Goal: Information Seeking & Learning: Learn about a topic

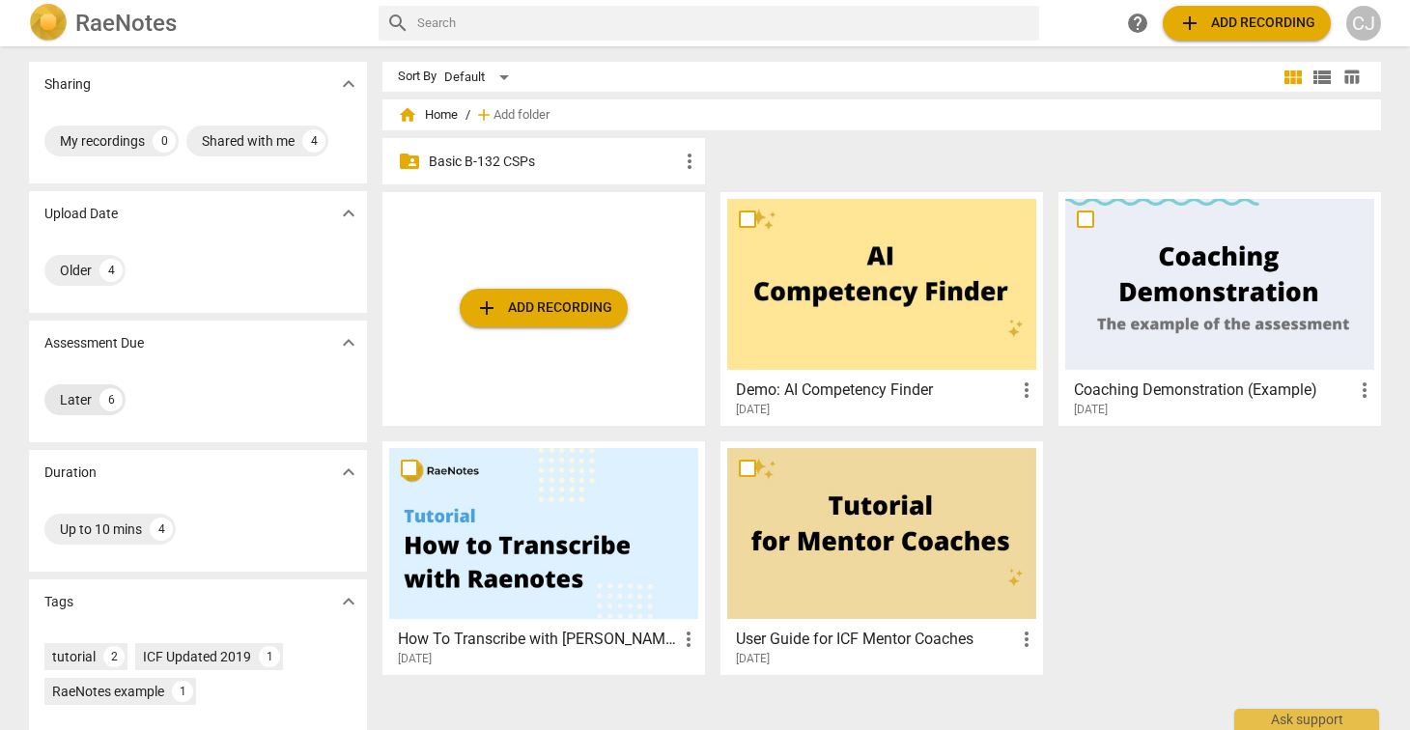
click at [71, 400] on div "Later" at bounding box center [76, 399] width 32 height 19
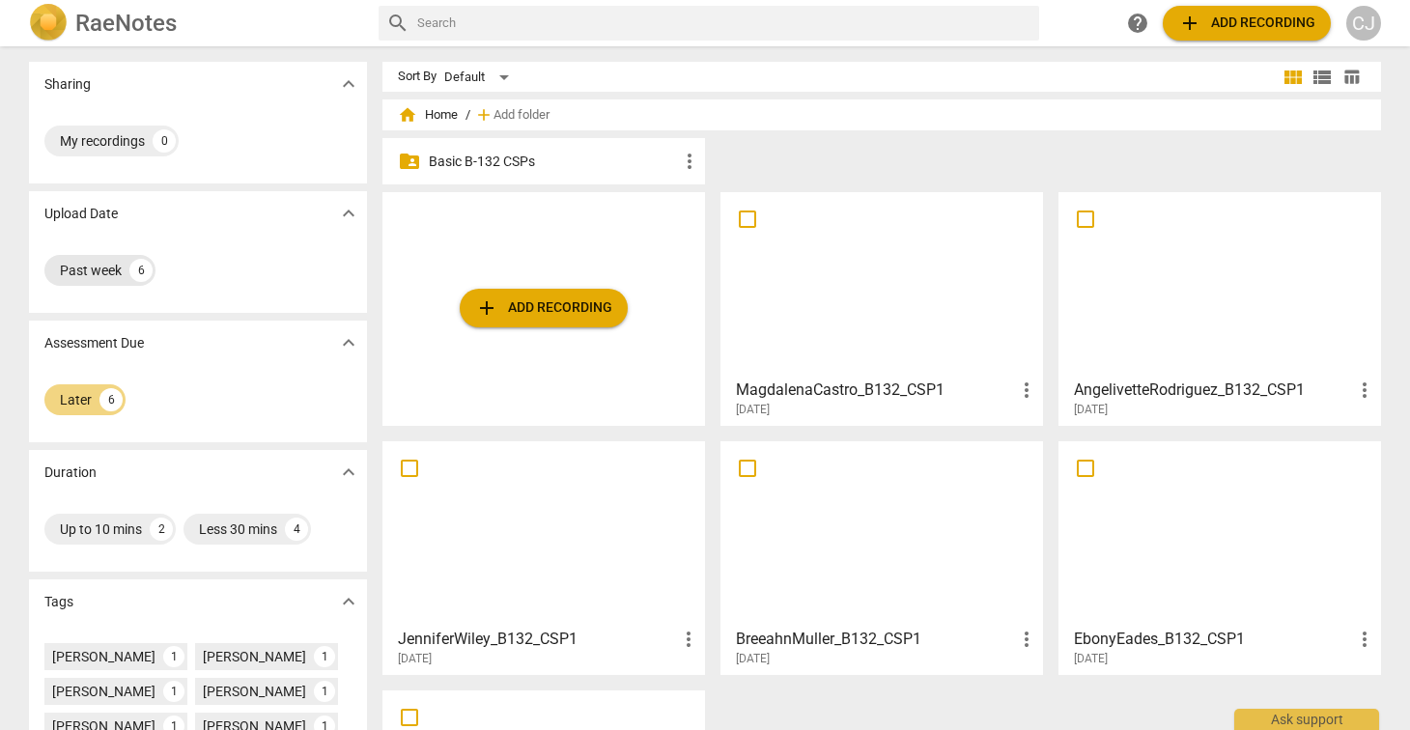
click at [96, 270] on div "Past week" at bounding box center [91, 270] width 62 height 19
click at [76, 396] on div "Later" at bounding box center [76, 399] width 32 height 19
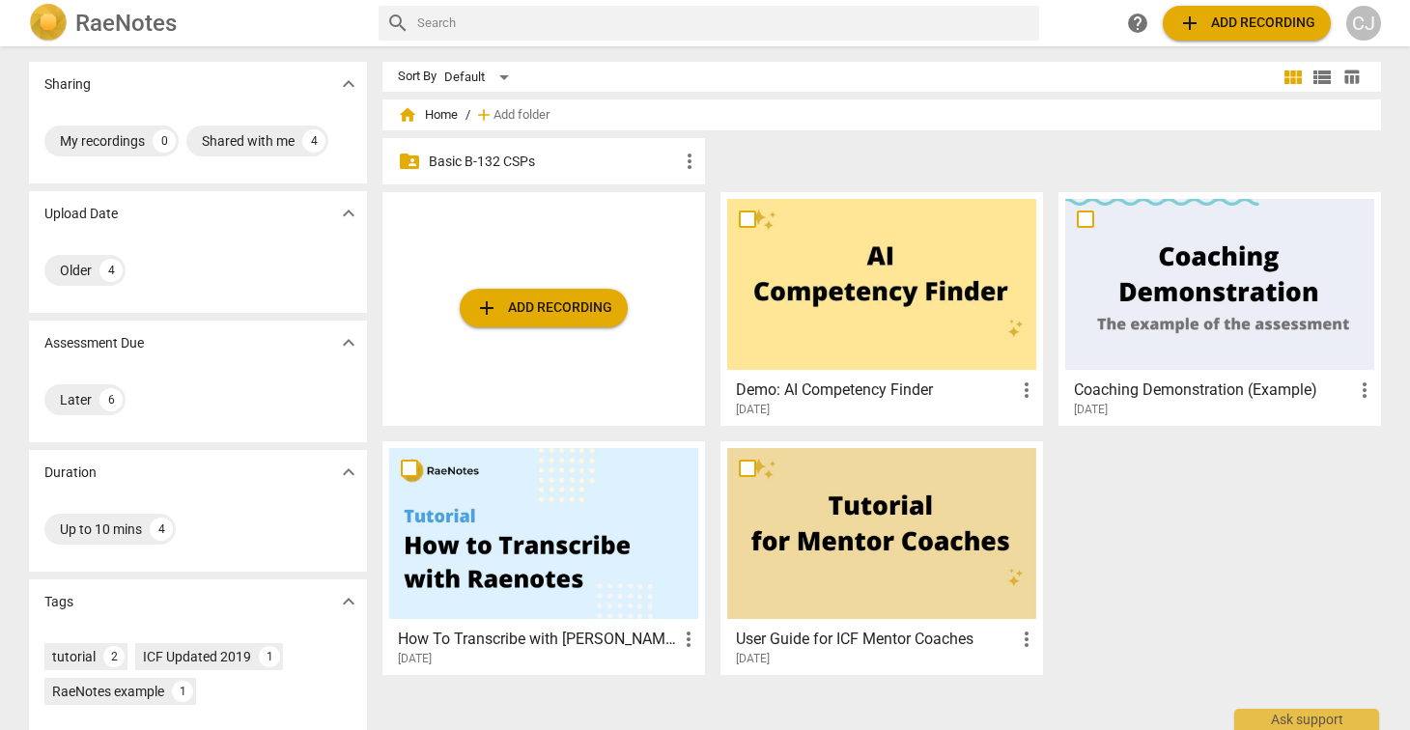
scroll to position [139, 0]
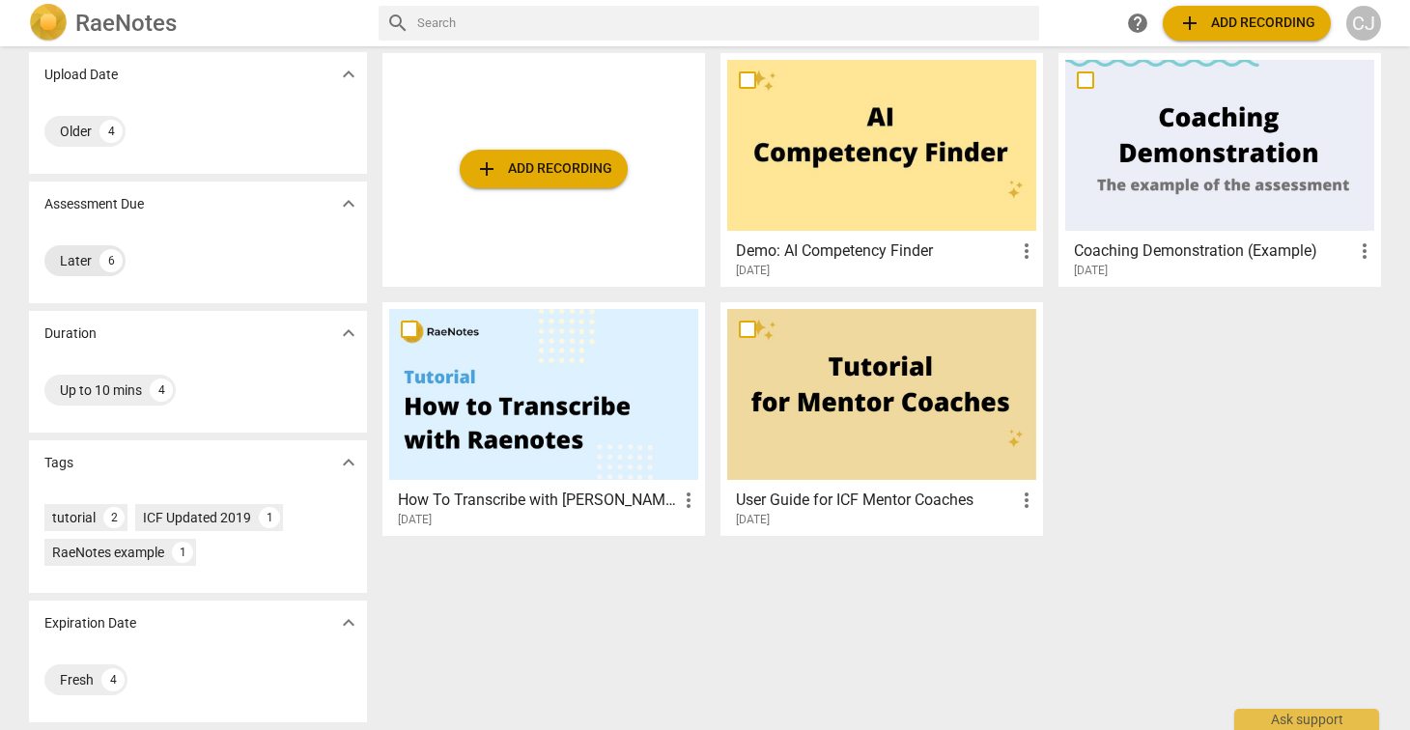
click at [72, 258] on div "Later" at bounding box center [76, 260] width 32 height 19
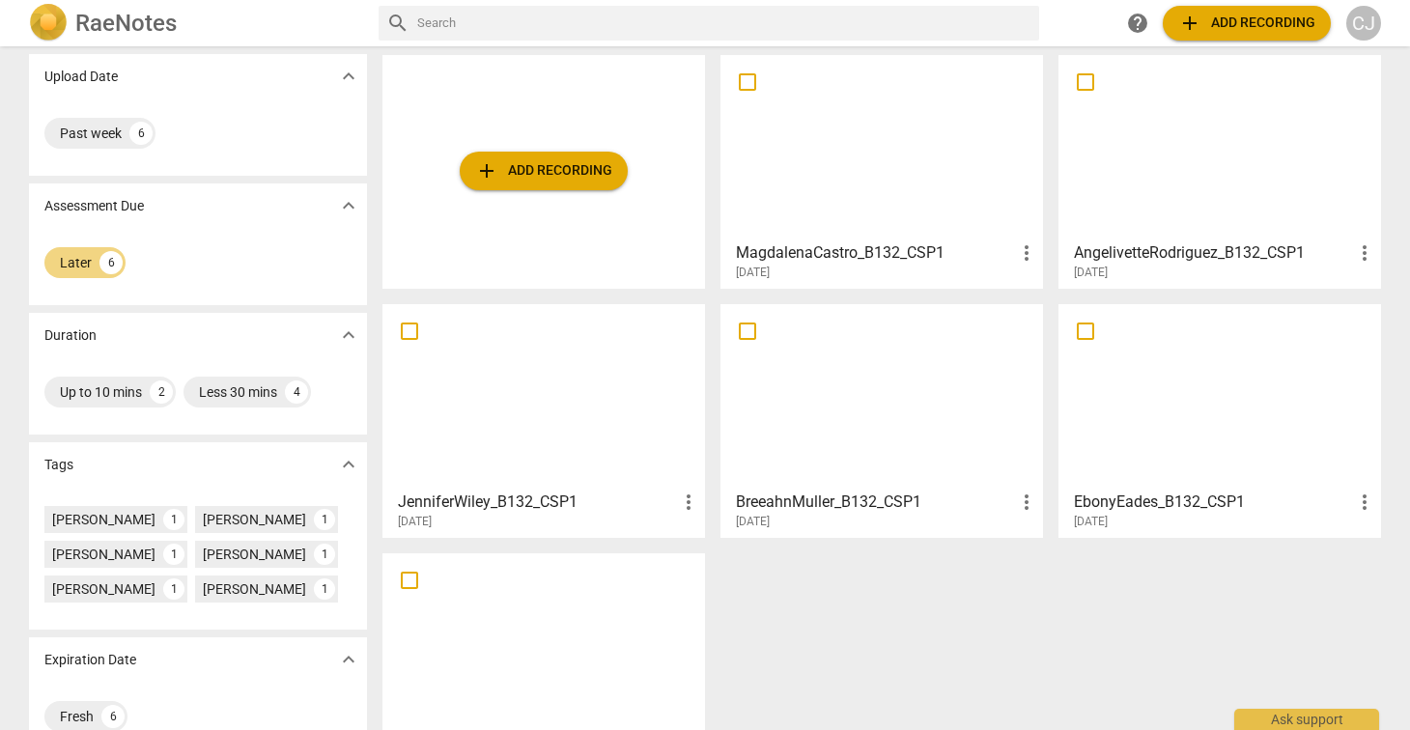
scroll to position [210, 0]
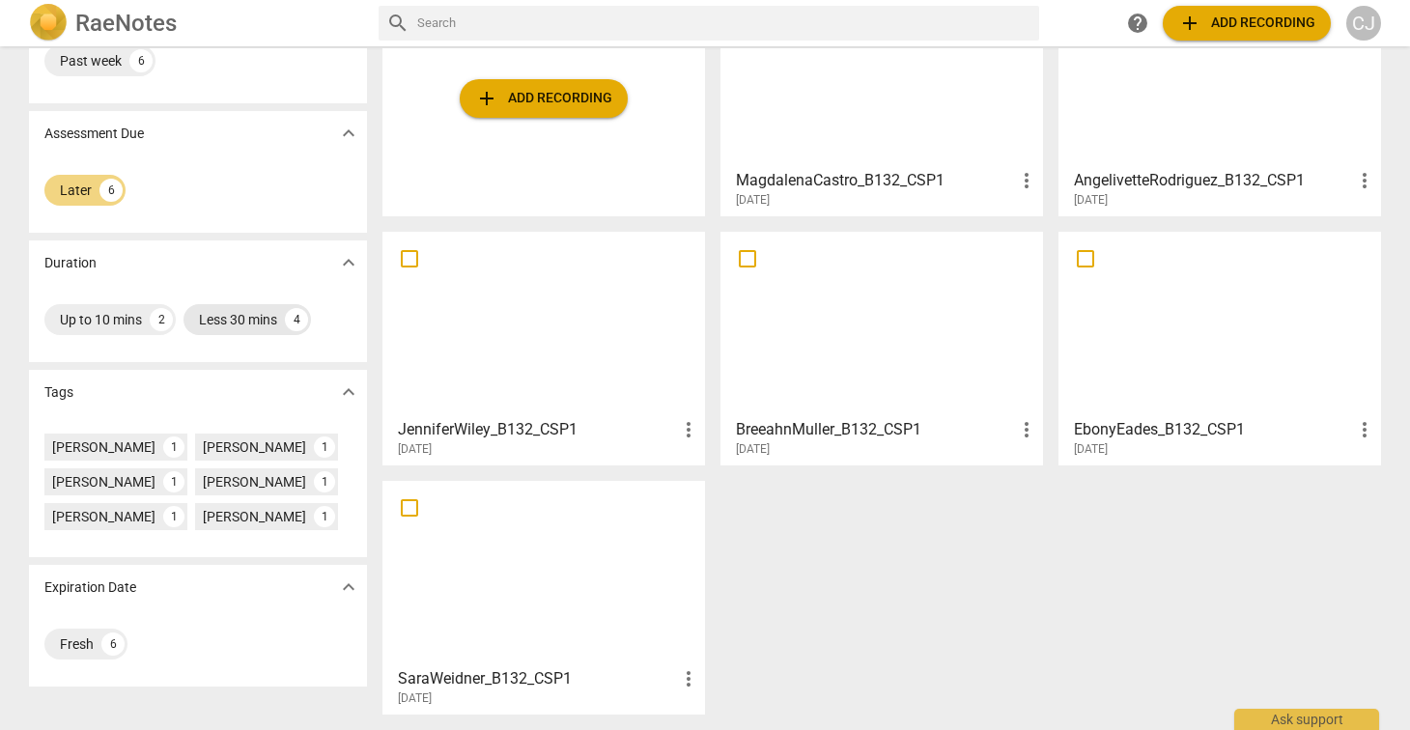
click at [239, 318] on div "Less 30 mins" at bounding box center [238, 319] width 78 height 19
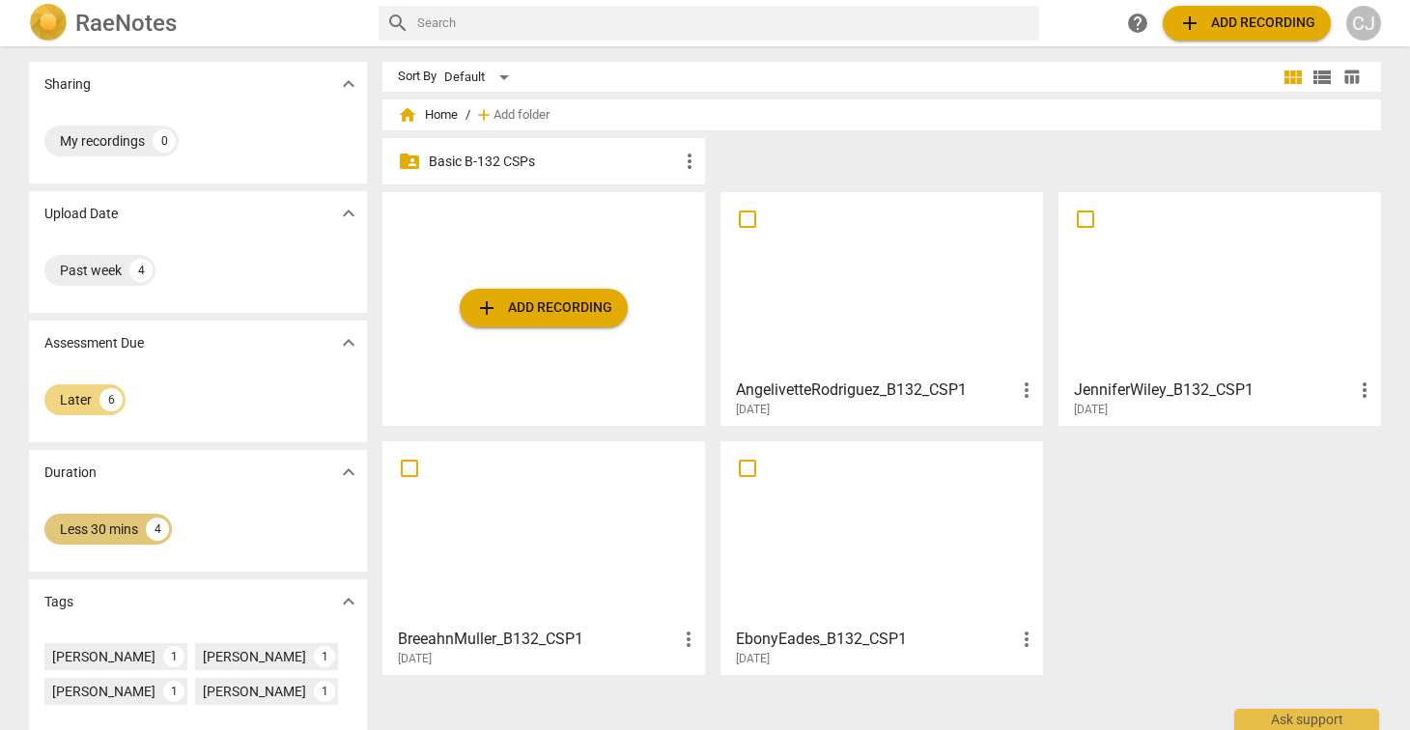
click at [93, 532] on div "Less 30 mins" at bounding box center [99, 529] width 78 height 19
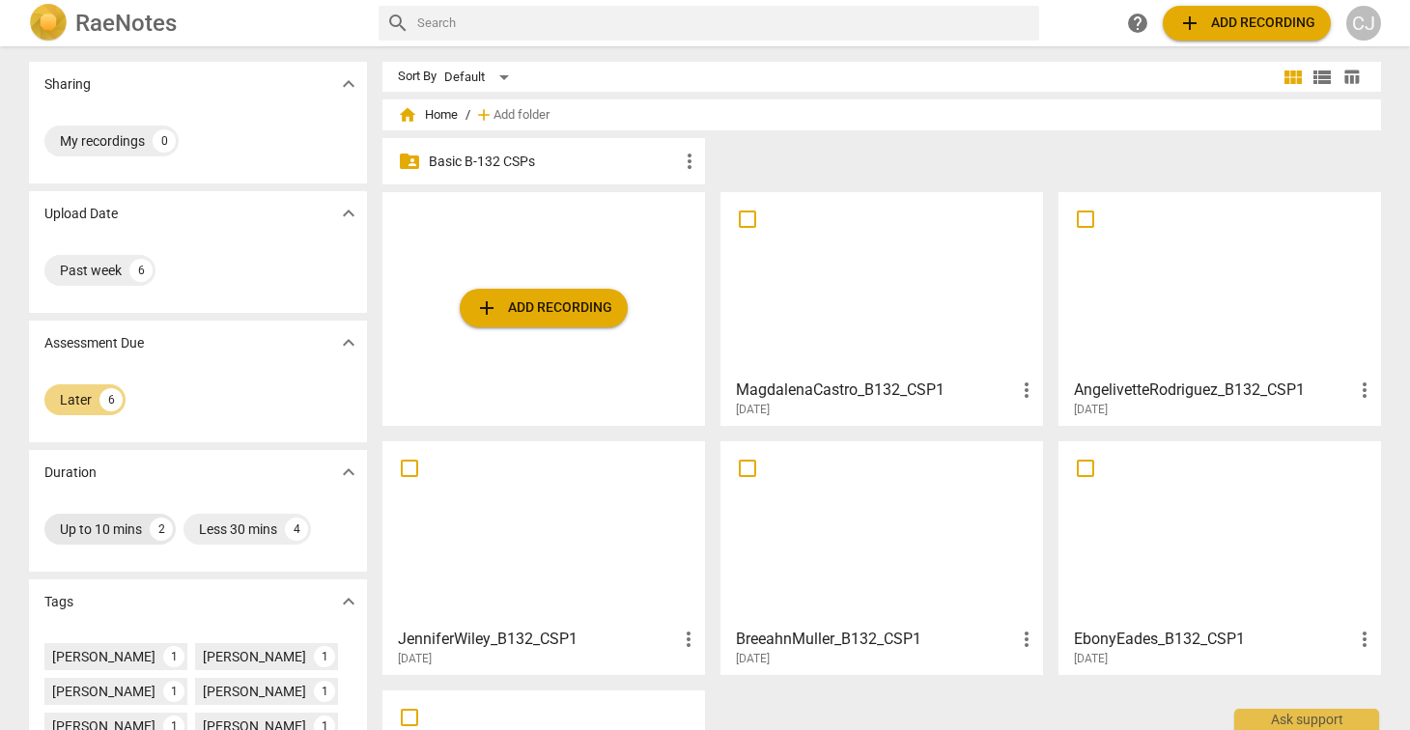
click at [96, 527] on div "Up to 10 mins" at bounding box center [101, 529] width 82 height 19
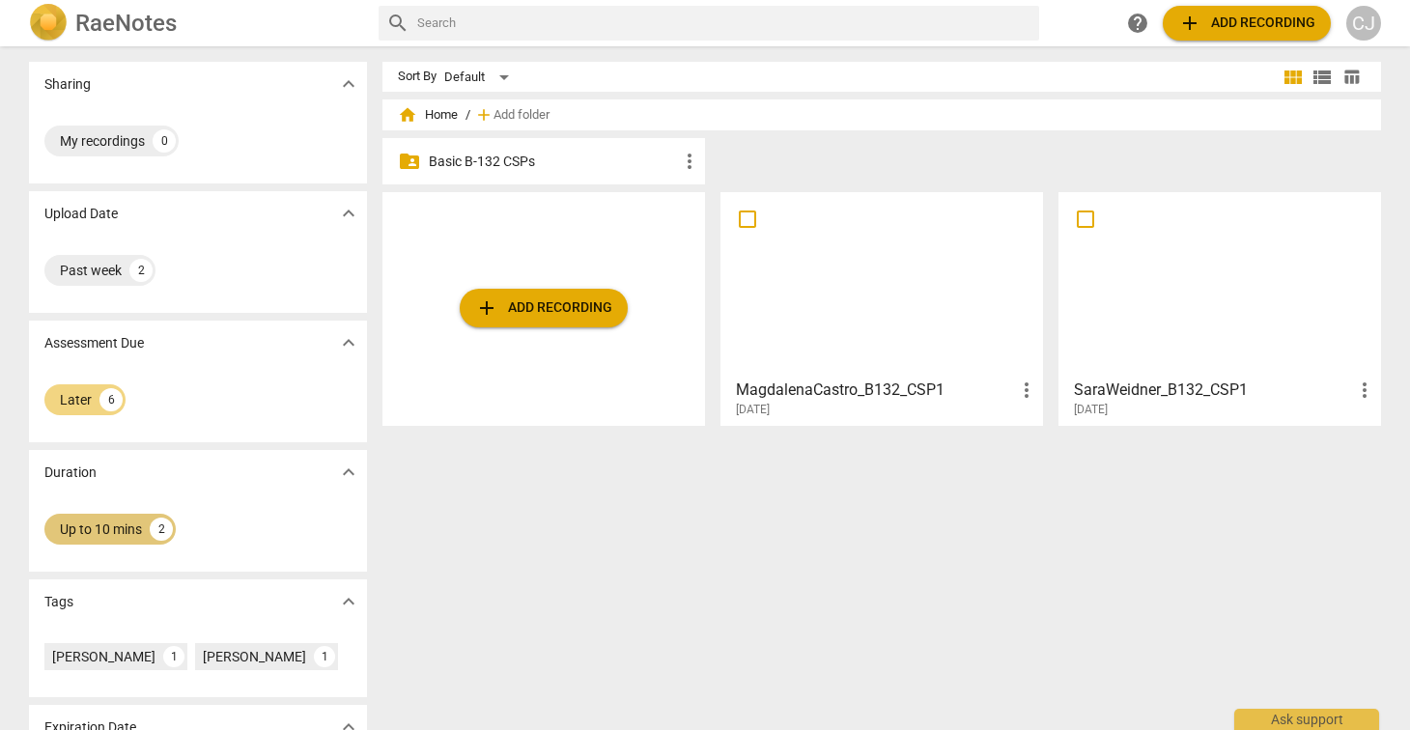
click at [97, 525] on div "Up to 10 mins" at bounding box center [101, 529] width 82 height 19
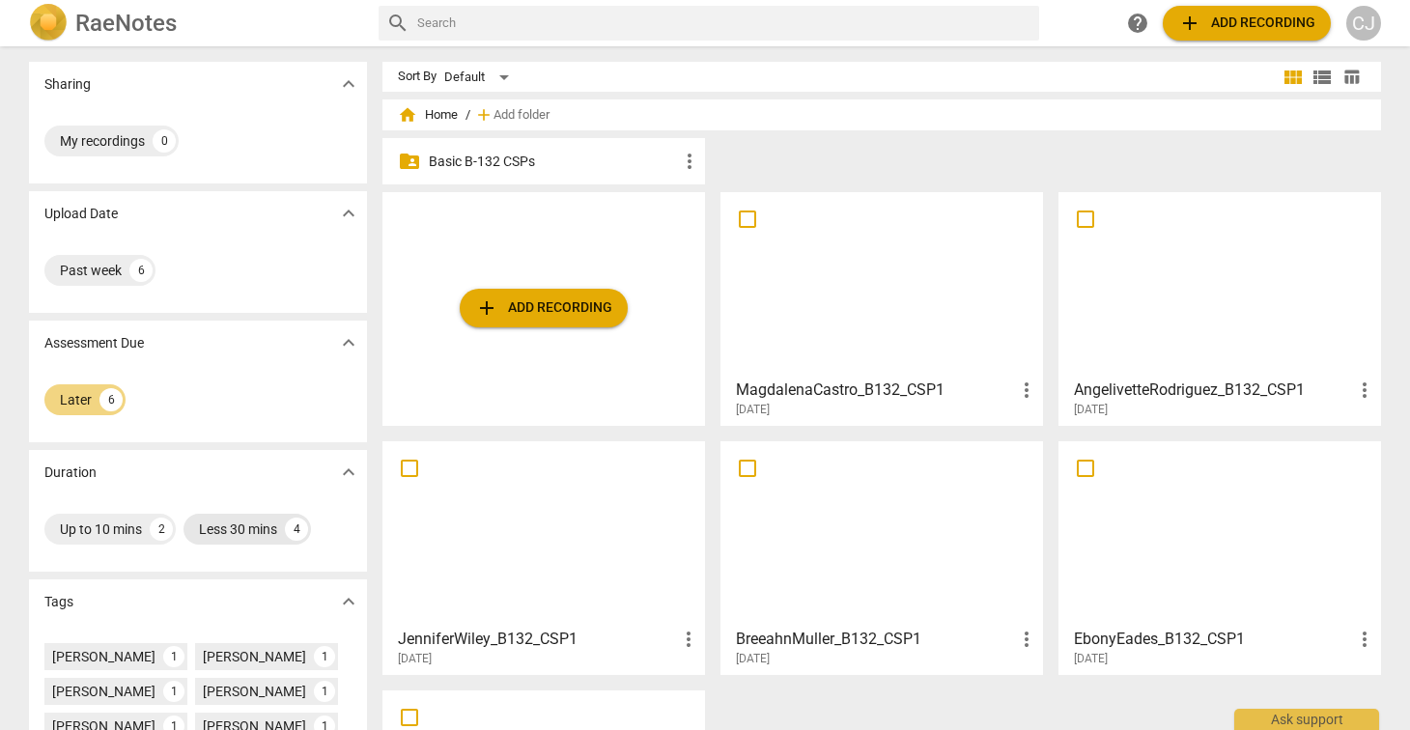
click at [247, 528] on div "Less 30 mins" at bounding box center [238, 529] width 78 height 19
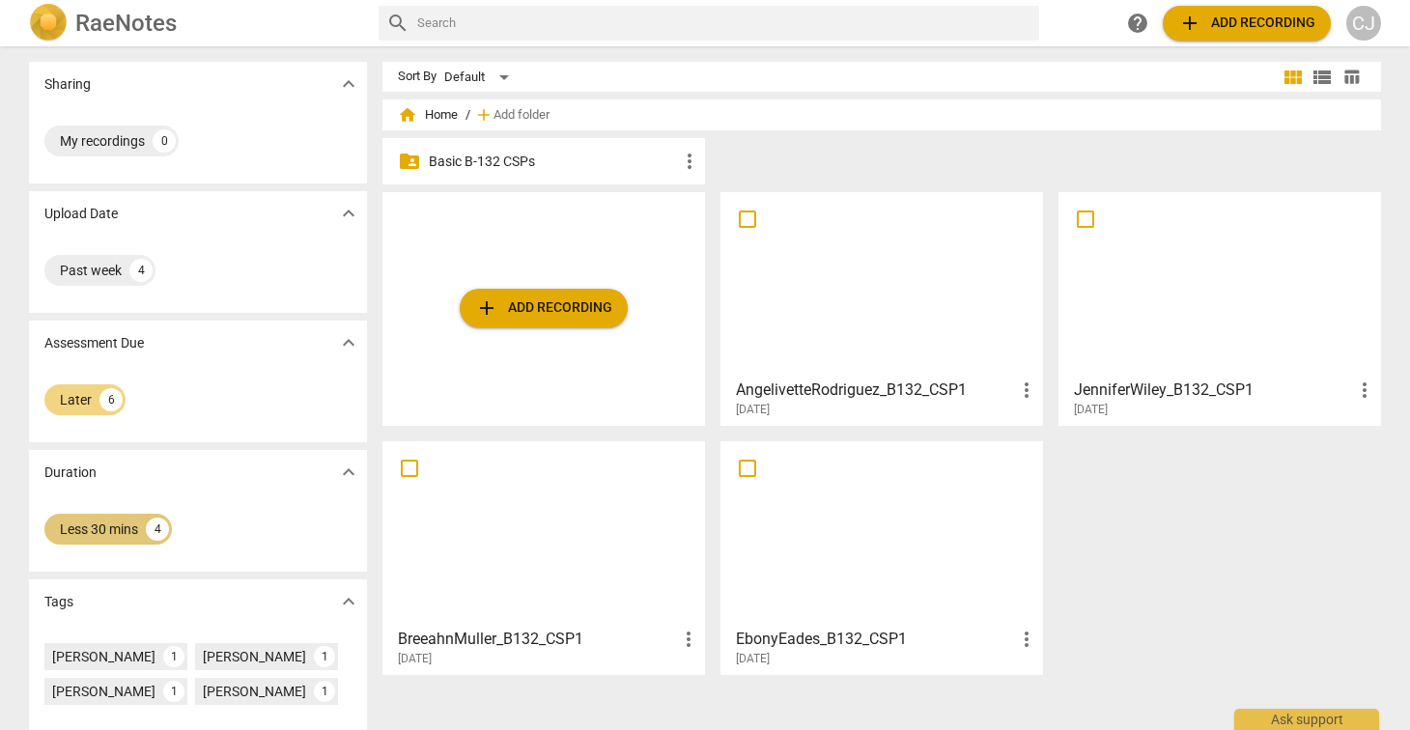
click at [93, 533] on div "Less 30 mins" at bounding box center [99, 529] width 78 height 19
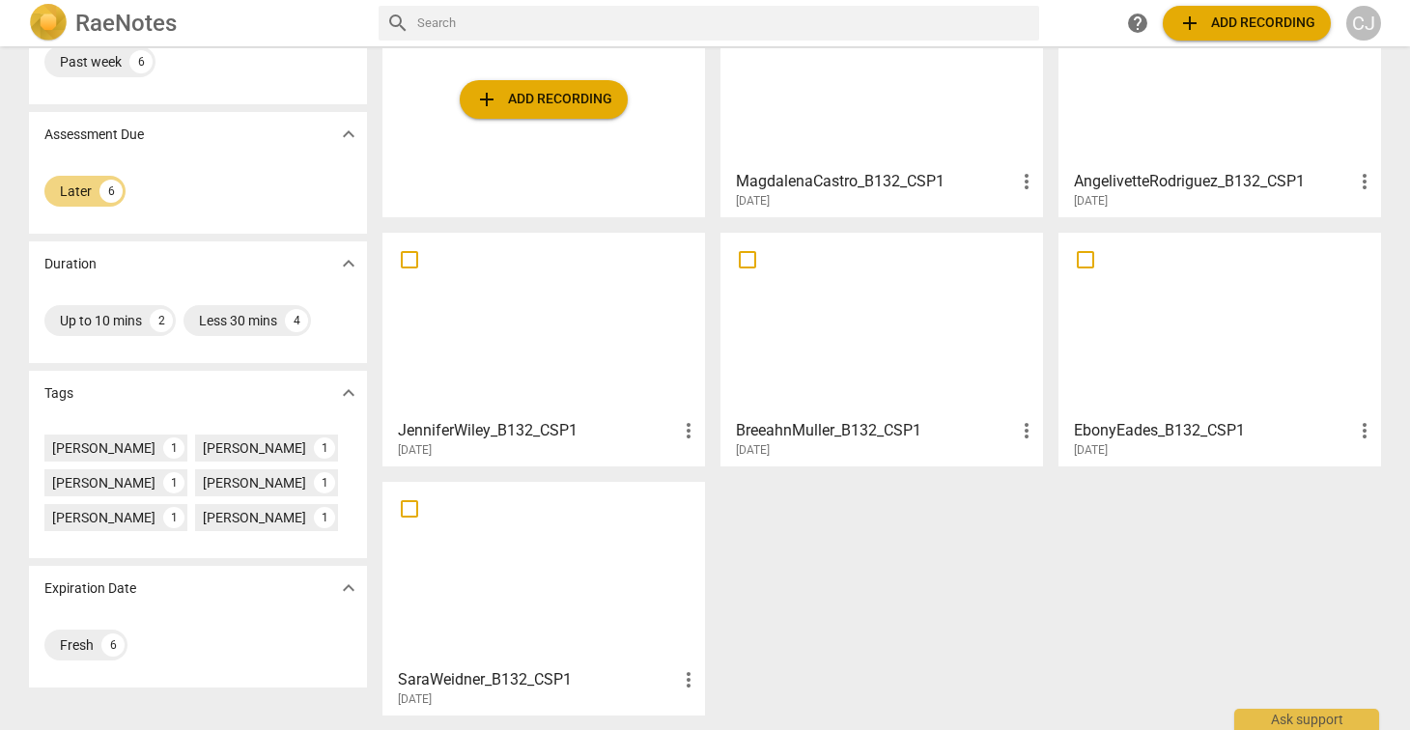
scroll to position [210, 0]
click at [60, 654] on div "Fresh" at bounding box center [77, 644] width 34 height 19
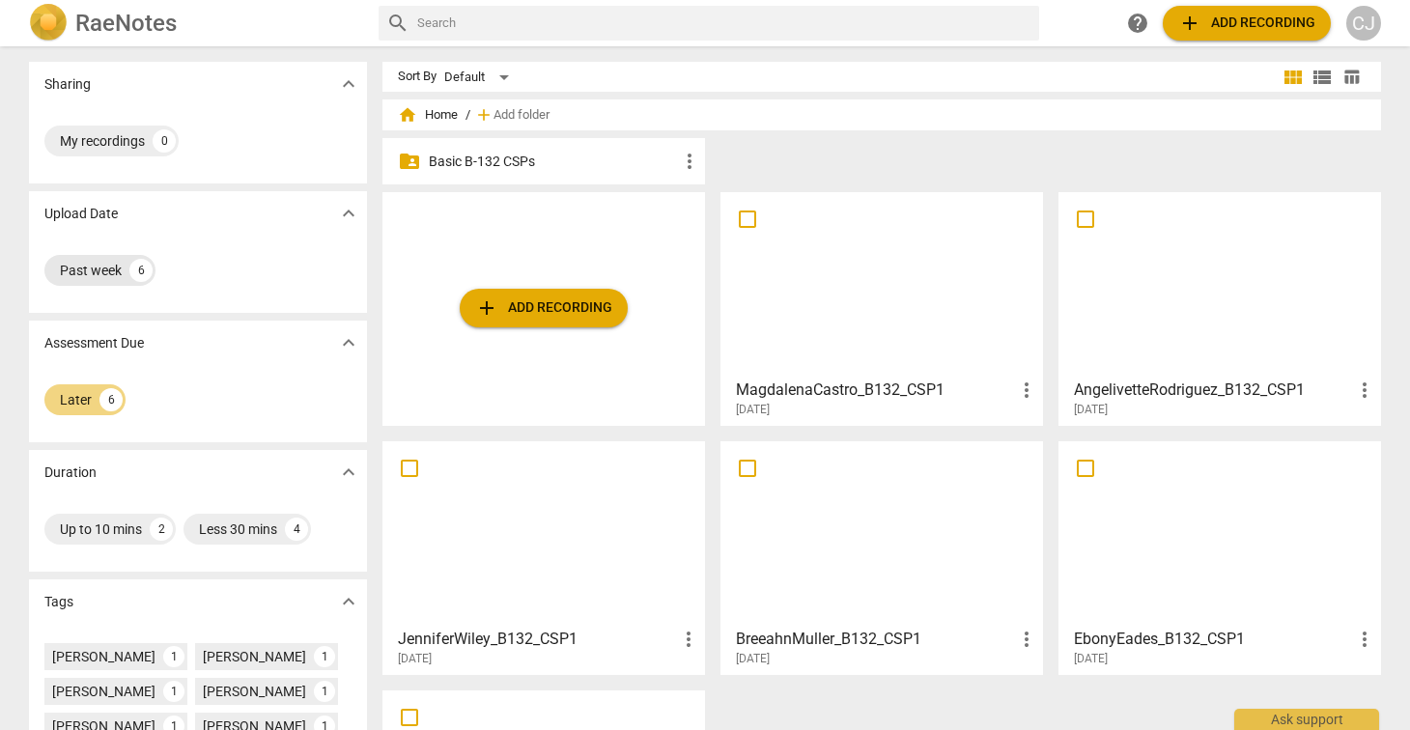
click at [80, 271] on div "Past week" at bounding box center [91, 270] width 62 height 19
click at [341, 345] on span "expand_more" at bounding box center [348, 342] width 23 height 23
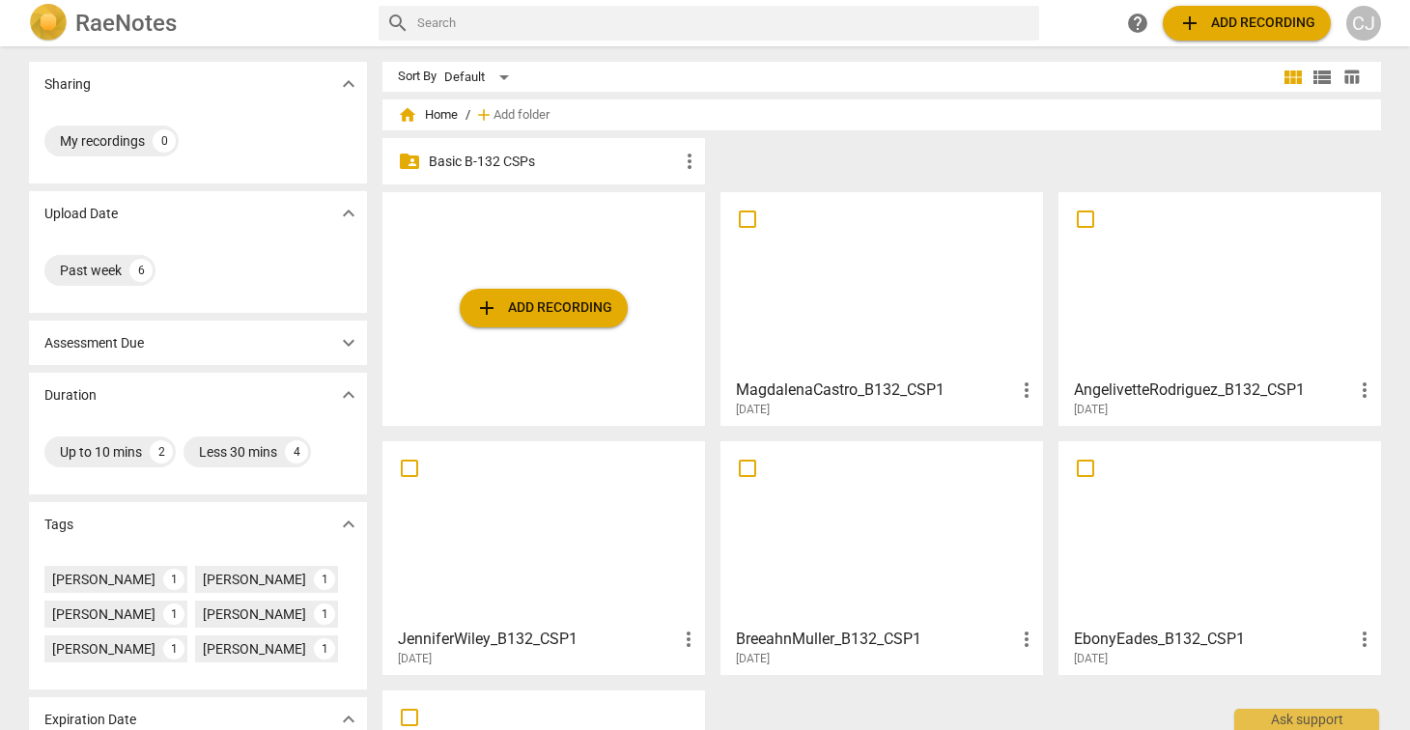
click at [341, 345] on span "expand_more" at bounding box center [348, 342] width 23 height 23
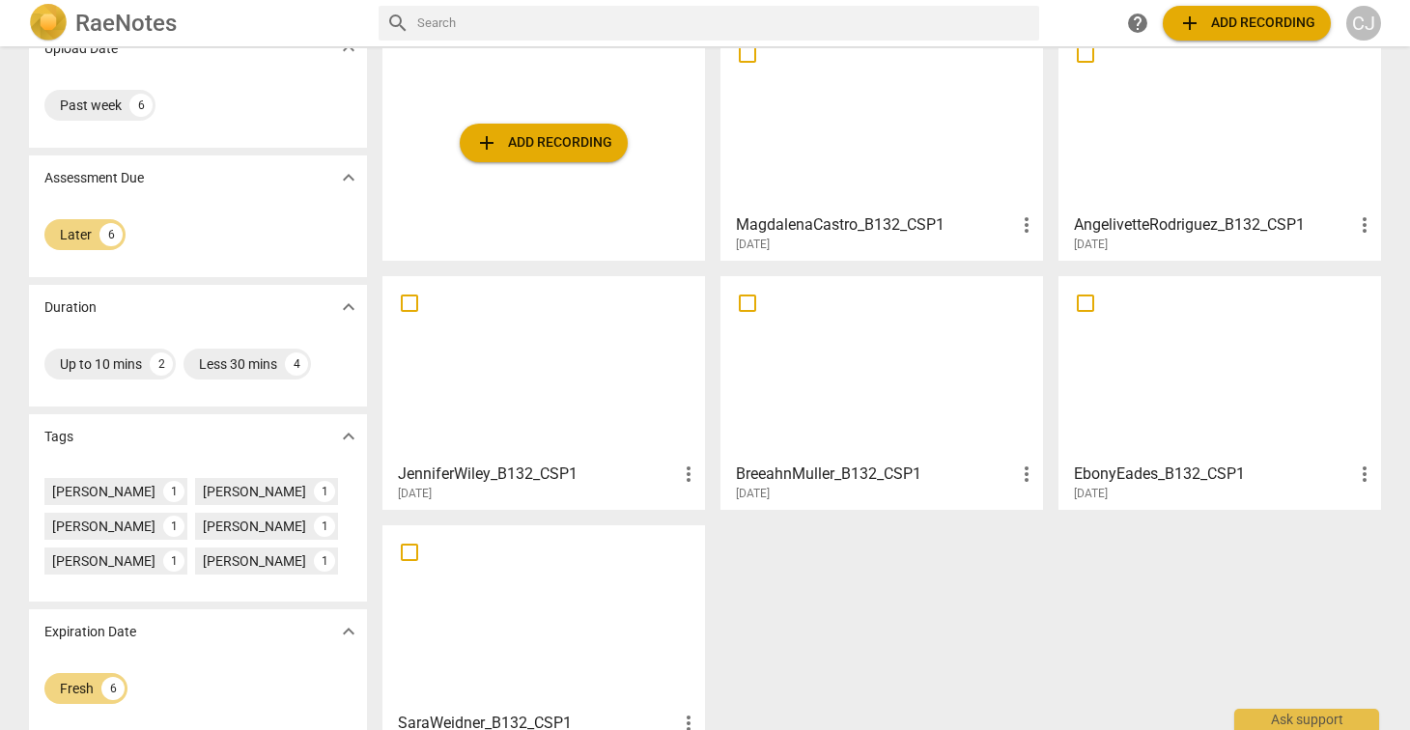
scroll to position [210, 0]
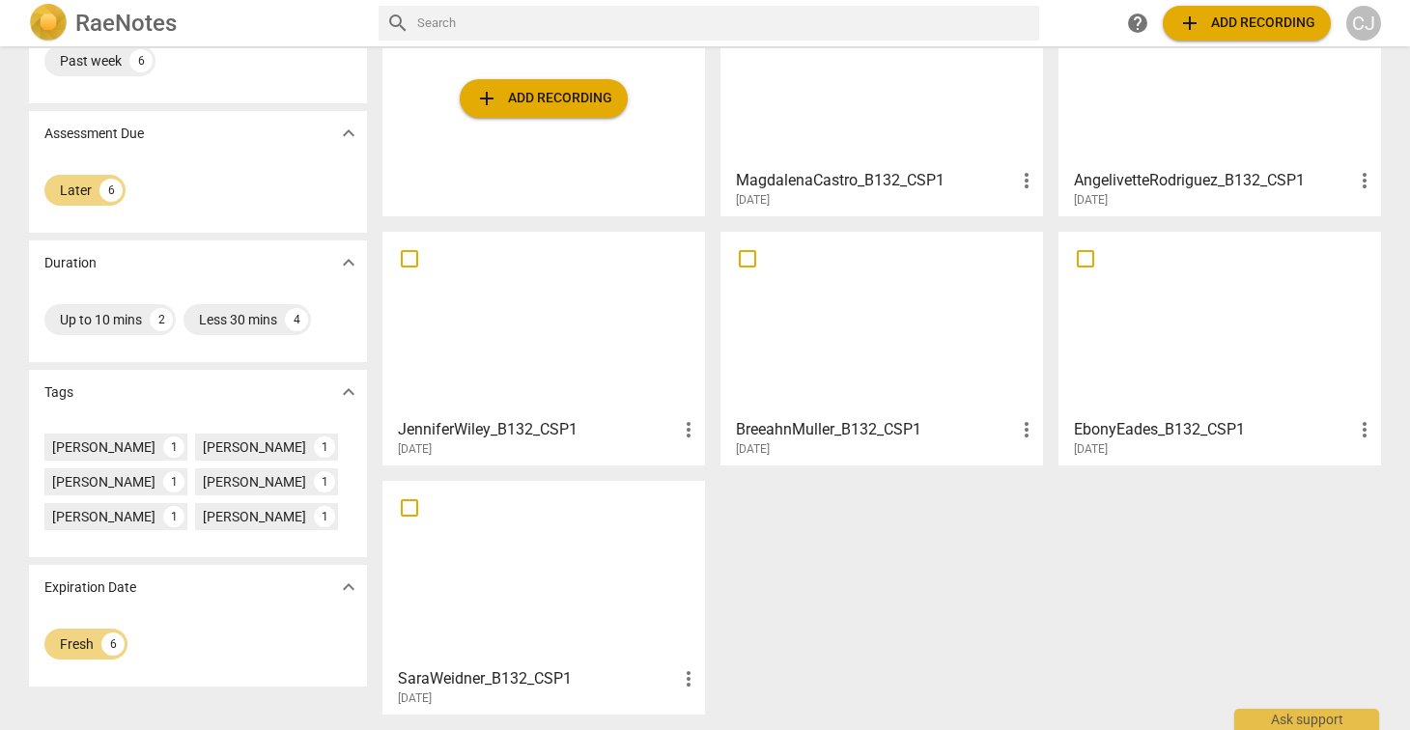
click at [993, 602] on div "add Add recording MagdalenaCastro_B132_CSP1 more_vert 2025-09-12 AngelivetteRod…" at bounding box center [890, 357] width 1014 height 748
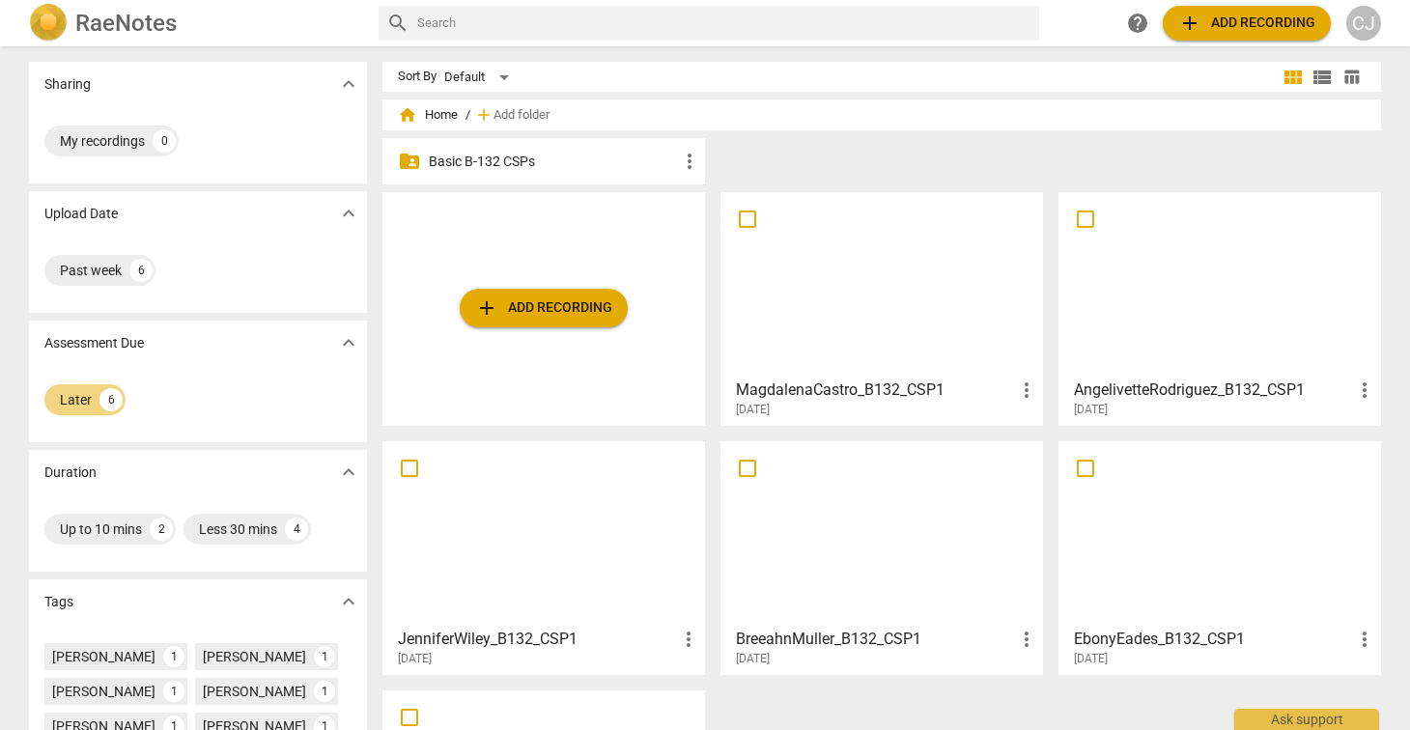
click at [473, 156] on p "Basic B-132 CSPs" at bounding box center [553, 162] width 249 height 20
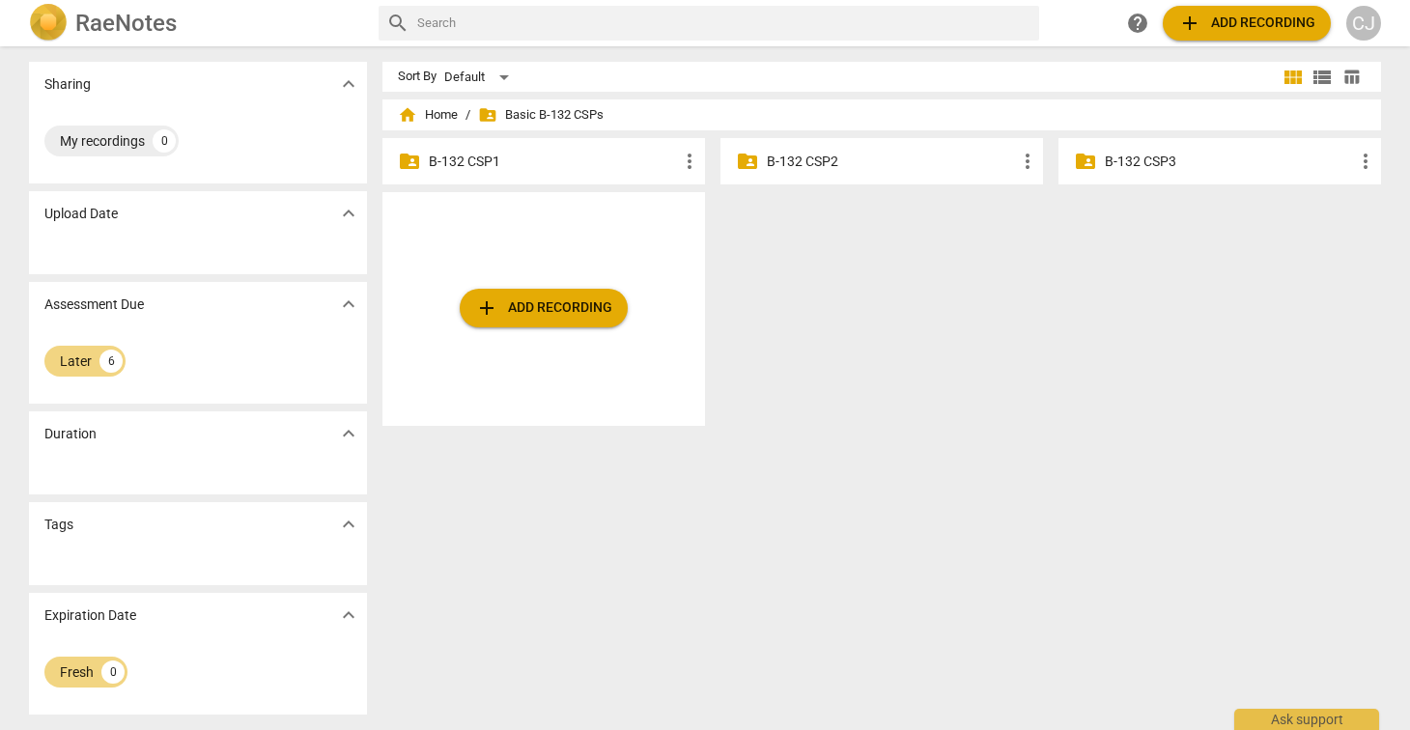
click at [473, 156] on p "B-132 CSP1" at bounding box center [553, 162] width 249 height 20
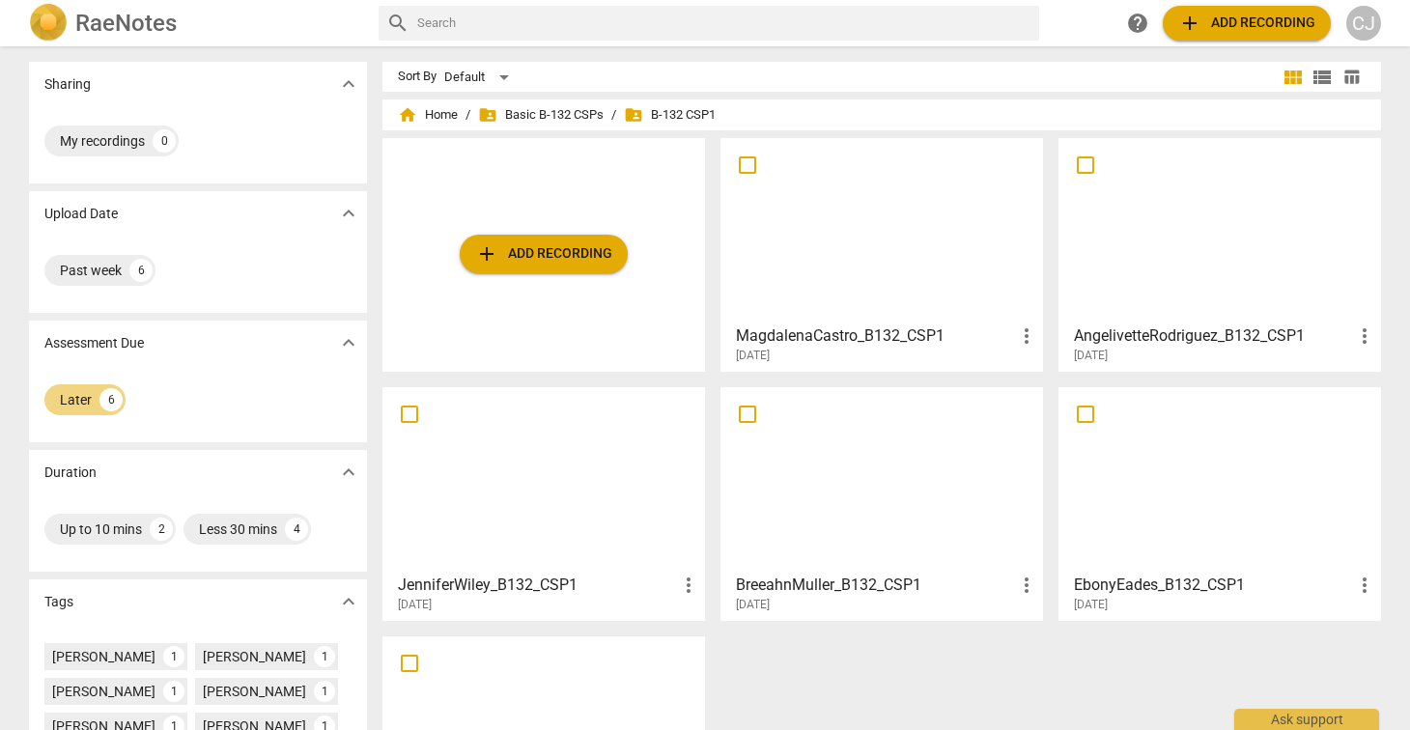
scroll to position [209, 0]
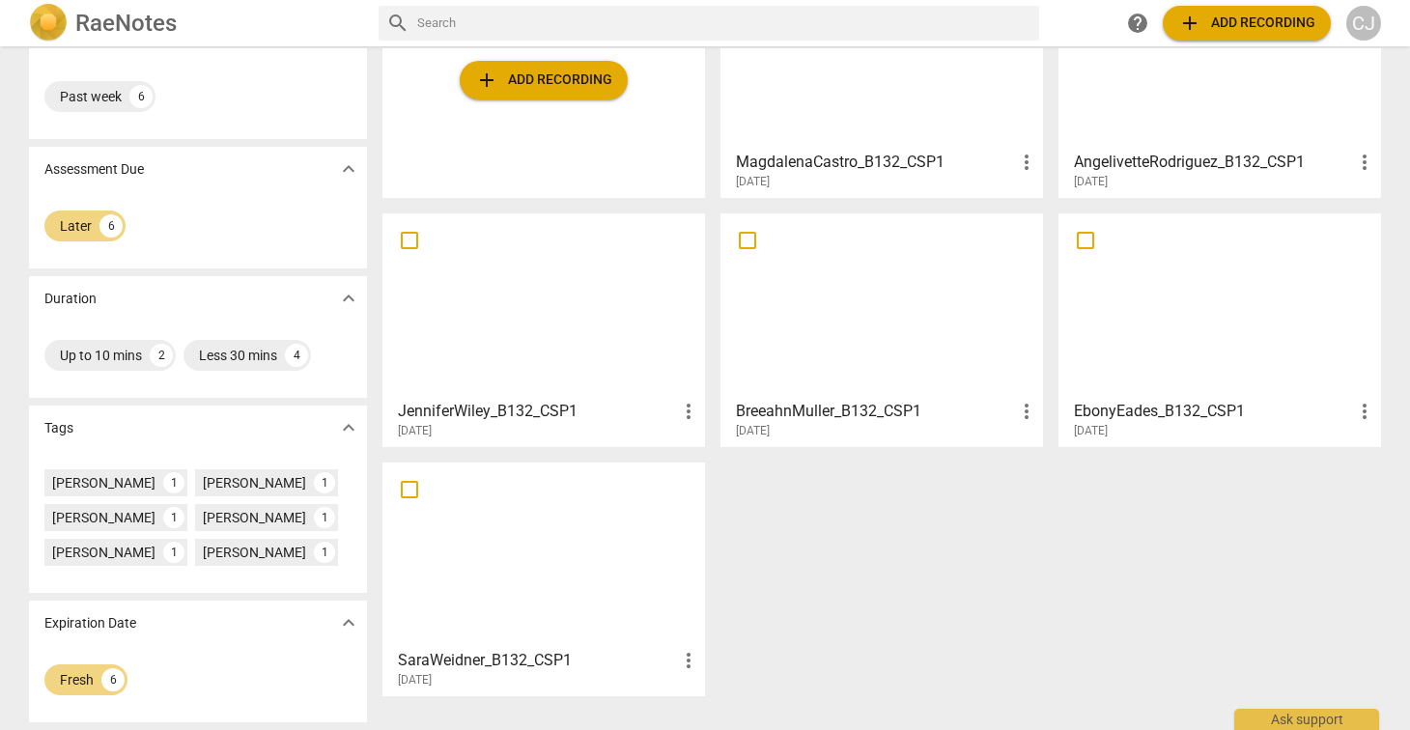
click at [922, 622] on div "add Add recording MagdalenaCastro_B132_CSP1 more_vert 2025-09-12 AngelivetteRod…" at bounding box center [890, 338] width 1014 height 748
click at [1023, 400] on span "more_vert" at bounding box center [1026, 411] width 23 height 23
click at [870, 532] on div at bounding box center [705, 365] width 1410 height 730
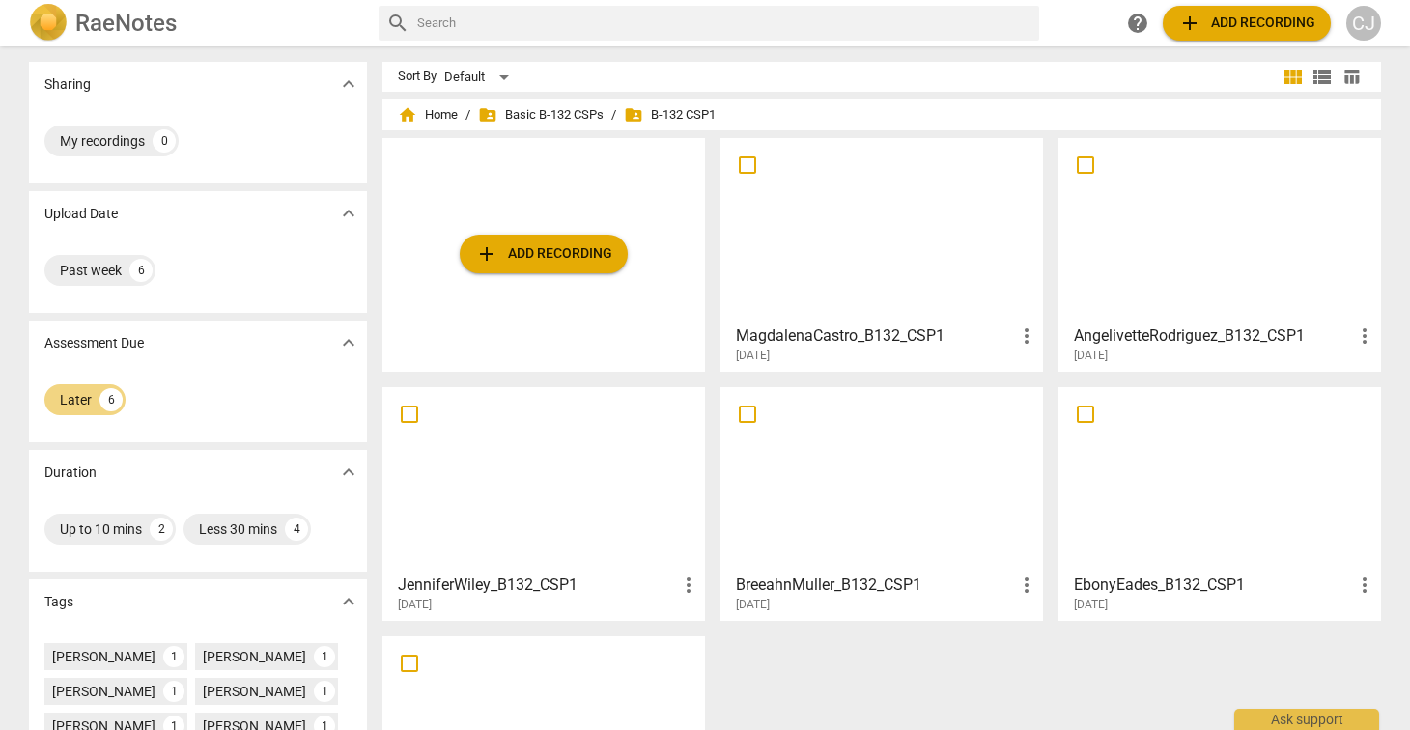
click at [687, 112] on span "folder_shared B-132 CSP1" at bounding box center [670, 114] width 92 height 19
click at [555, 116] on span "folder_shared Basic B-132 CSPs" at bounding box center [541, 114] width 126 height 19
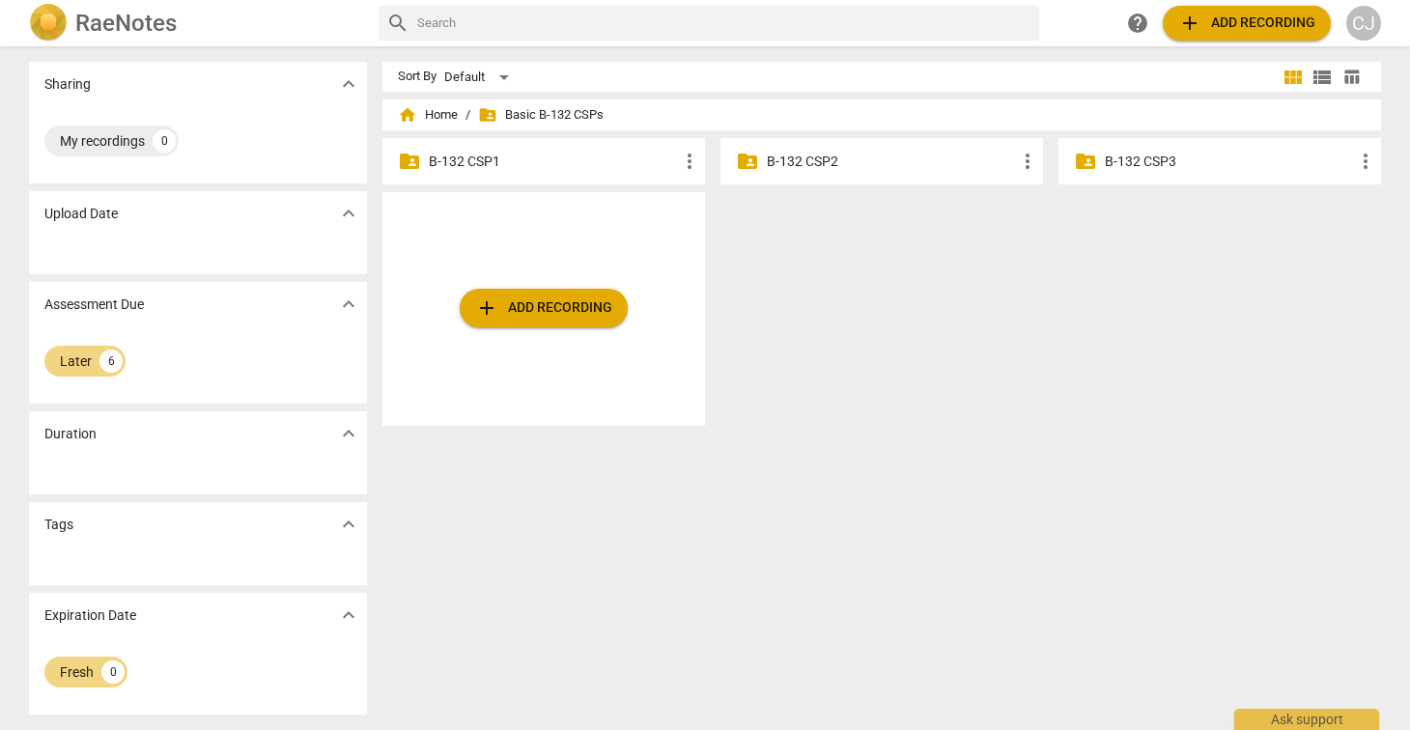
click at [468, 161] on p "B-132 CSP1" at bounding box center [553, 162] width 249 height 20
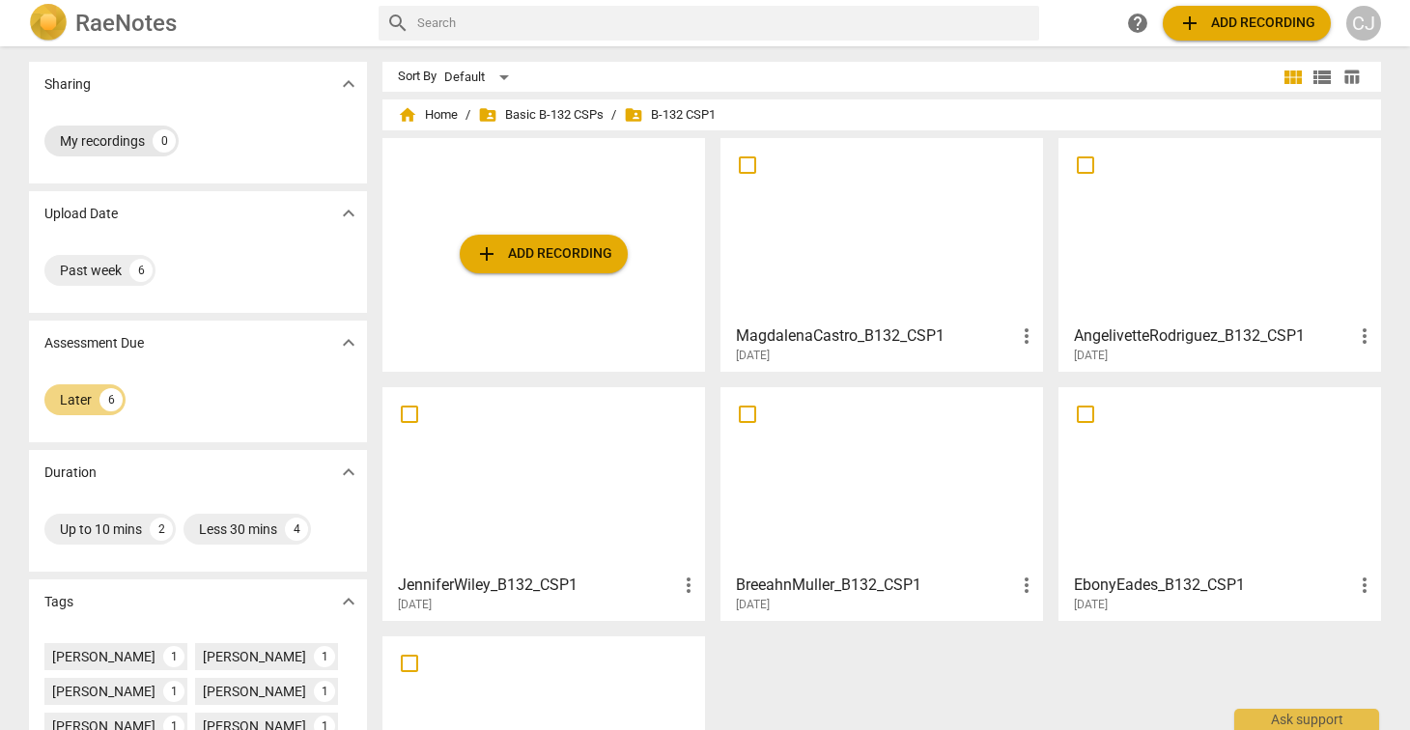
click at [117, 141] on div "My recordings" at bounding box center [102, 140] width 85 height 19
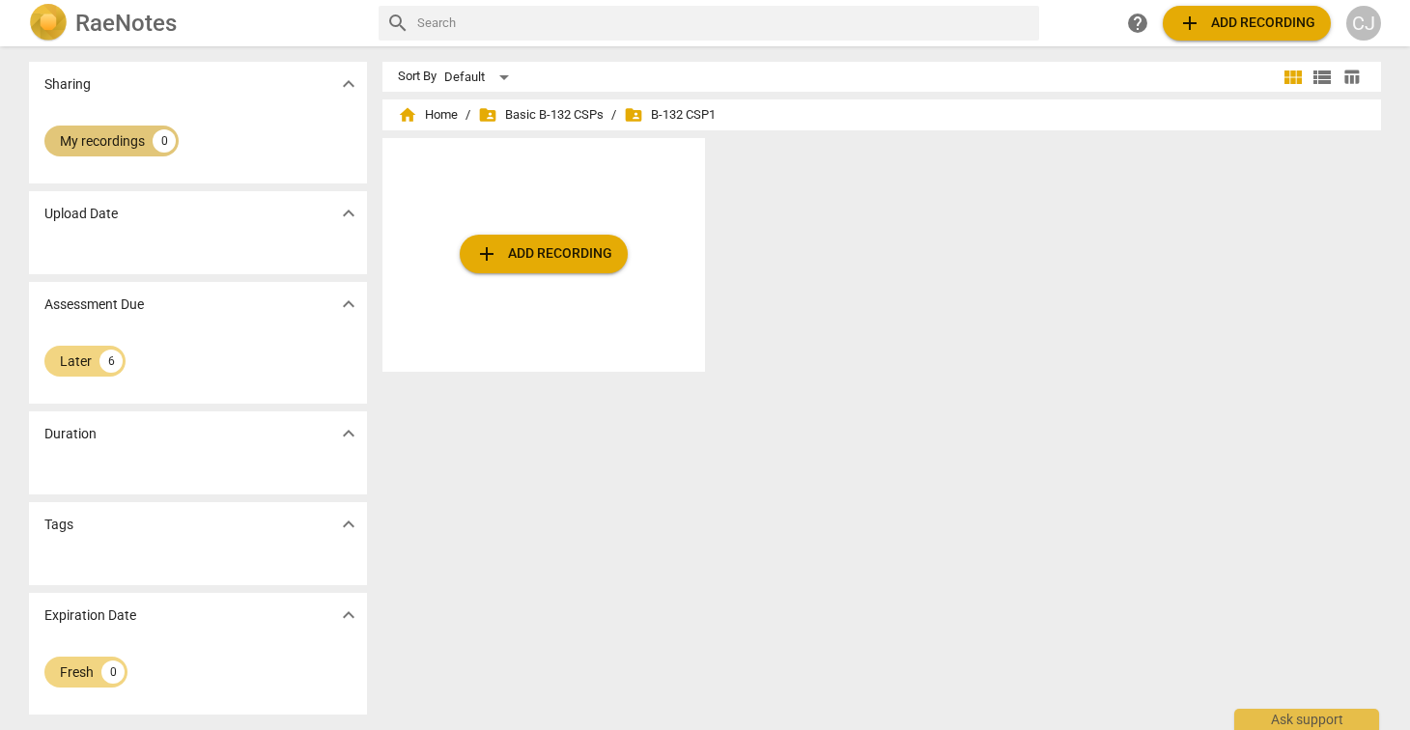
click at [117, 141] on div "My recordings" at bounding box center [102, 140] width 85 height 19
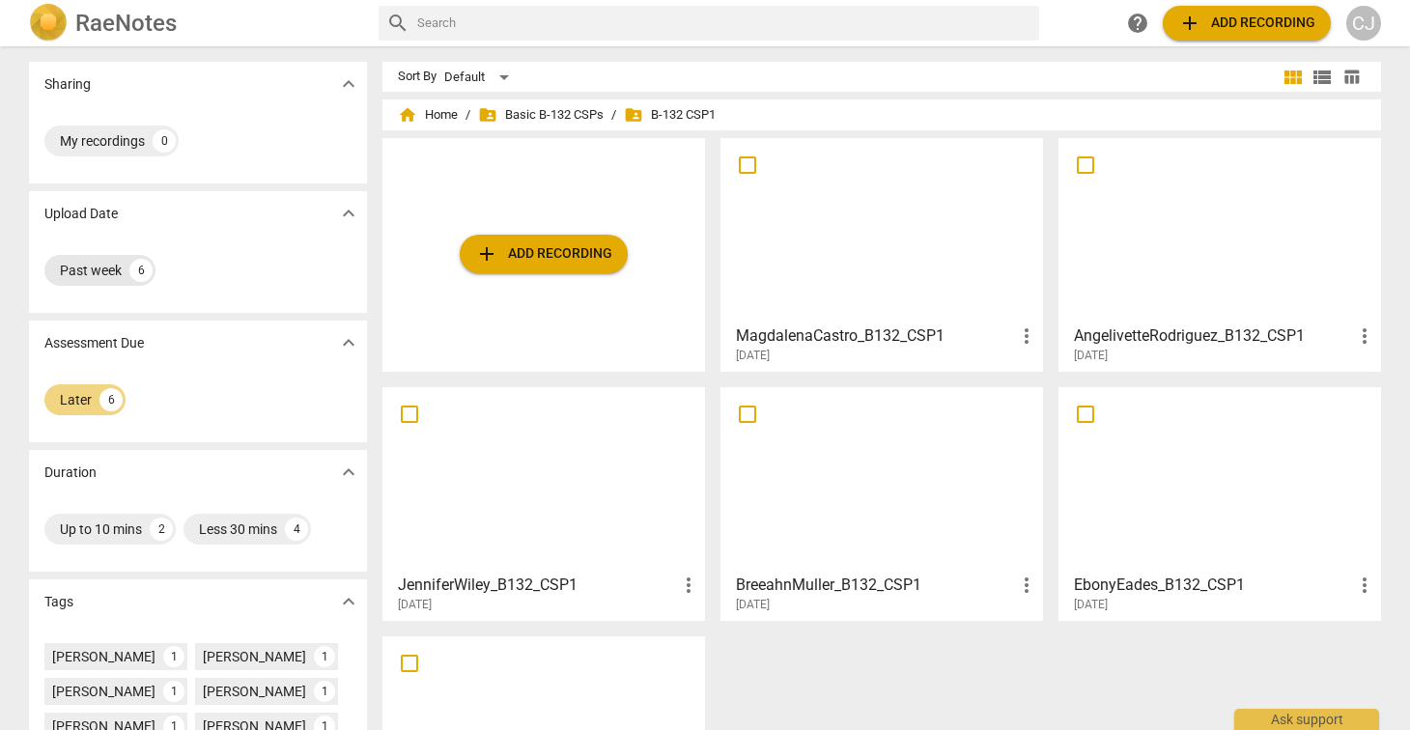
click at [81, 270] on div "Past week" at bounding box center [91, 270] width 62 height 19
click at [89, 272] on div "Past week" at bounding box center [91, 270] width 62 height 19
click at [71, 398] on div "Later" at bounding box center [76, 399] width 32 height 19
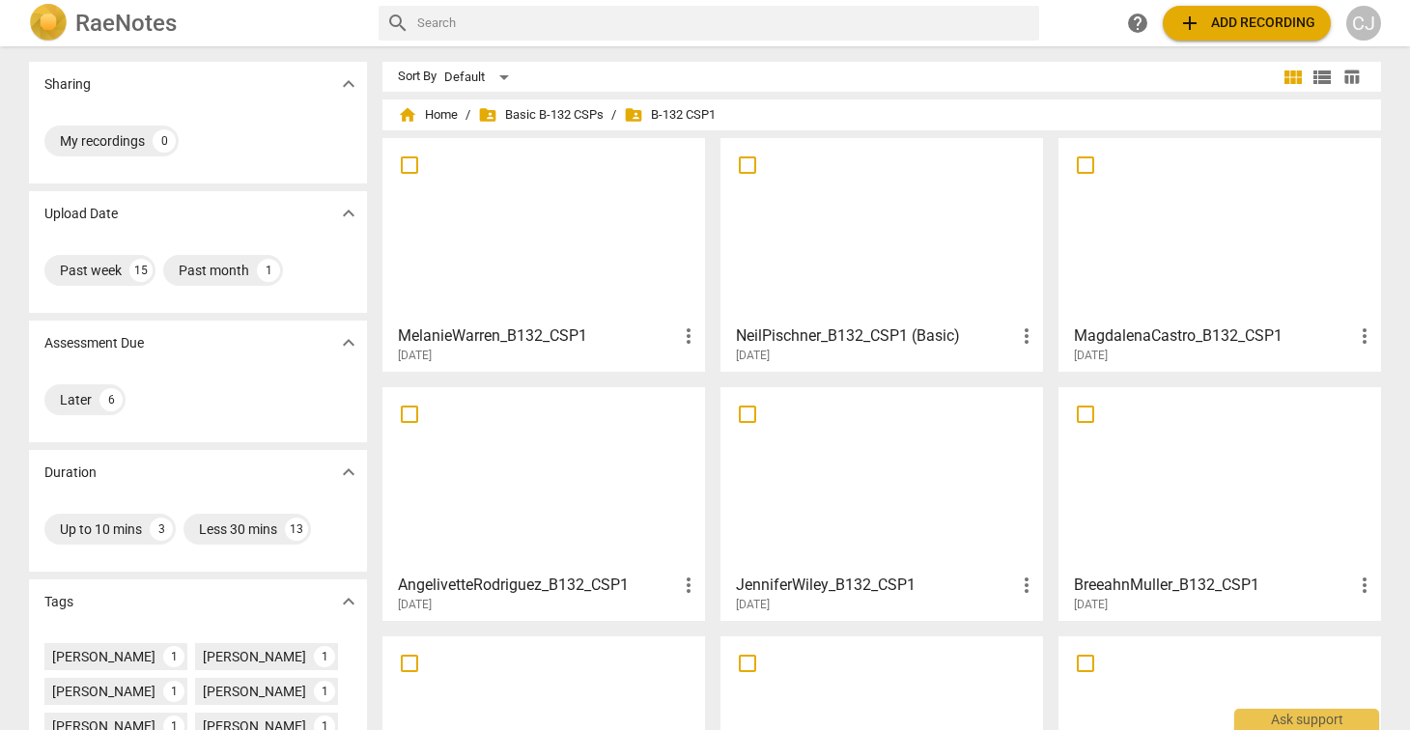
click at [555, 261] on div at bounding box center [543, 230] width 309 height 171
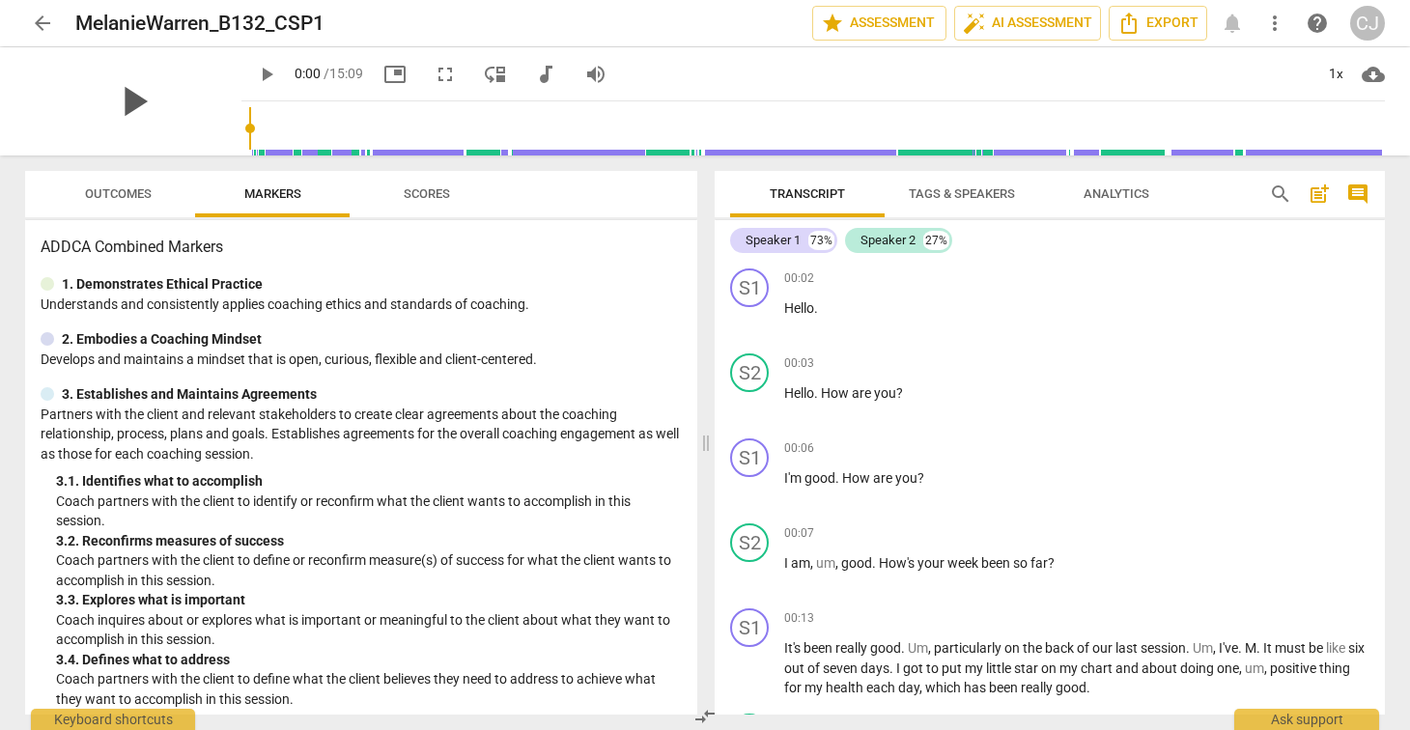
click at [113, 101] on span "play_arrow" at bounding box center [133, 101] width 50 height 50
click at [434, 73] on span "fullscreen" at bounding box center [445, 74] width 23 height 23
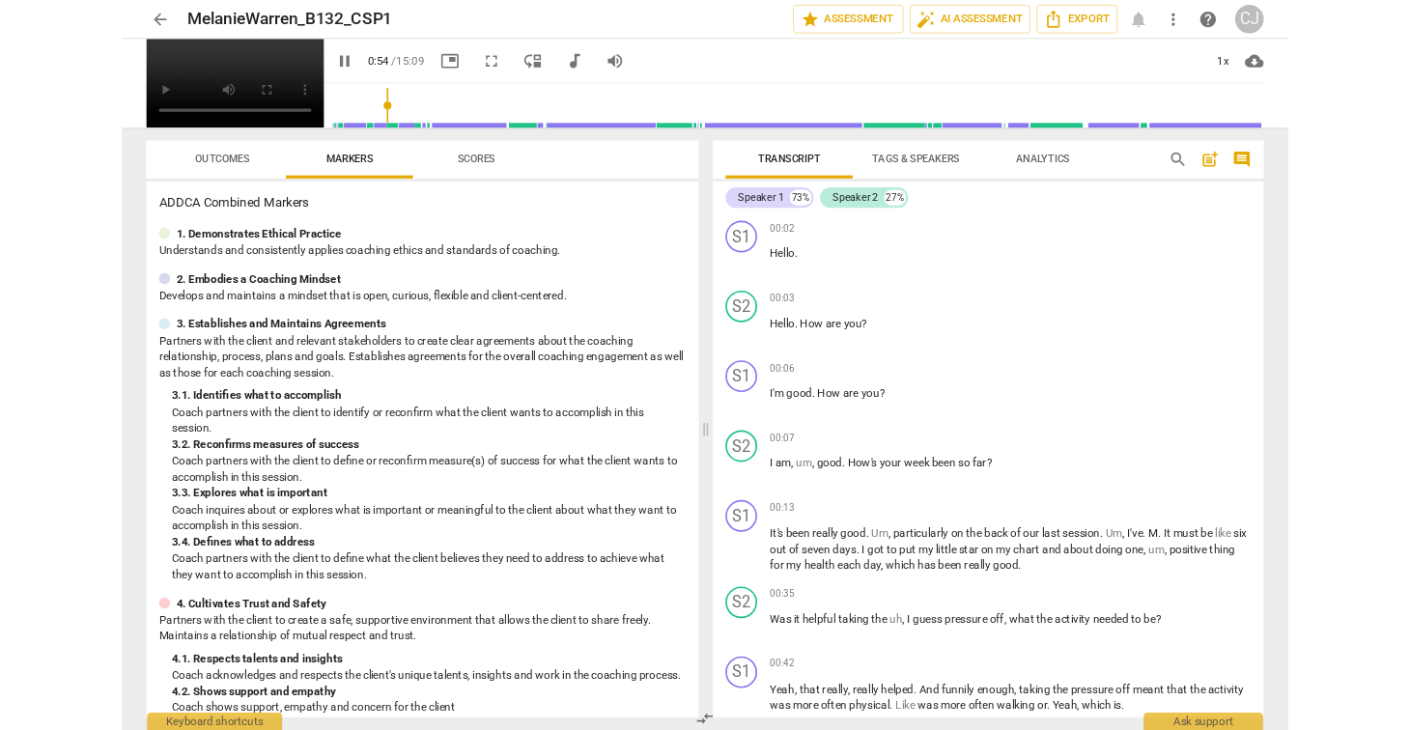
scroll to position [654, 0]
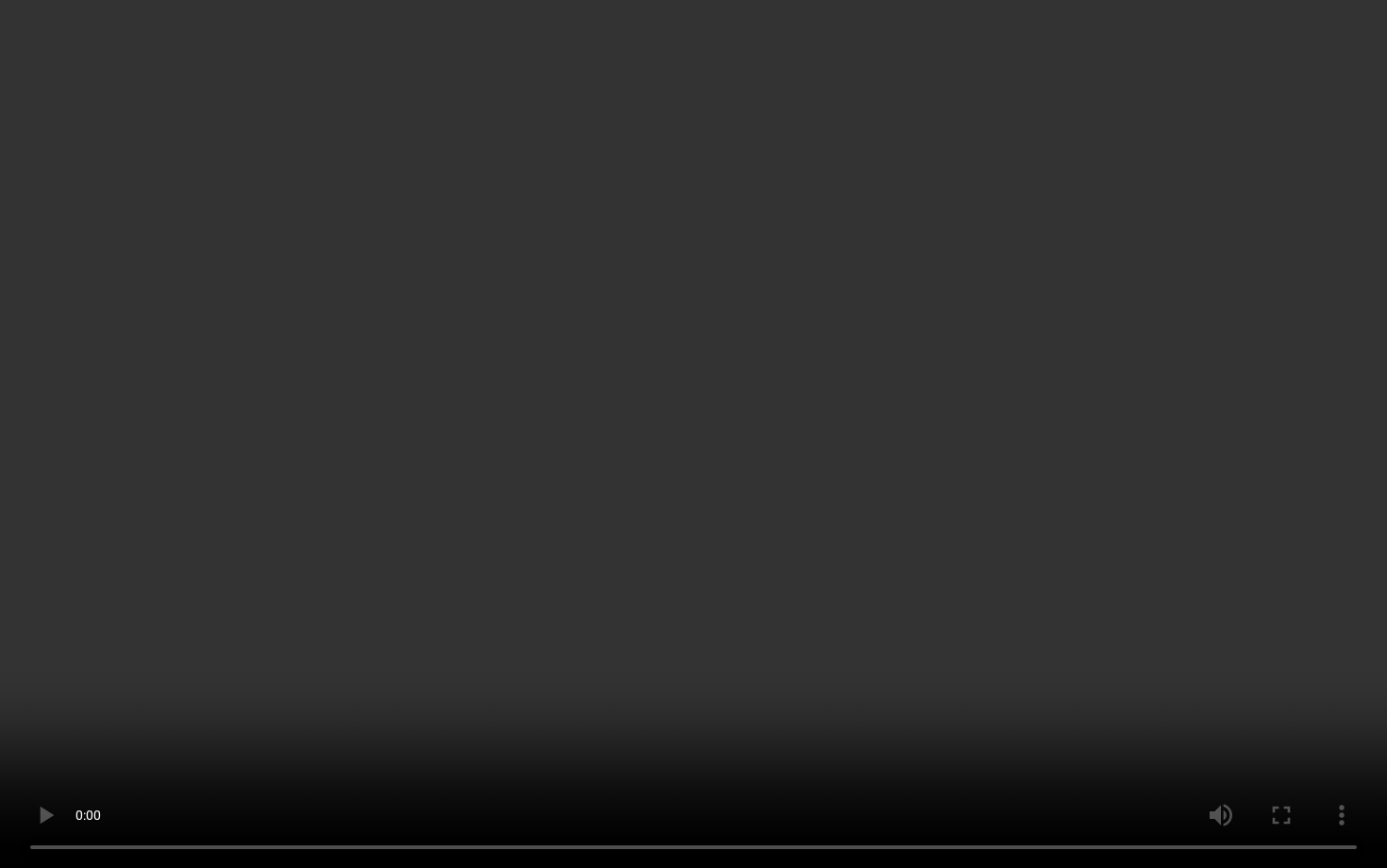
type input "69"
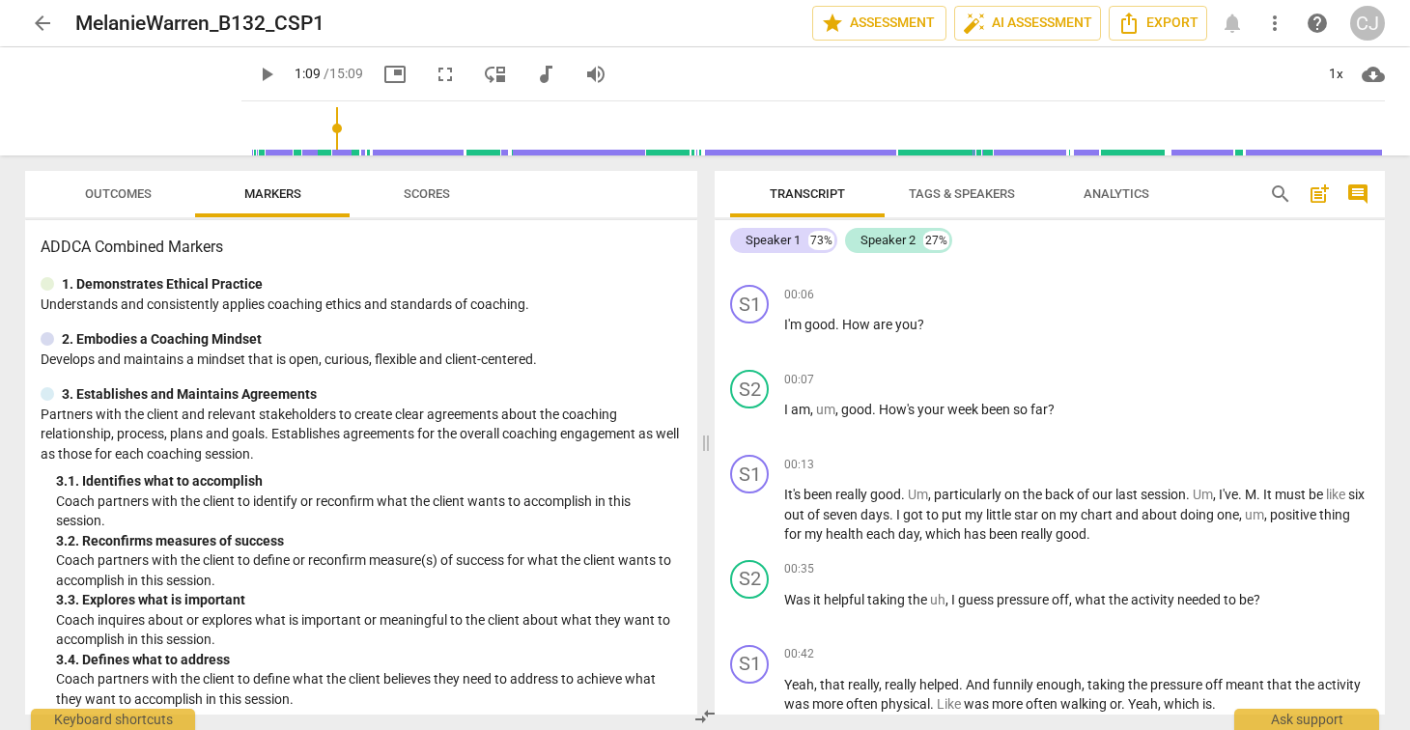
scroll to position [0, 0]
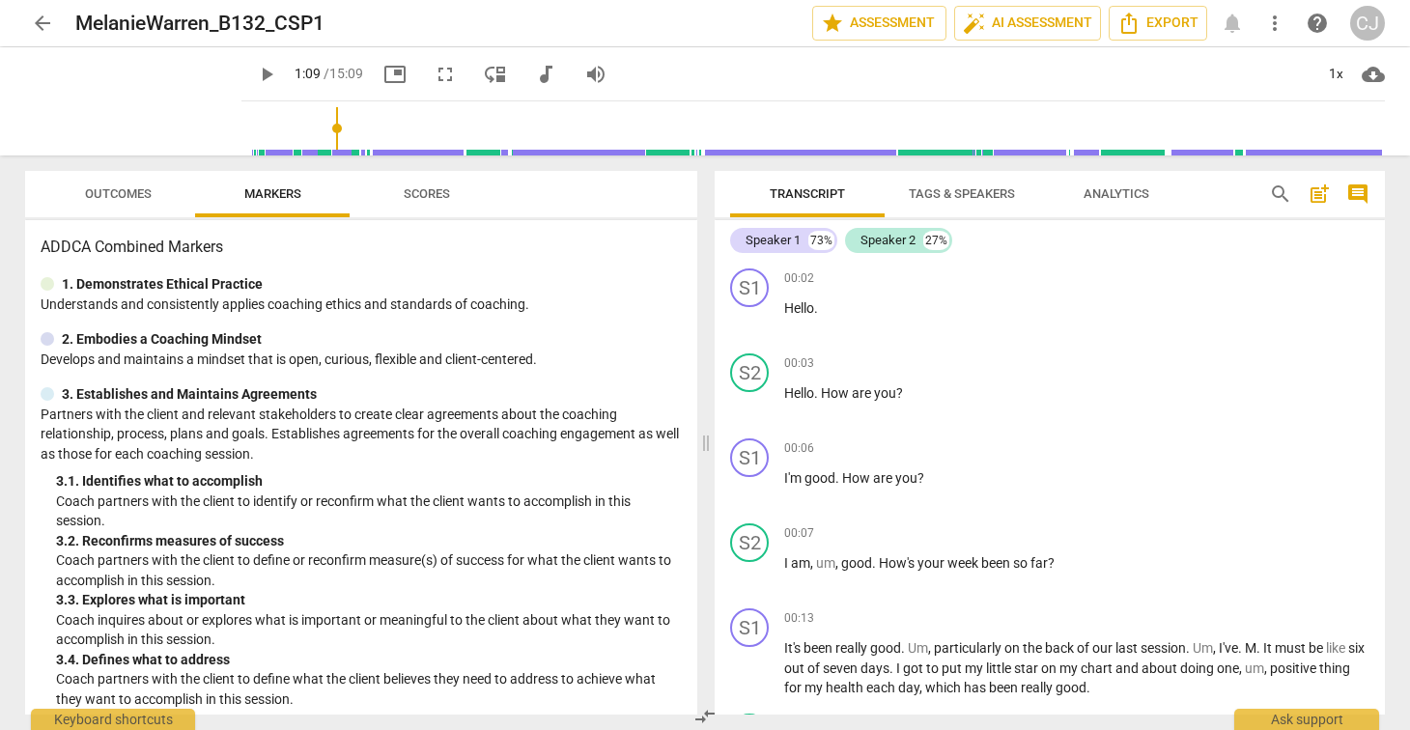
click at [32, 25] on span "arrow_back" at bounding box center [42, 23] width 23 height 23
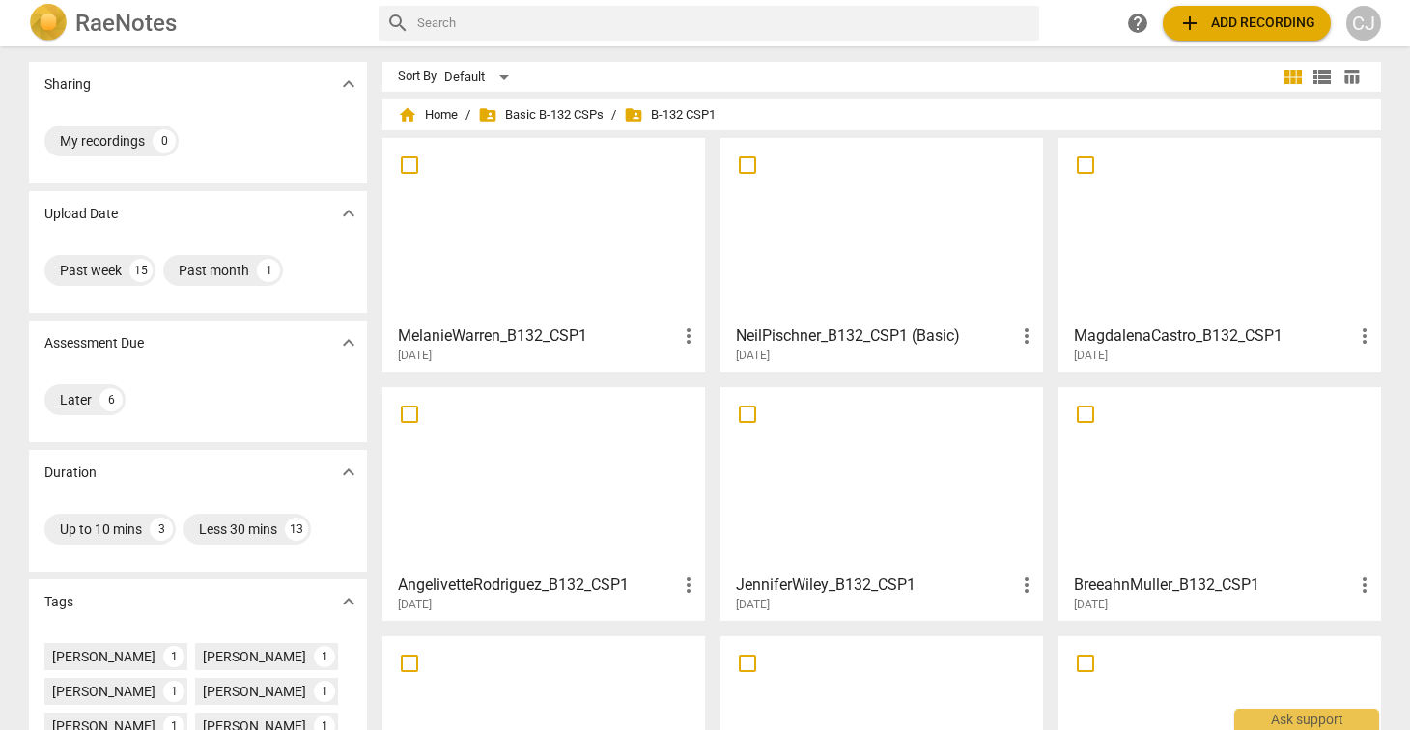
click at [878, 244] on div at bounding box center [881, 230] width 309 height 171
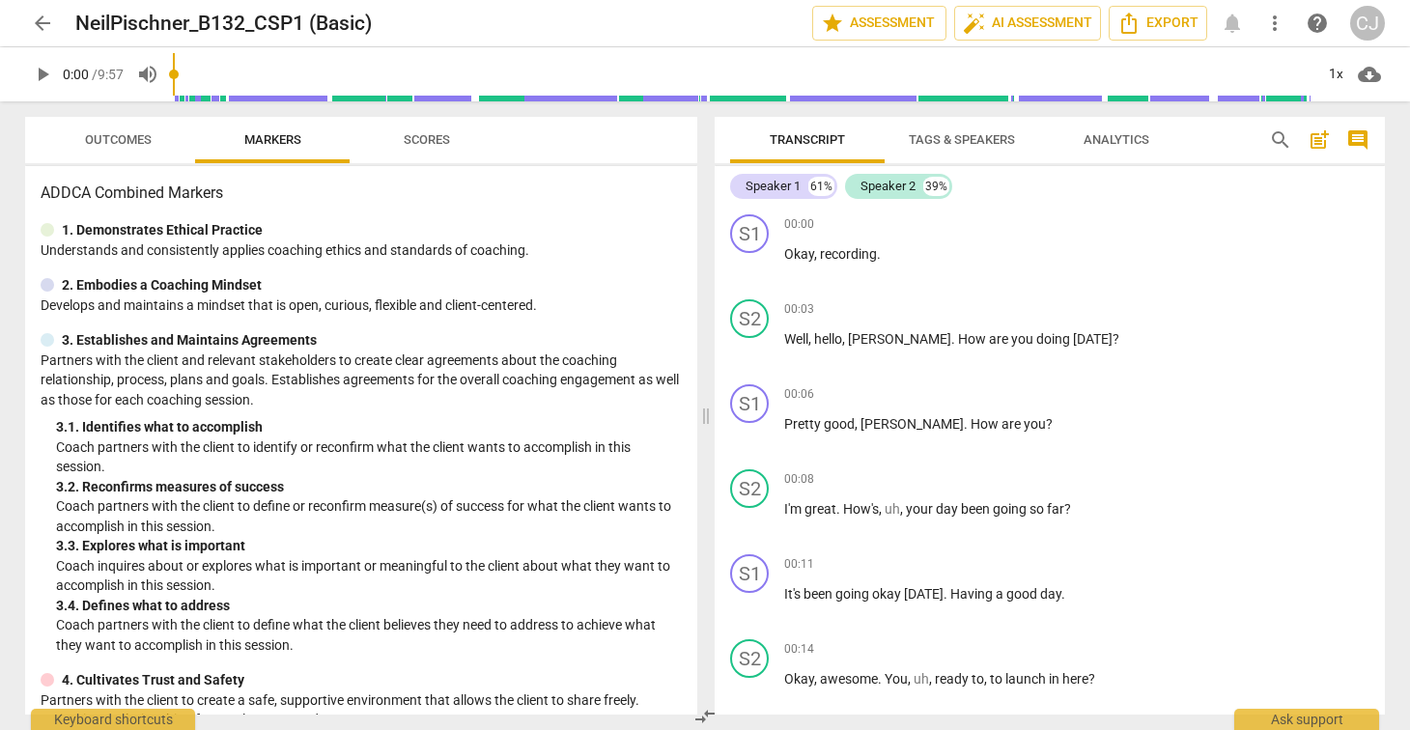
click at [41, 79] on span "play_arrow" at bounding box center [42, 74] width 23 height 23
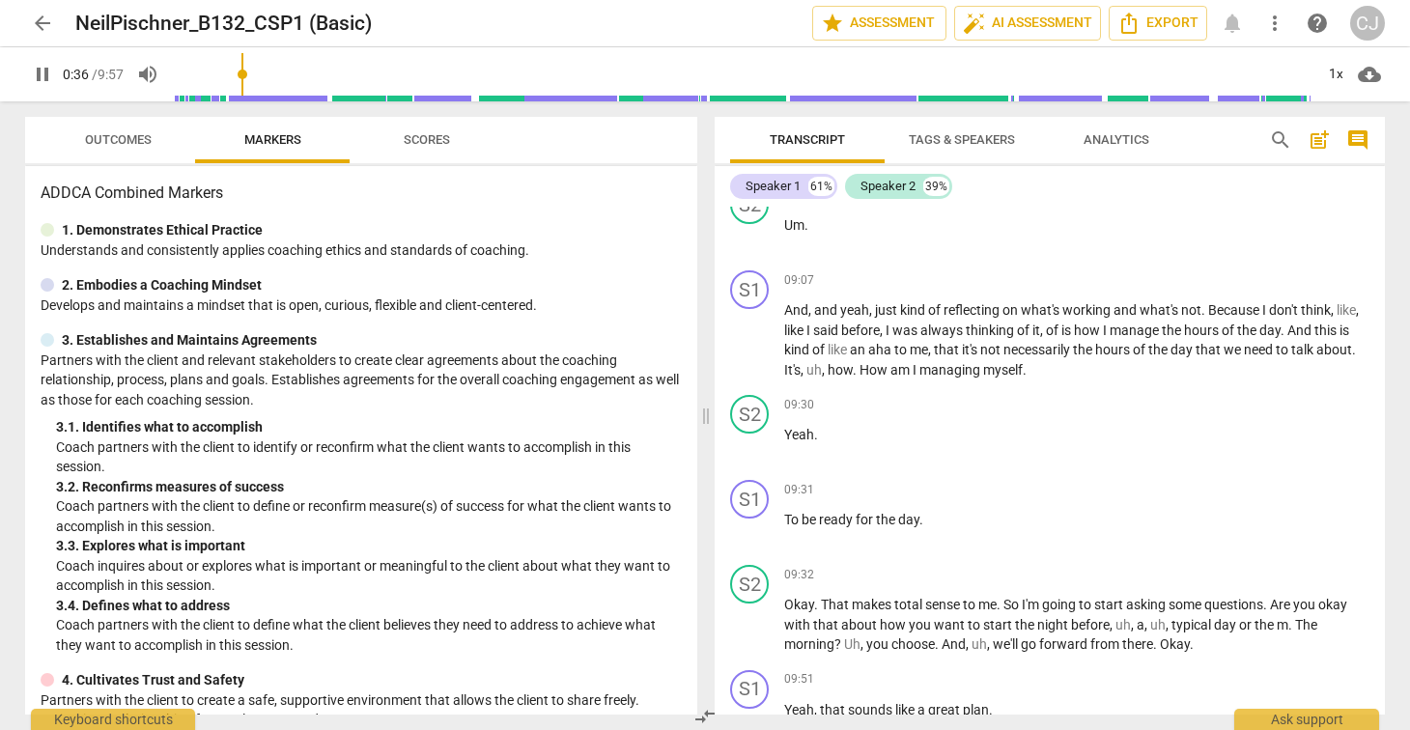
scroll to position [2900, 0]
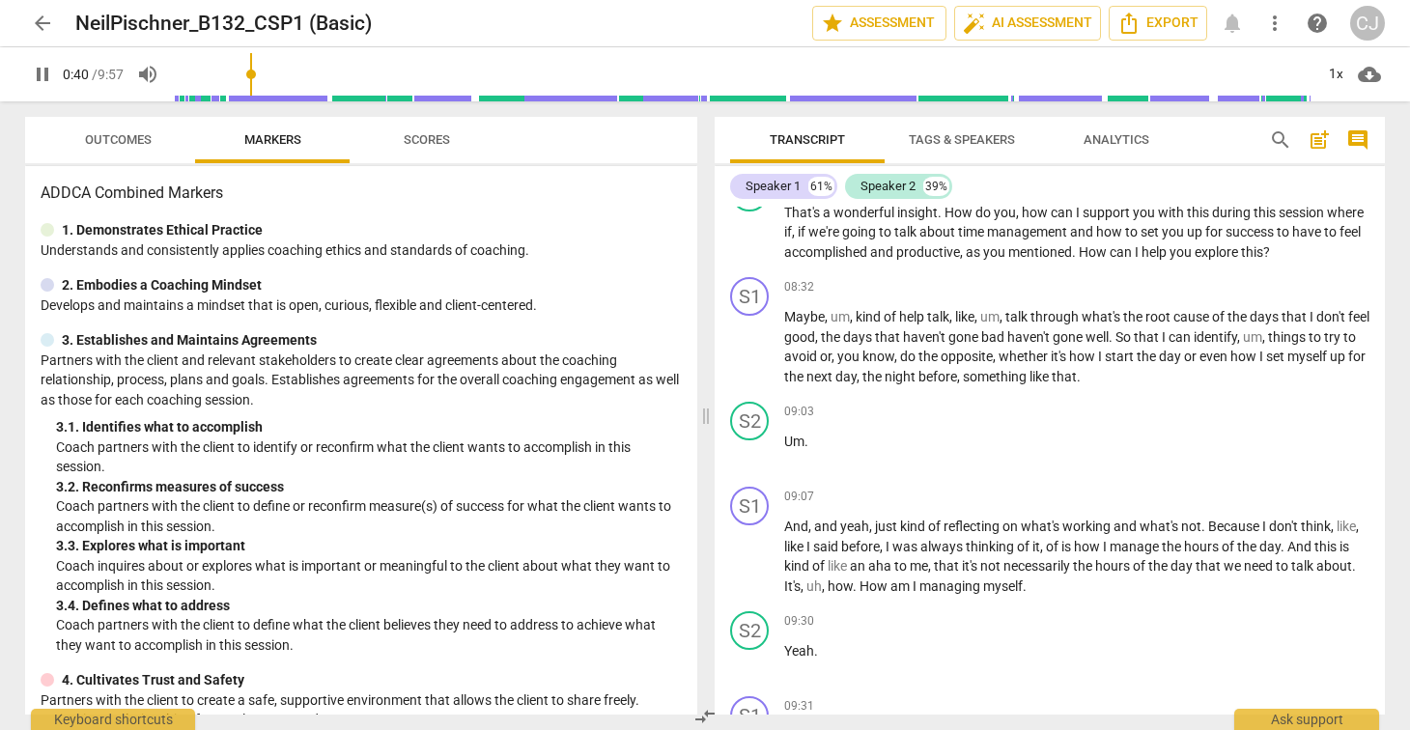
click at [40, 72] on span "pause" at bounding box center [42, 74] width 23 height 23
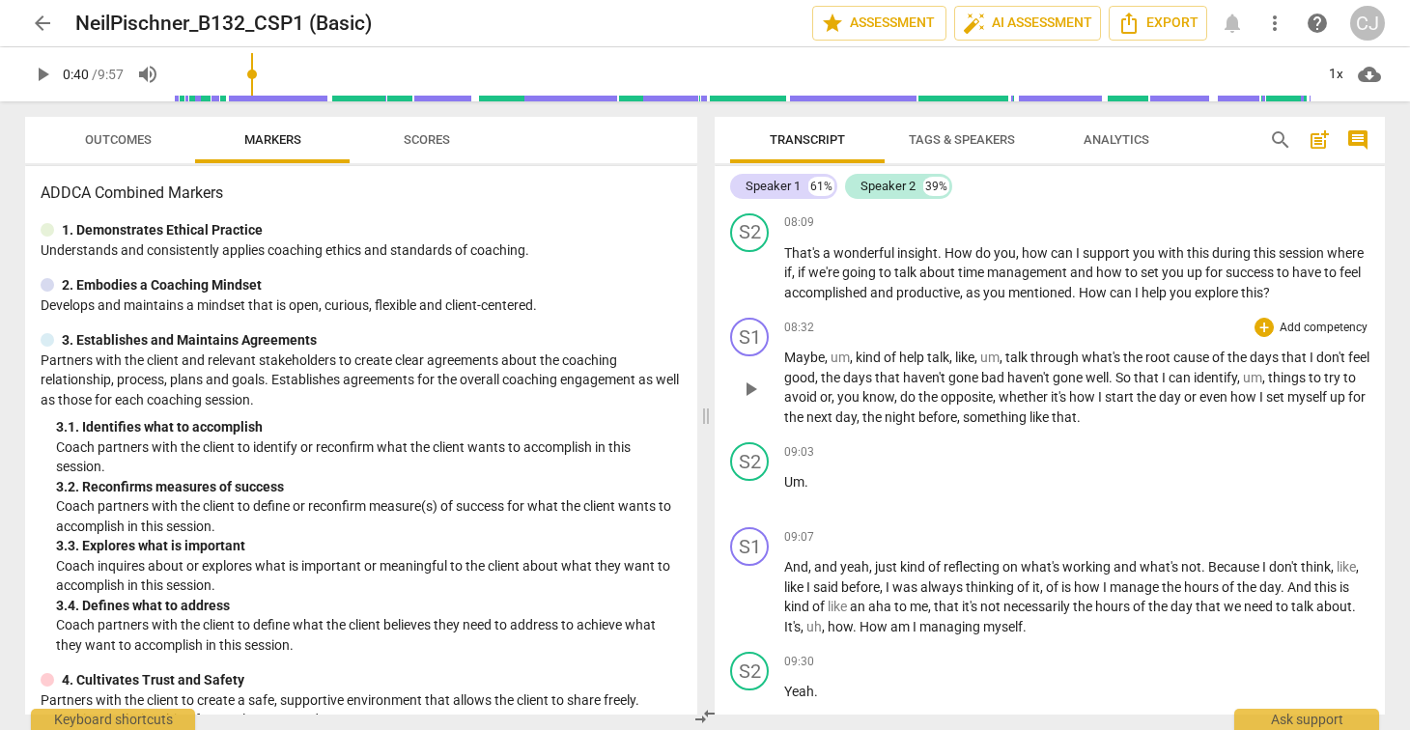
scroll to position [2857, 0]
click at [749, 273] on span "play_arrow" at bounding box center [750, 277] width 23 height 23
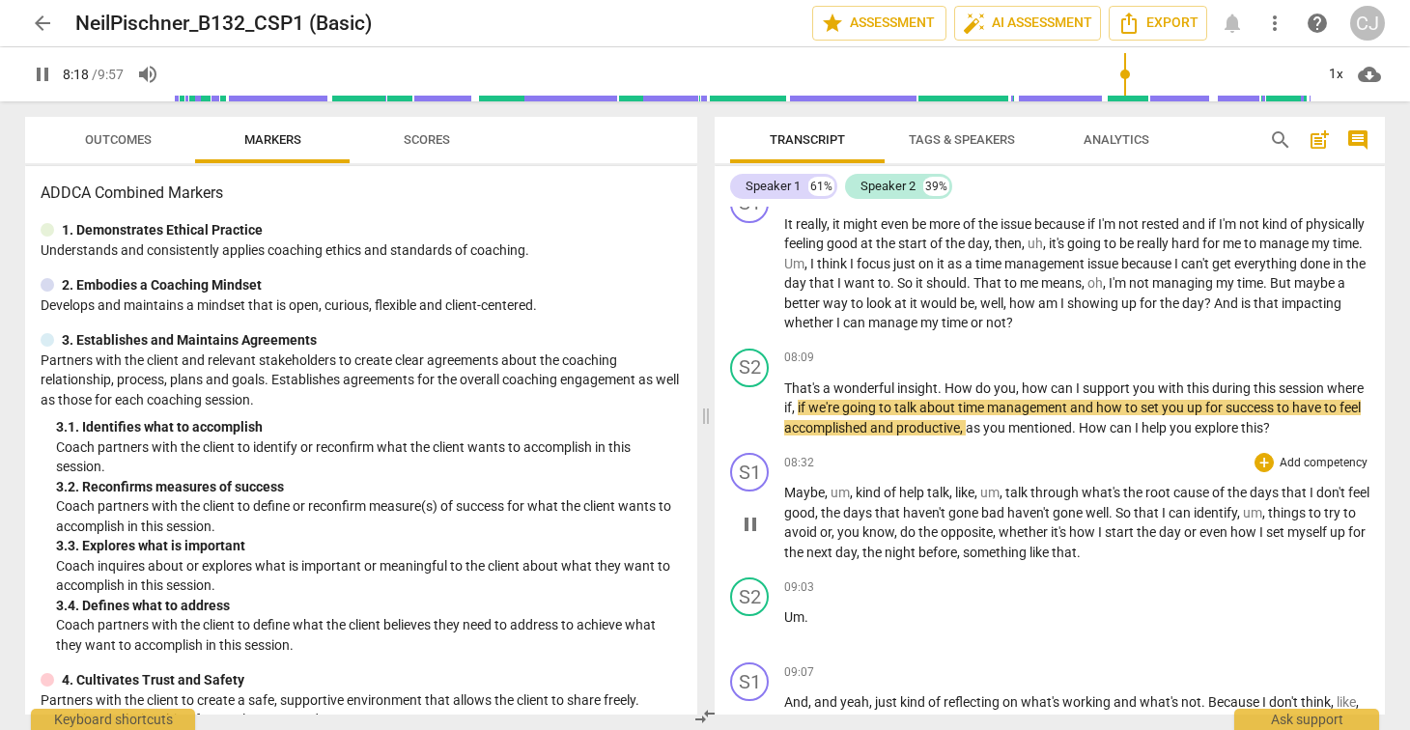
scroll to position [2723, 0]
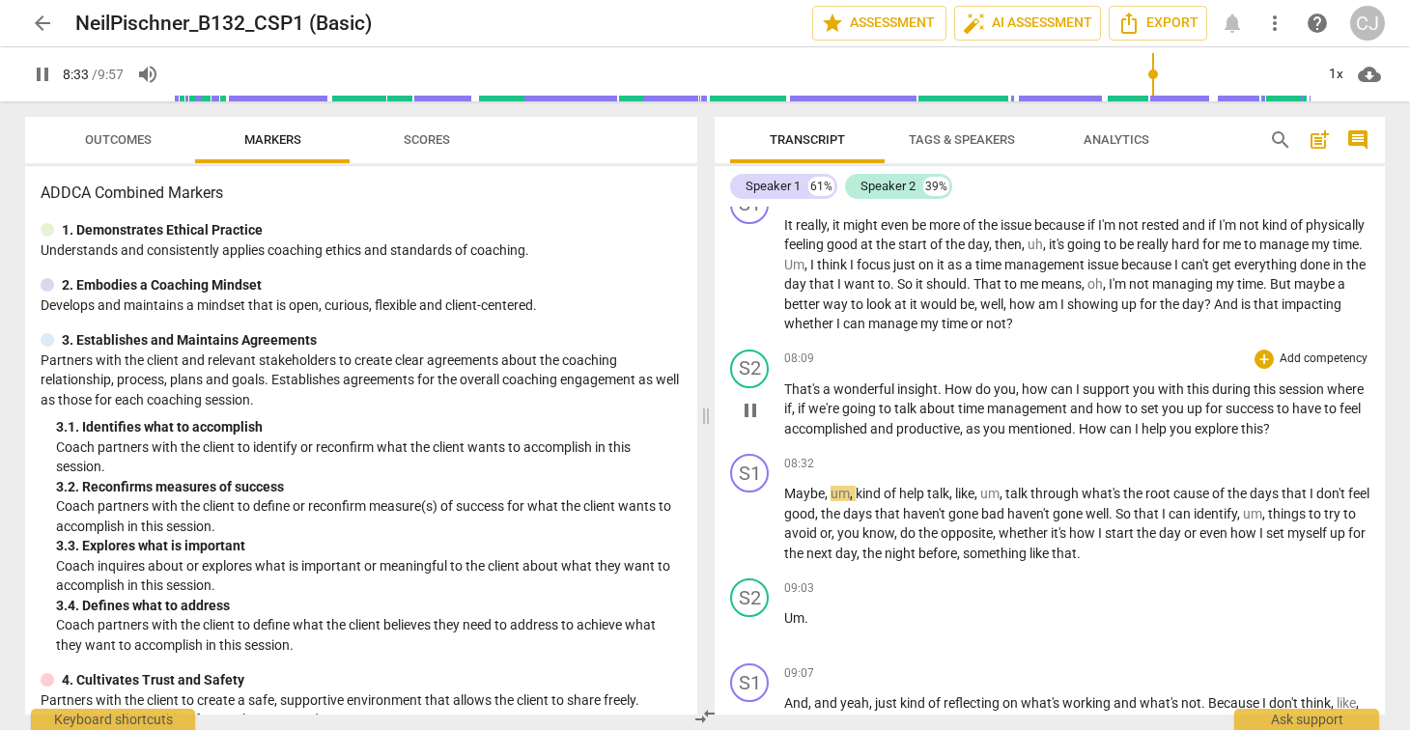
click at [755, 410] on span "pause" at bounding box center [750, 410] width 23 height 23
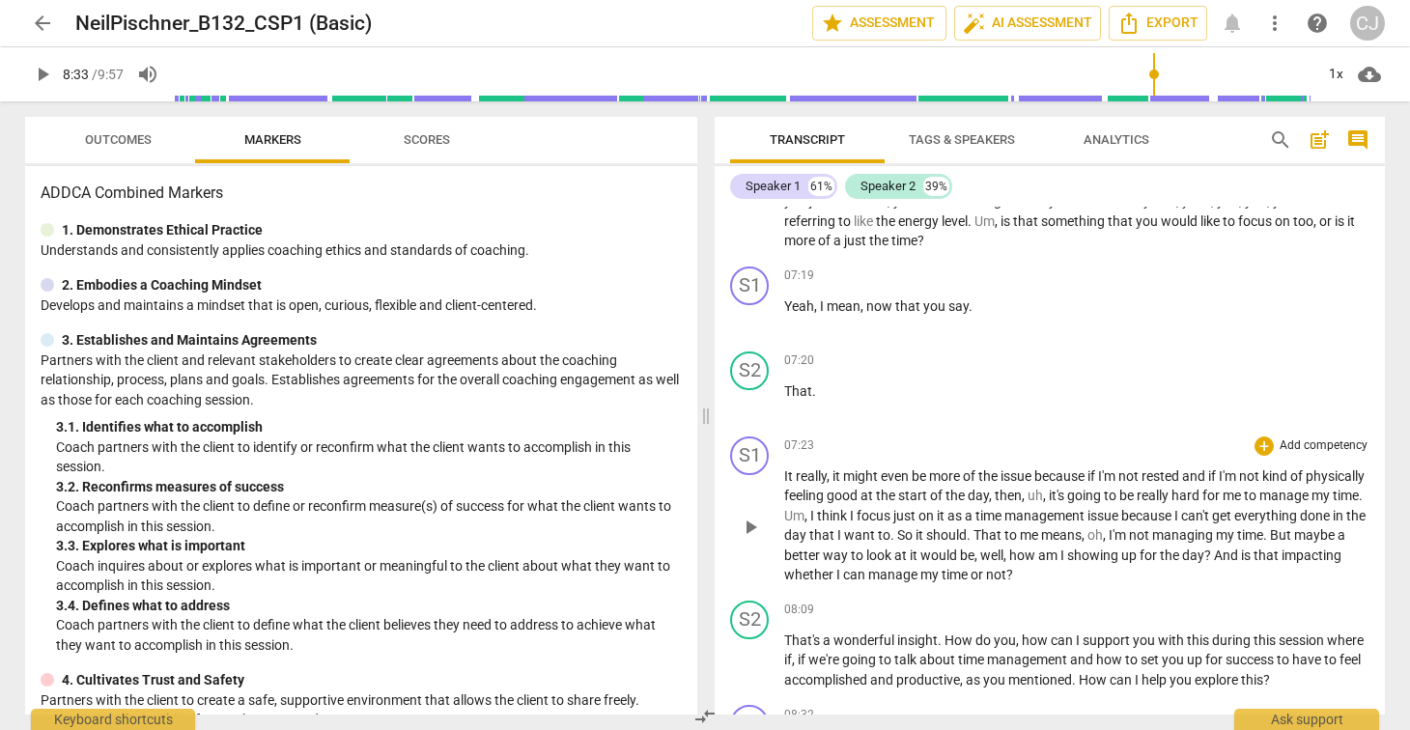
scroll to position [2469, 0]
click at [755, 323] on span "play_arrow" at bounding box center [750, 320] width 23 height 23
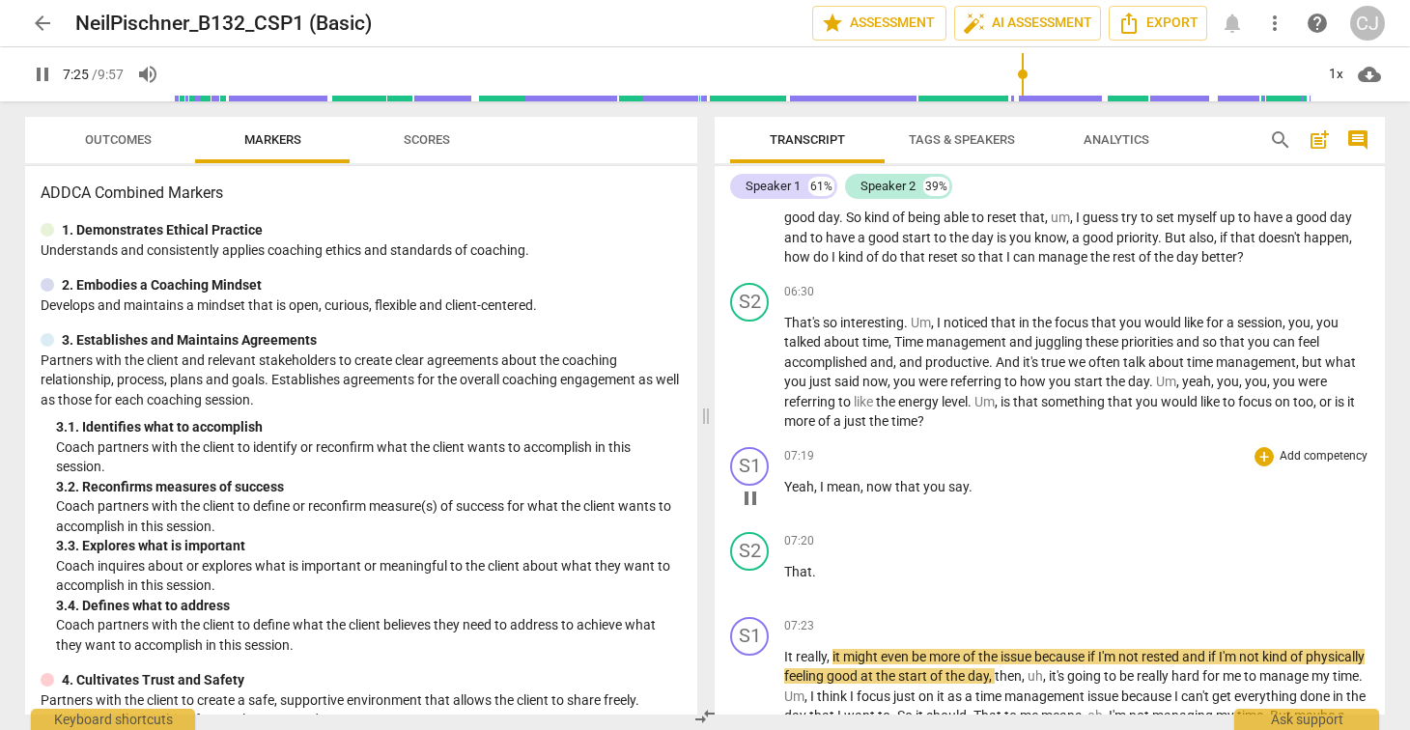
scroll to position [2205, 0]
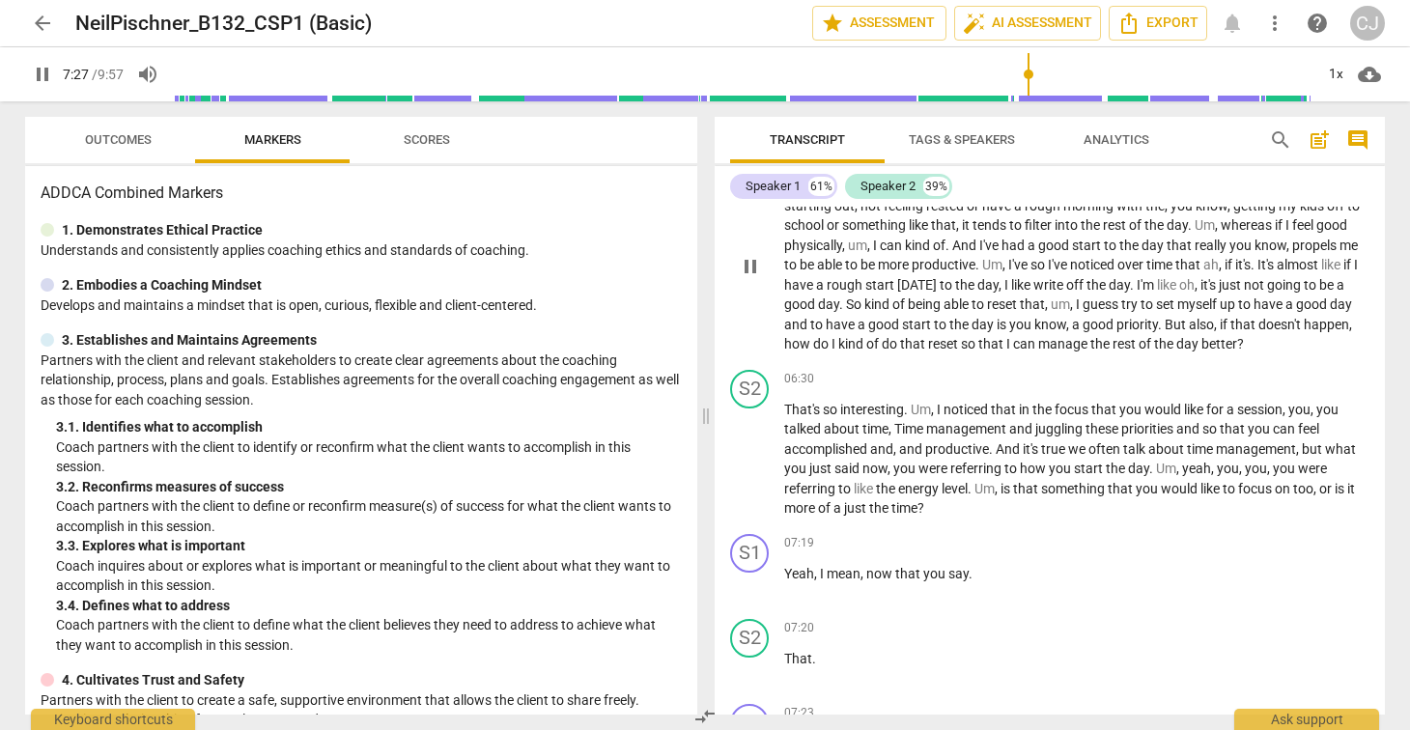
click at [750, 262] on span "pause" at bounding box center [750, 266] width 23 height 23
click at [754, 463] on span "play_arrow" at bounding box center [750, 460] width 23 height 23
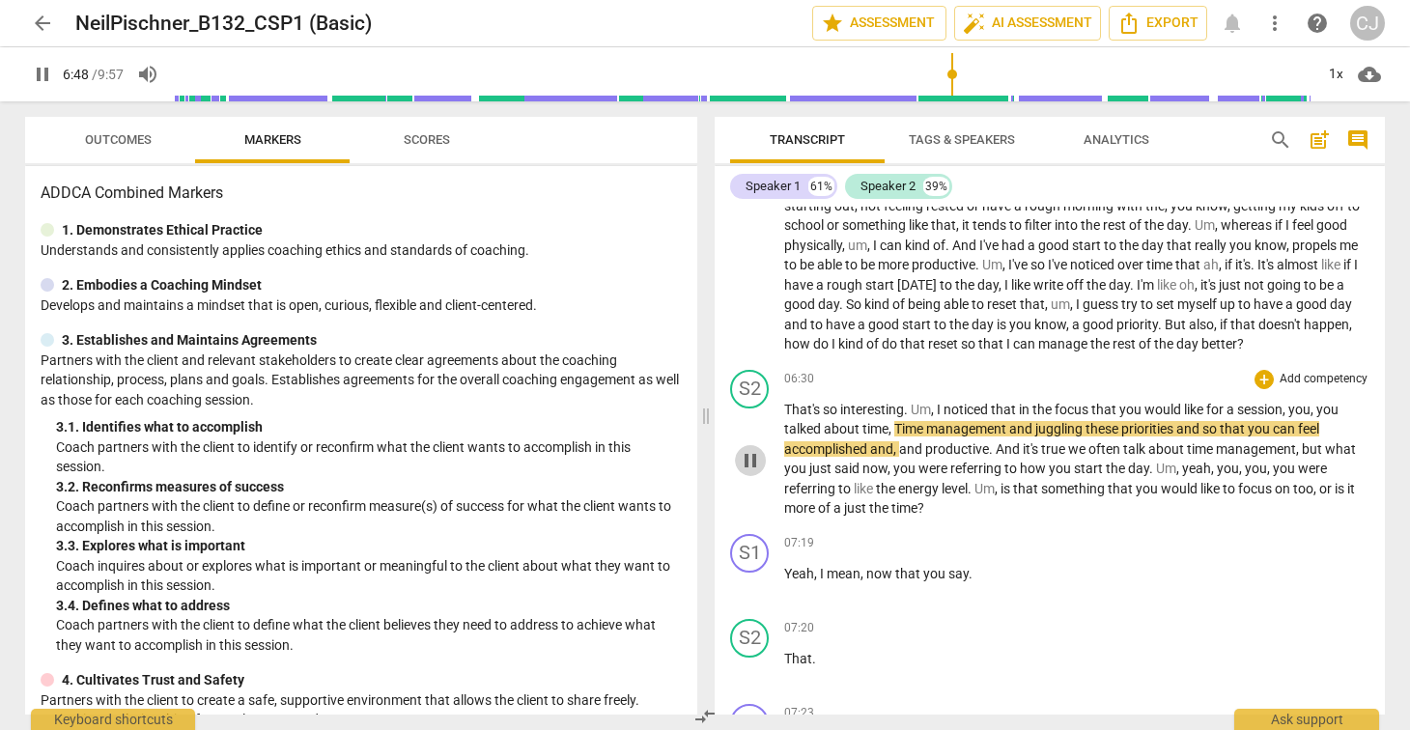
click at [753, 458] on span "pause" at bounding box center [750, 460] width 23 height 23
type input "408"
click at [43, 24] on span "arrow_back" at bounding box center [42, 23] width 23 height 23
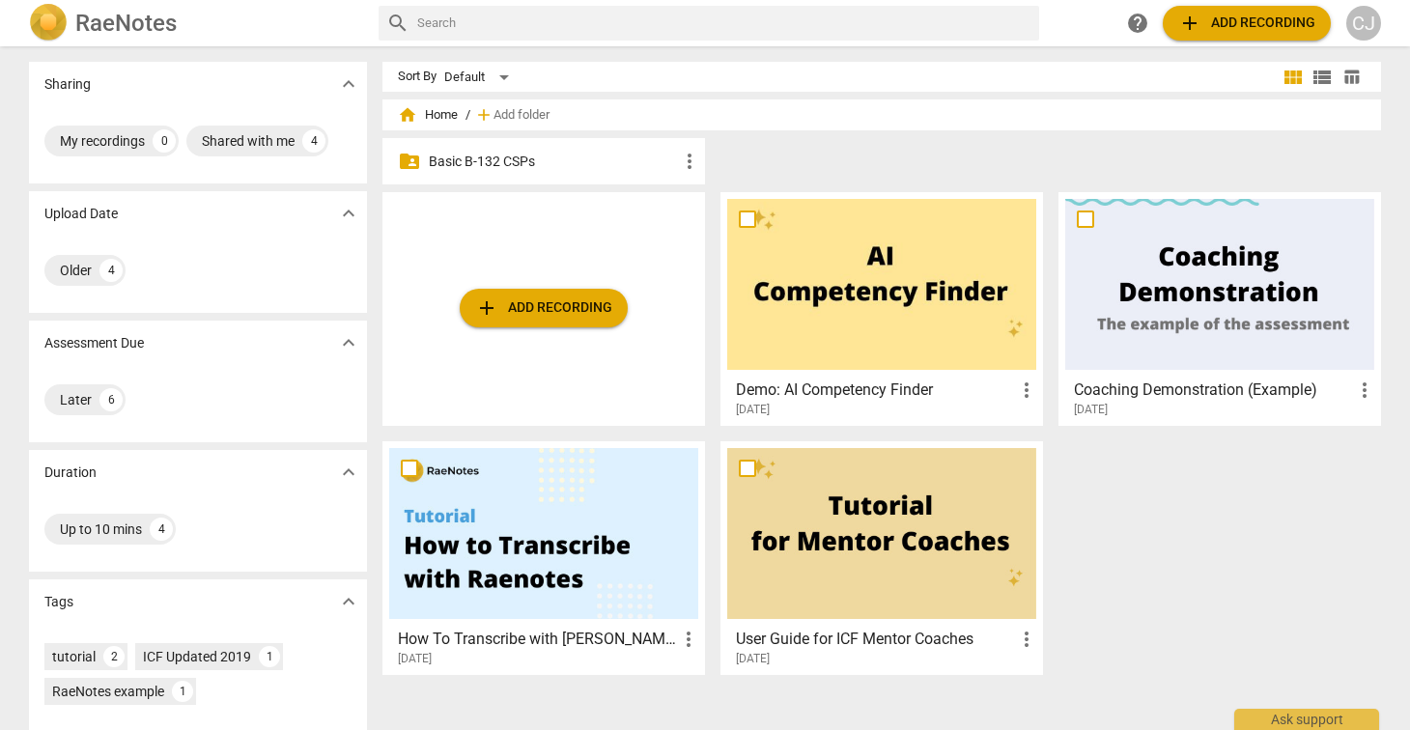
click at [342, 212] on span "expand_more" at bounding box center [348, 213] width 23 height 23
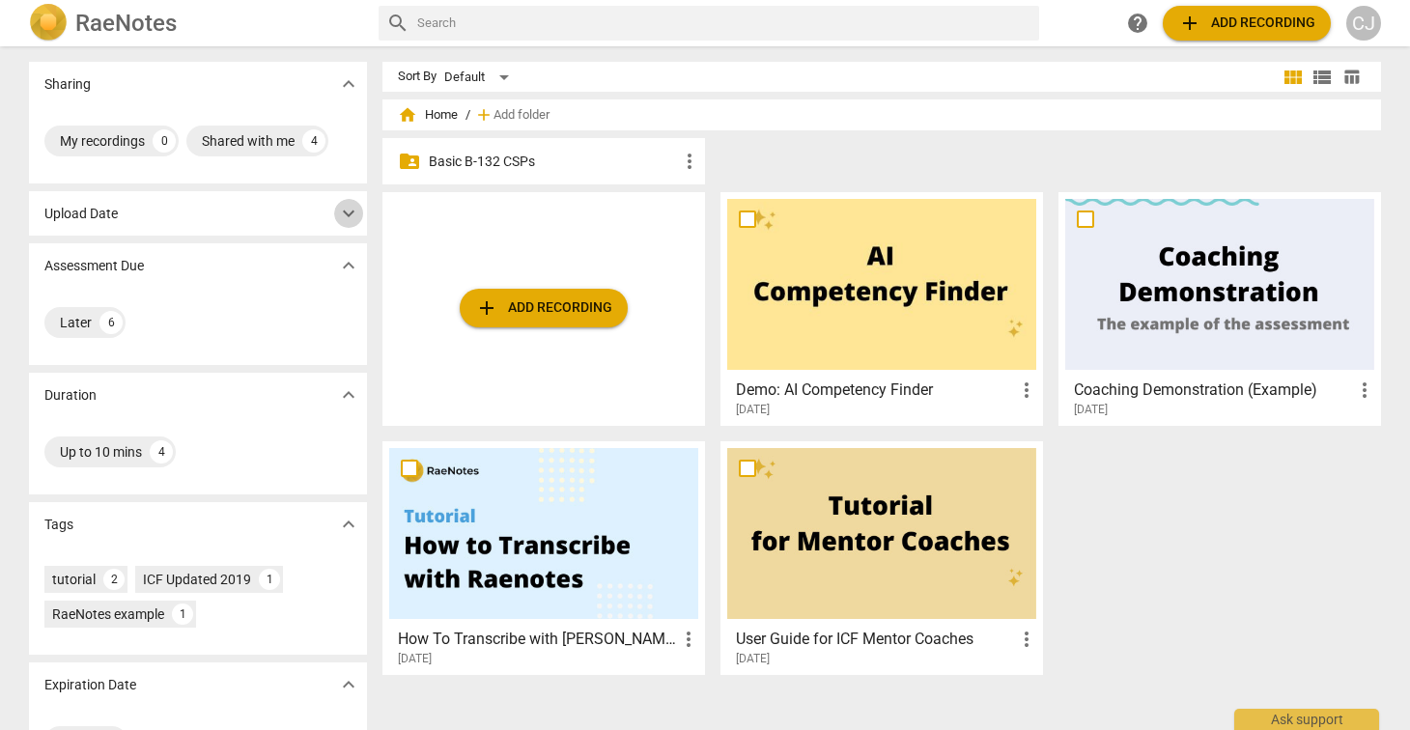
click at [342, 212] on span "expand_more" at bounding box center [348, 213] width 23 height 23
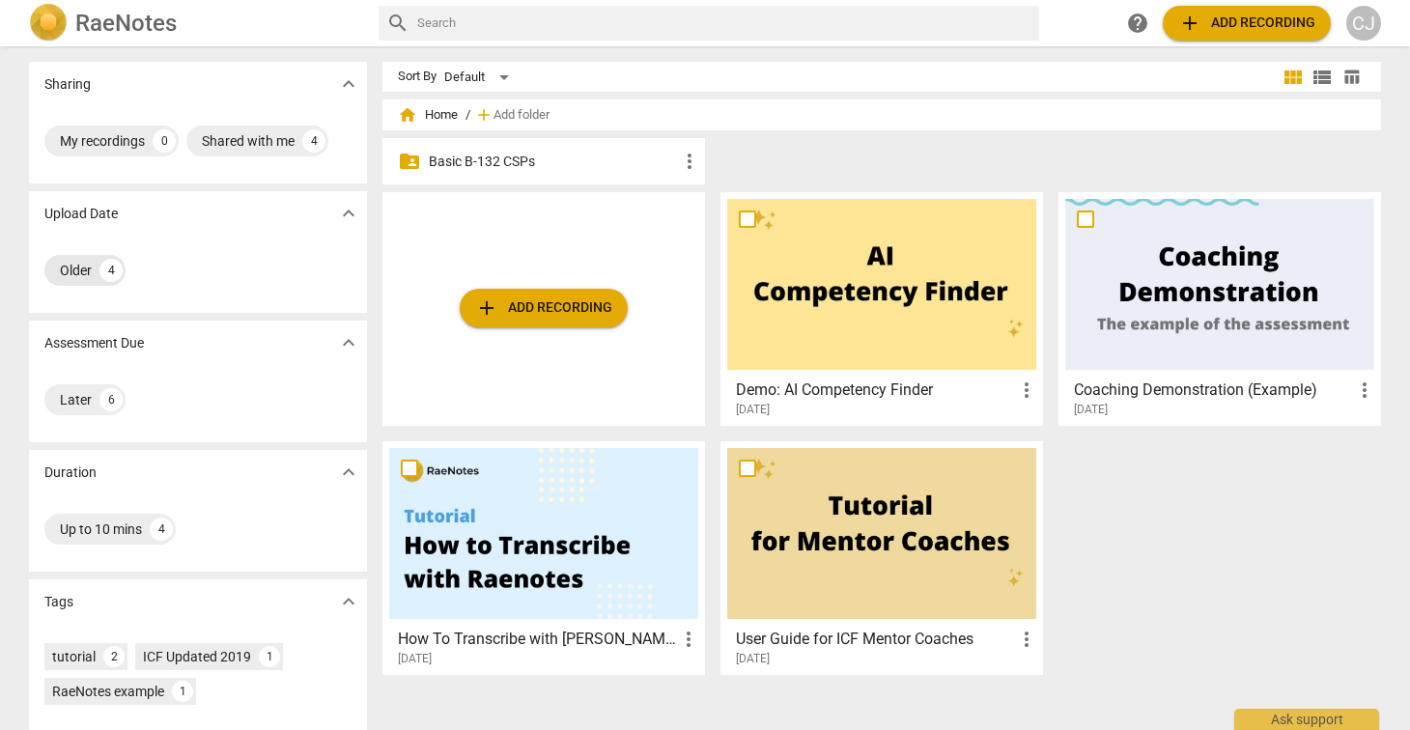
click at [60, 274] on div "Older" at bounding box center [76, 270] width 32 height 19
click at [71, 269] on div "Older" at bounding box center [76, 270] width 32 height 19
click at [231, 138] on div "Shared with me" at bounding box center [248, 140] width 93 height 19
click at [101, 133] on div "Shared with me" at bounding box center [106, 140] width 93 height 19
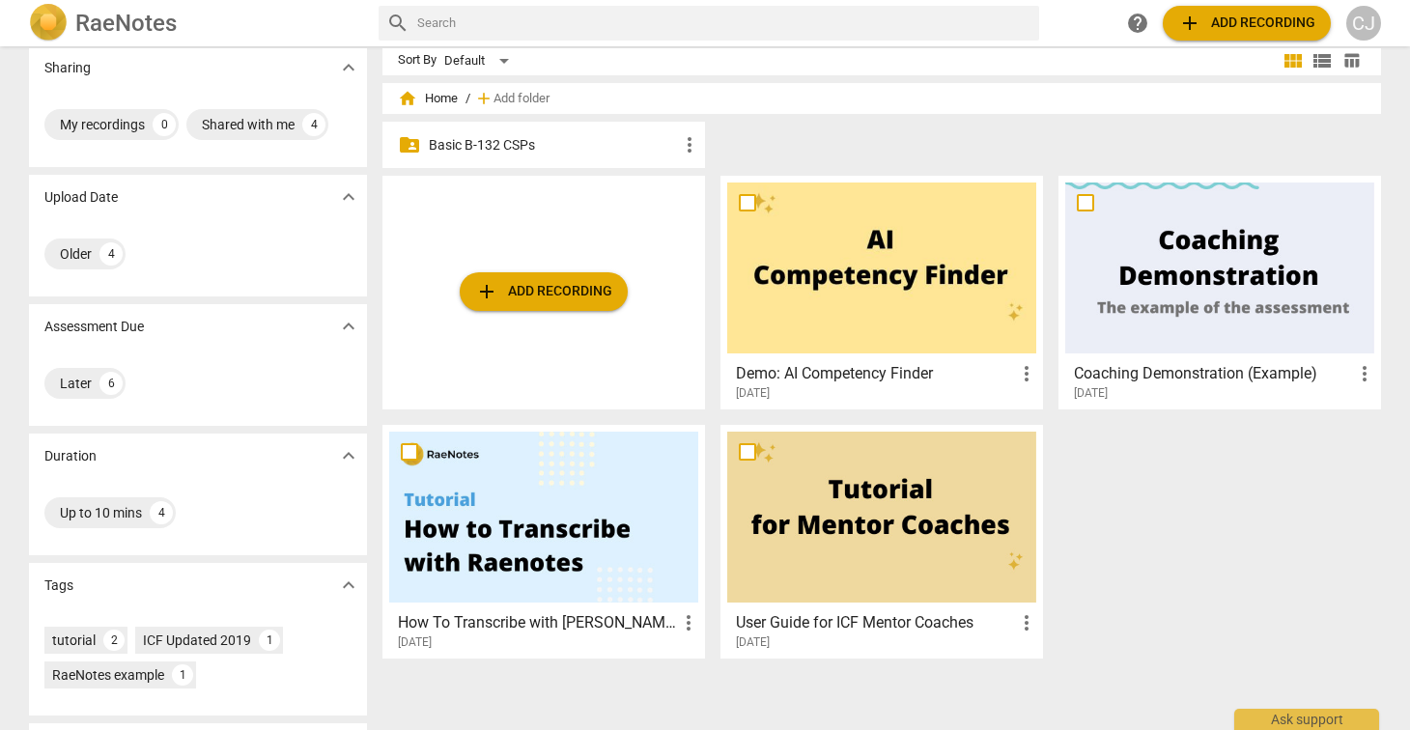
scroll to position [17, 0]
click at [136, 511] on div "Up to 10 mins" at bounding box center [101, 511] width 82 height 19
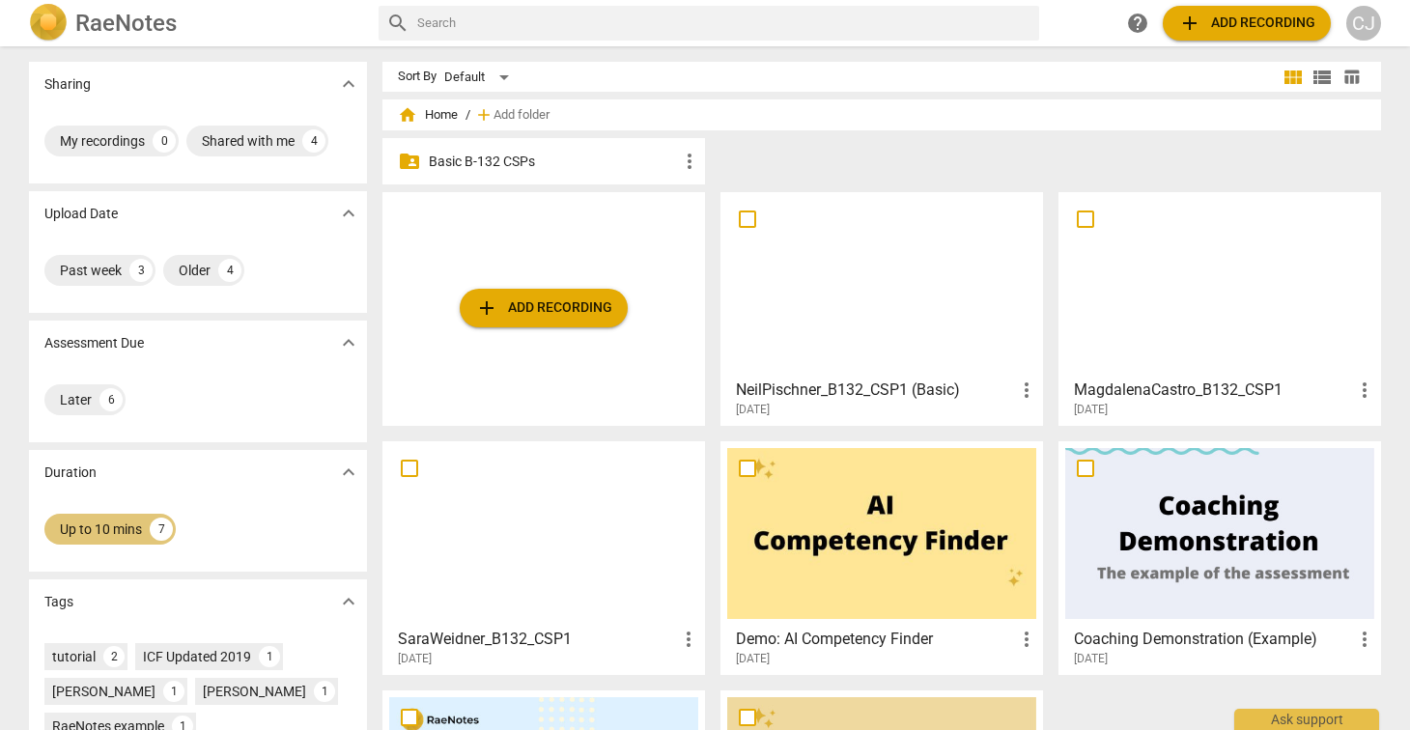
click at [93, 525] on div "Up to 10 mins" at bounding box center [101, 529] width 82 height 19
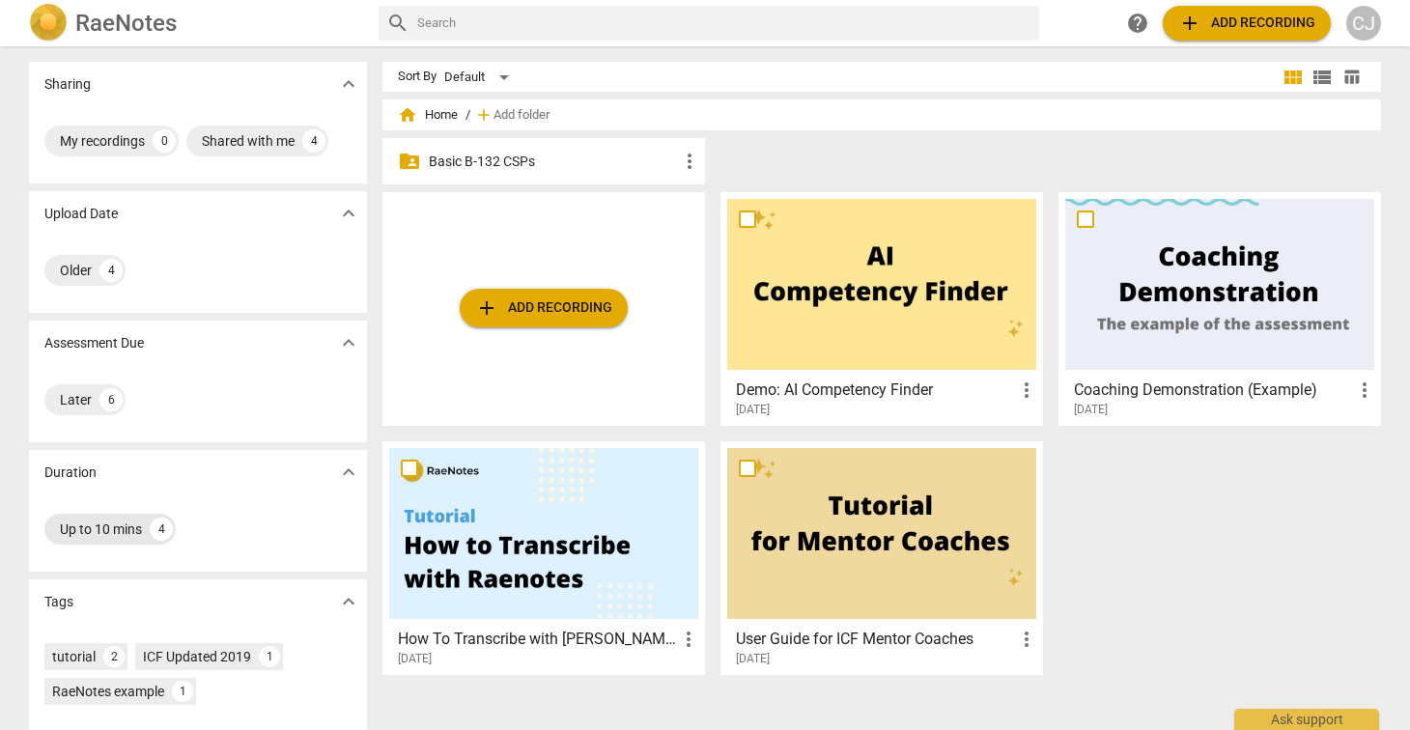
click at [93, 525] on div "Up to 10 mins" at bounding box center [101, 529] width 82 height 19
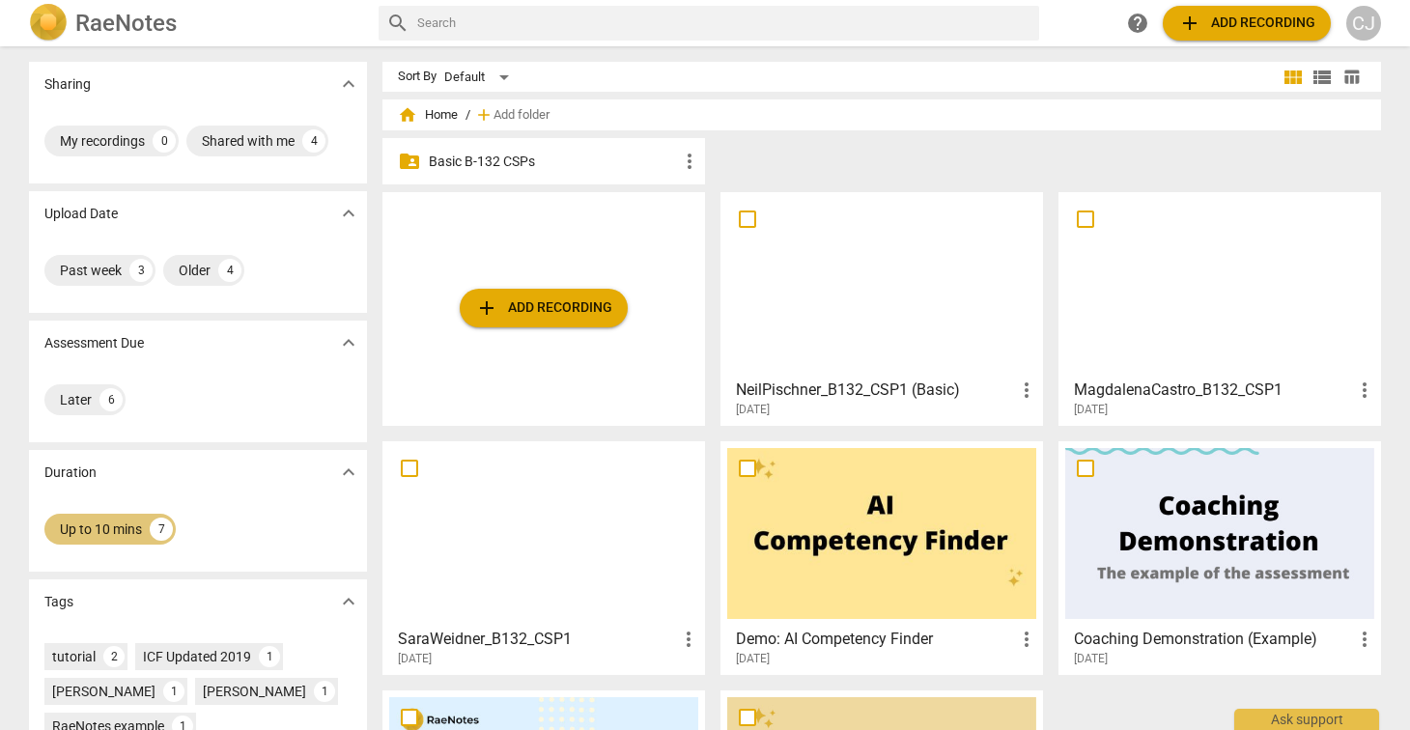
click at [93, 525] on div "Up to 10 mins" at bounding box center [101, 529] width 82 height 19
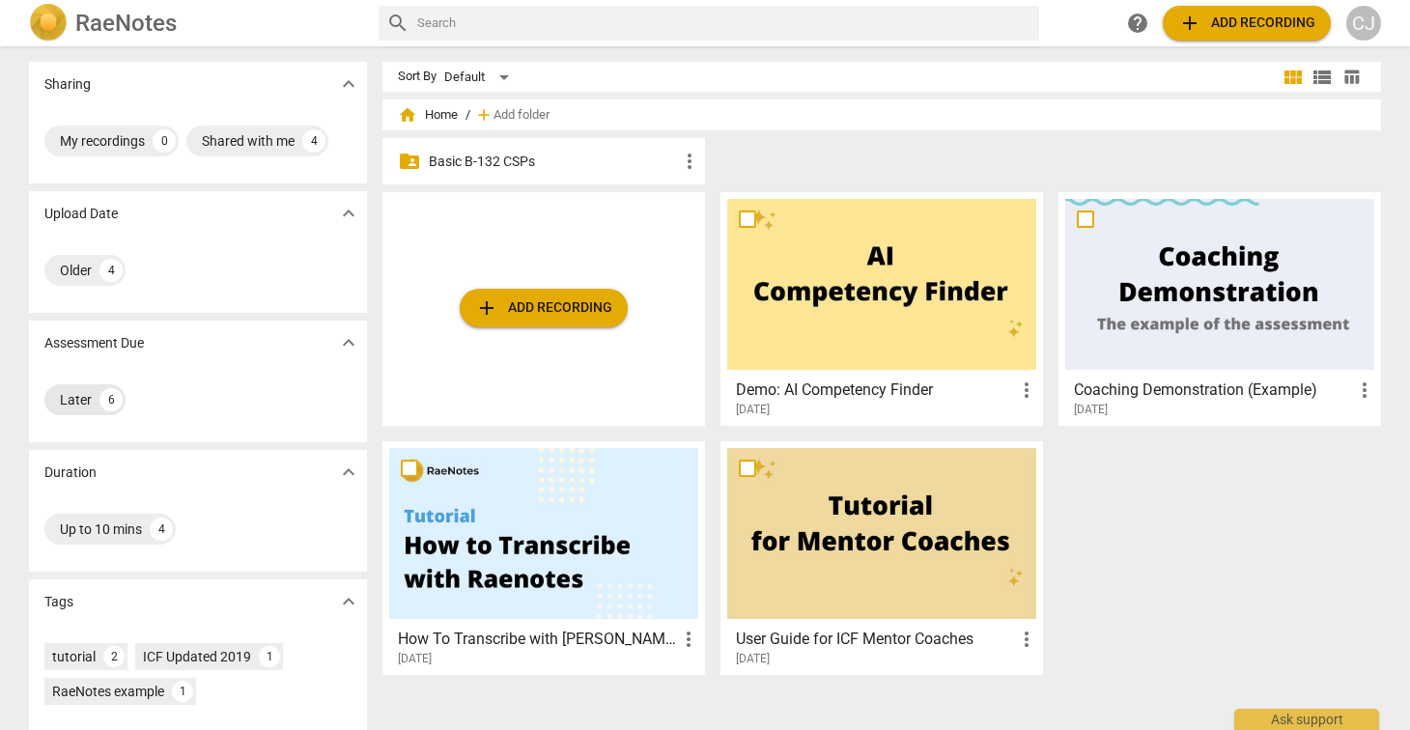
click at [70, 396] on div "Later" at bounding box center [76, 399] width 32 height 19
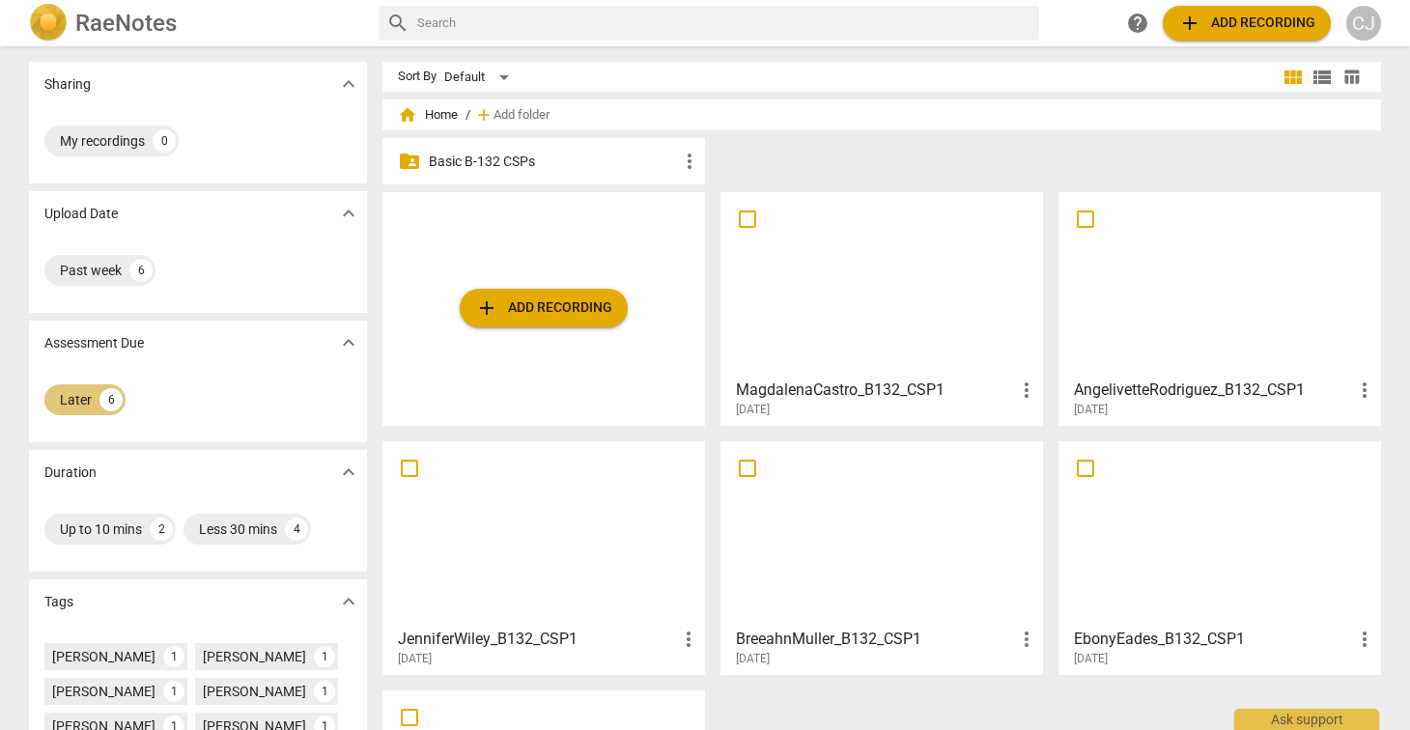
click at [70, 398] on div "Later" at bounding box center [76, 399] width 32 height 19
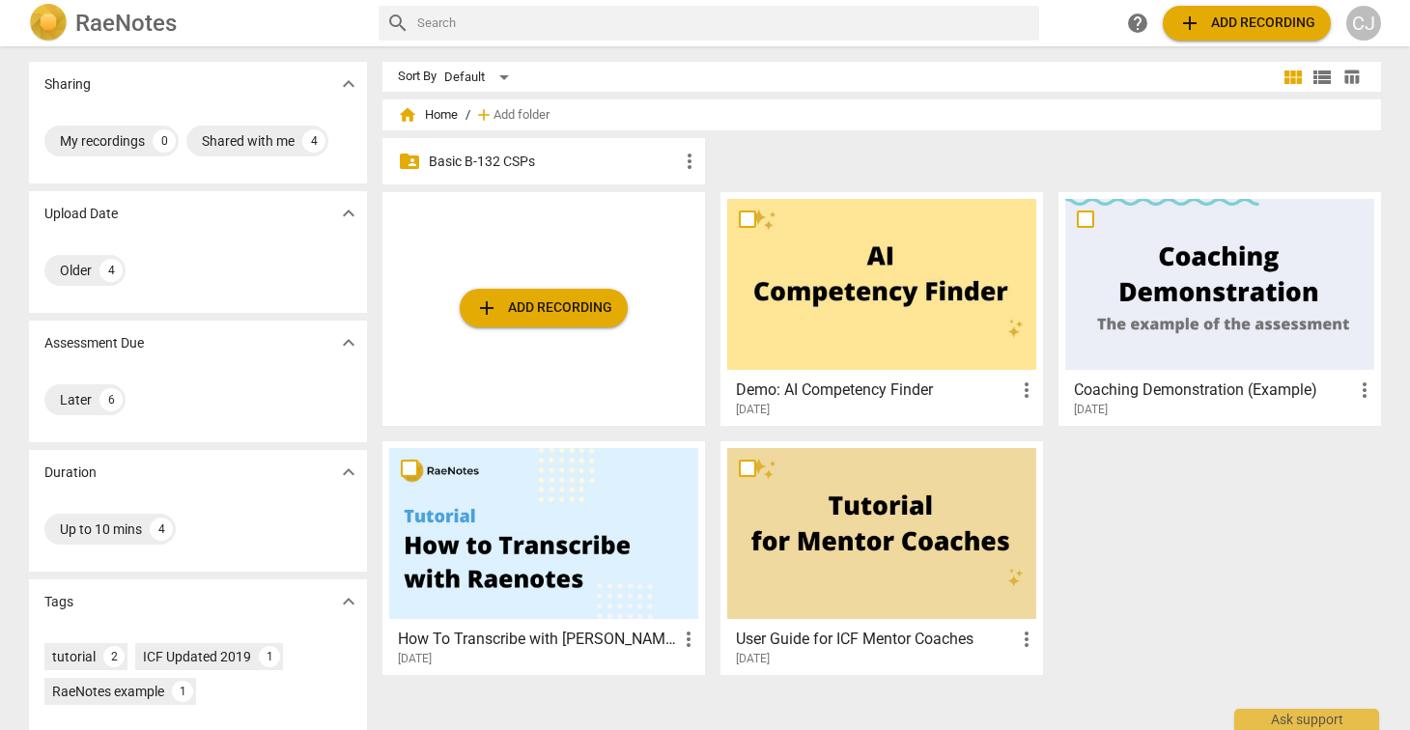
click at [186, 397] on div "Later 6" at bounding box center [197, 400] width 307 height 39
click at [1135, 503] on div "add Add recording Demo: AI Competency Finder more_vert 2023-08-18 Coaching Demo…" at bounding box center [890, 441] width 1014 height 498
click at [92, 530] on div "Up to 10 mins" at bounding box center [101, 529] width 82 height 19
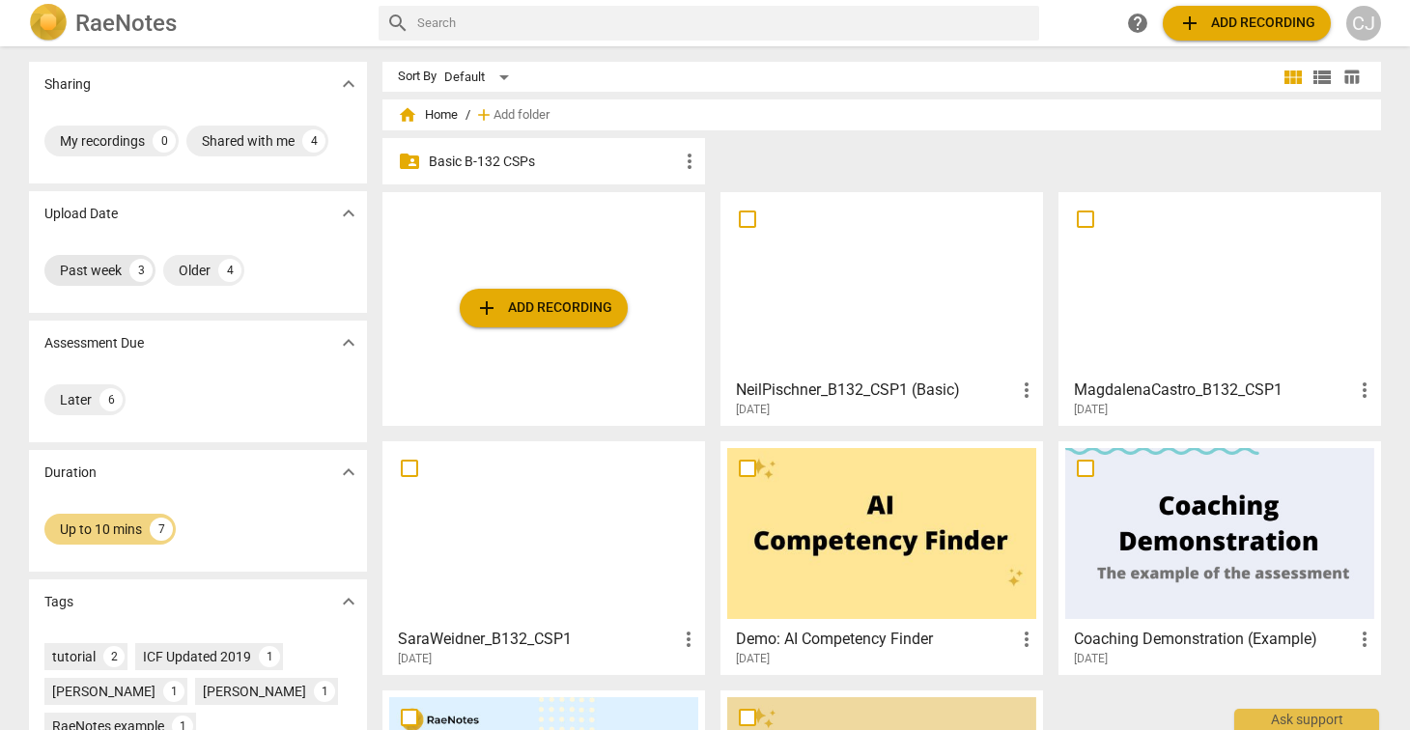
click at [98, 261] on div "Past week" at bounding box center [91, 270] width 62 height 19
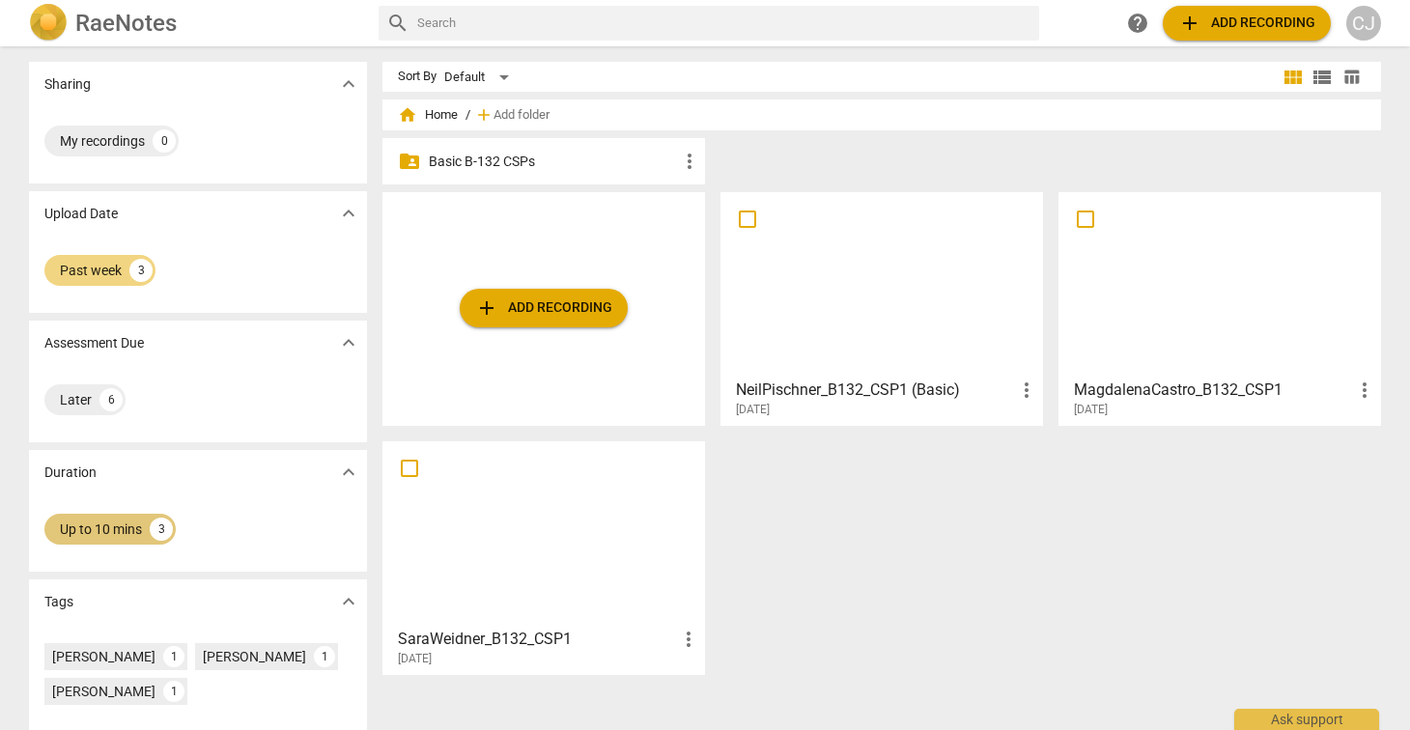
click at [116, 535] on div "Up to 10 mins" at bounding box center [101, 529] width 82 height 19
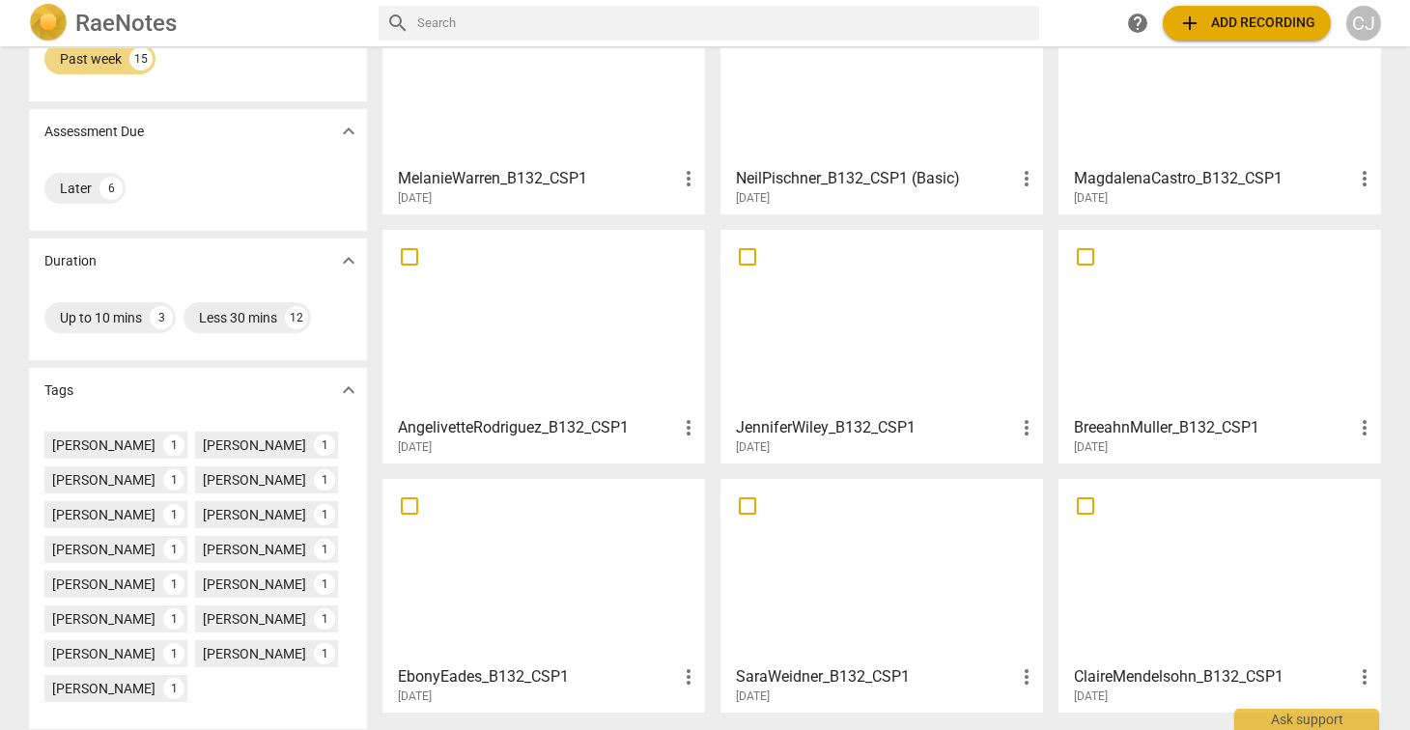
scroll to position [299, 0]
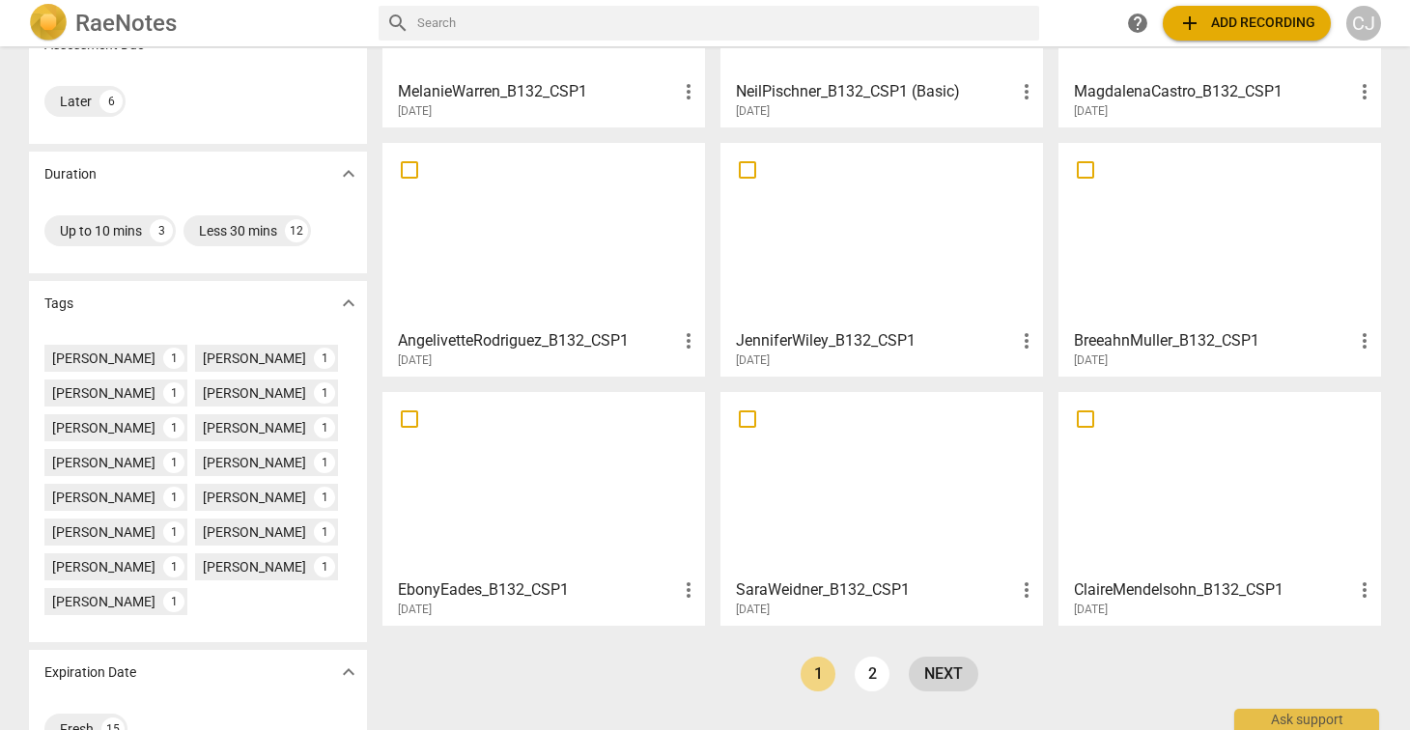
click at [950, 678] on link "next" at bounding box center [944, 674] width 70 height 35
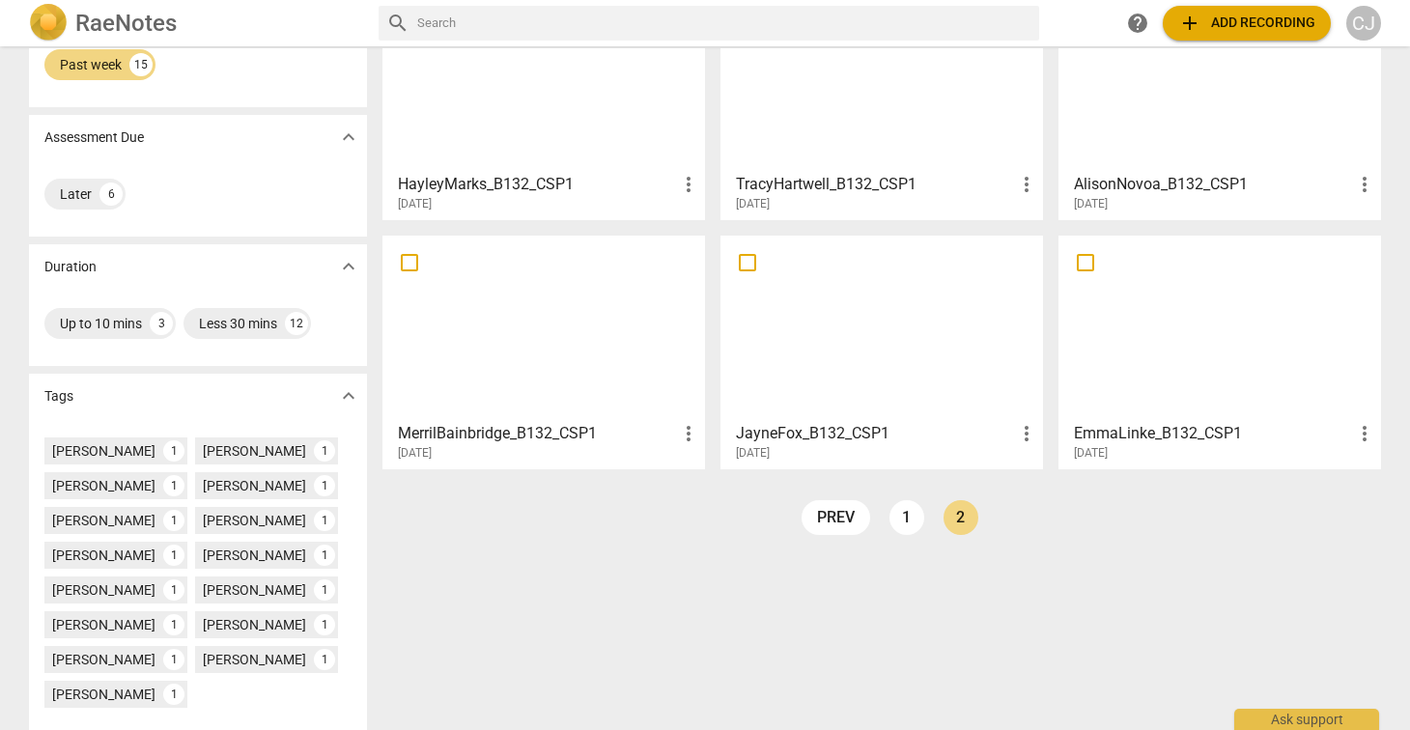
scroll to position [213, 0]
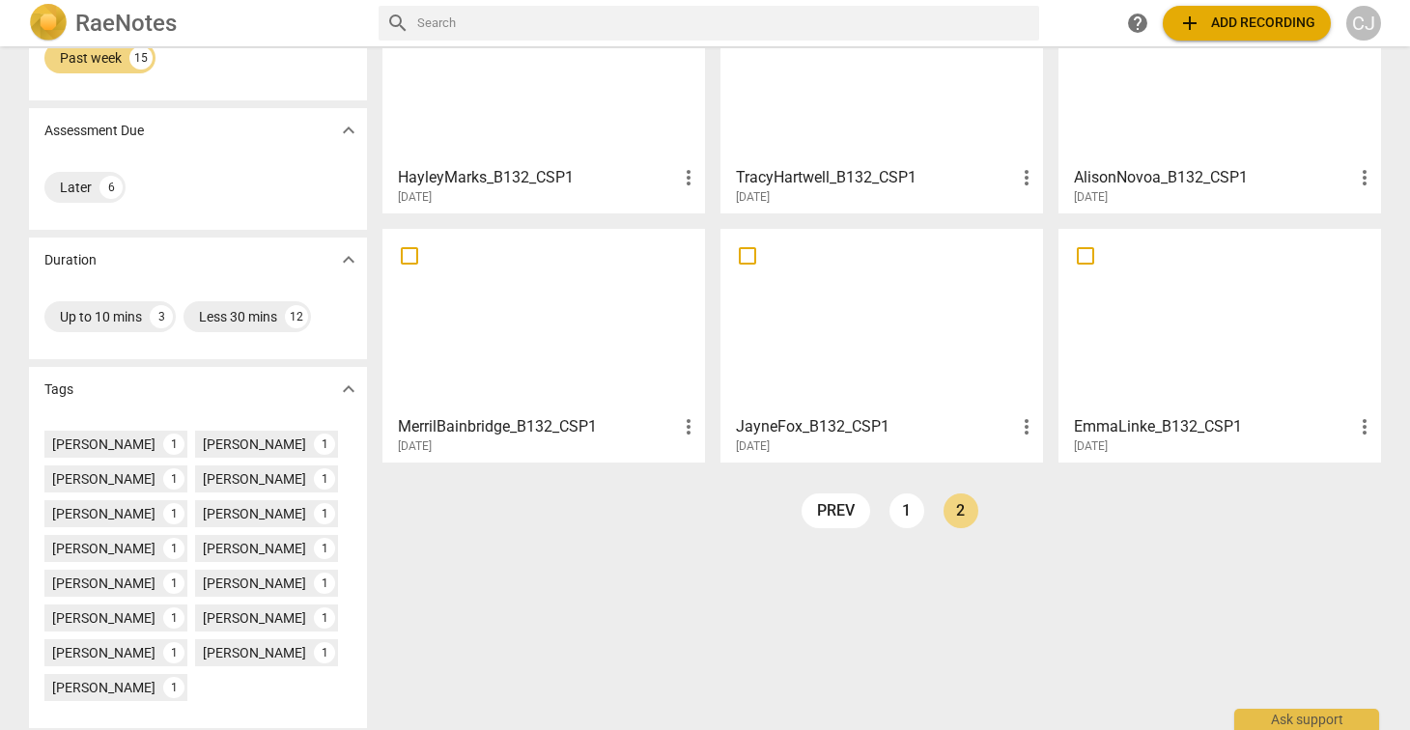
click at [1074, 514] on div "home Home / add Add folder folder_shared Basic B-132 CSPs more_vert HayleyMarks…" at bounding box center [890, 224] width 1014 height 659
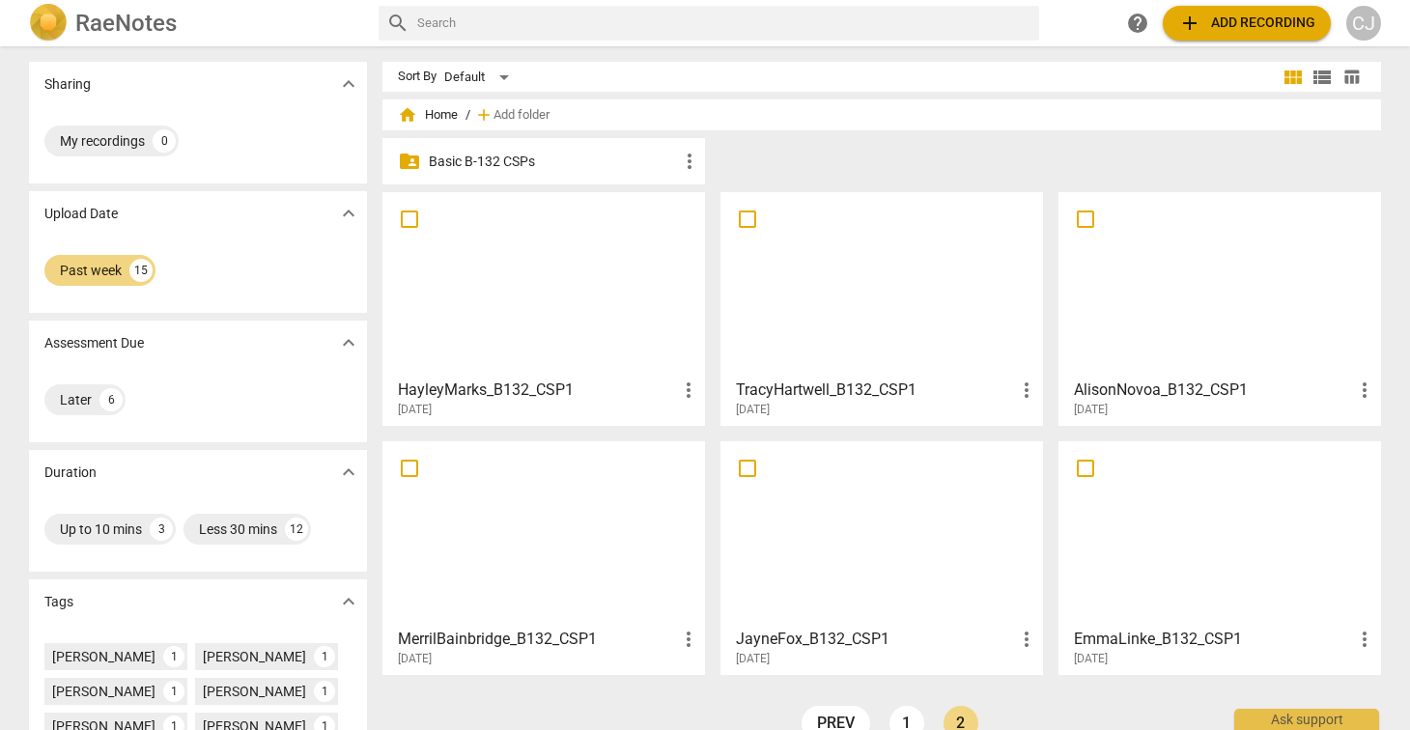
scroll to position [348, 0]
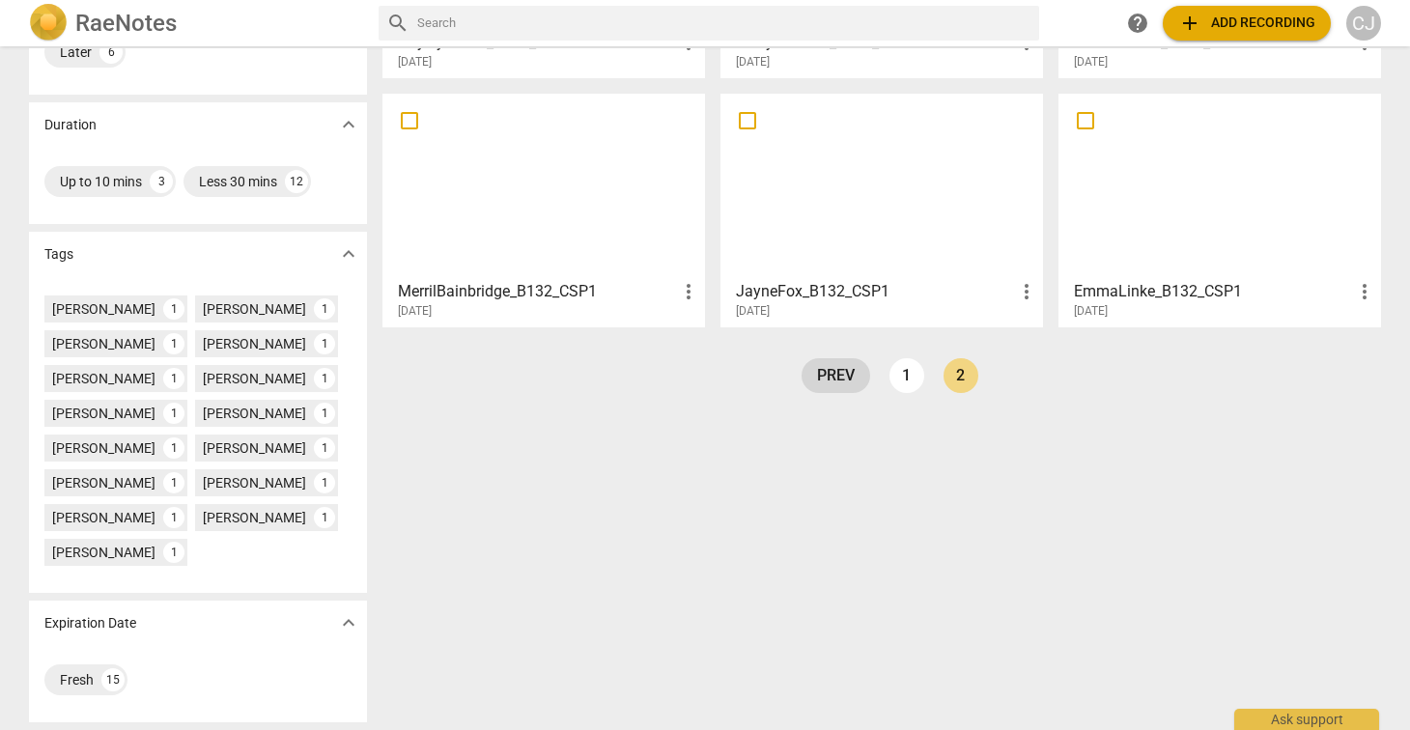
click at [845, 379] on link "prev" at bounding box center [836, 375] width 69 height 35
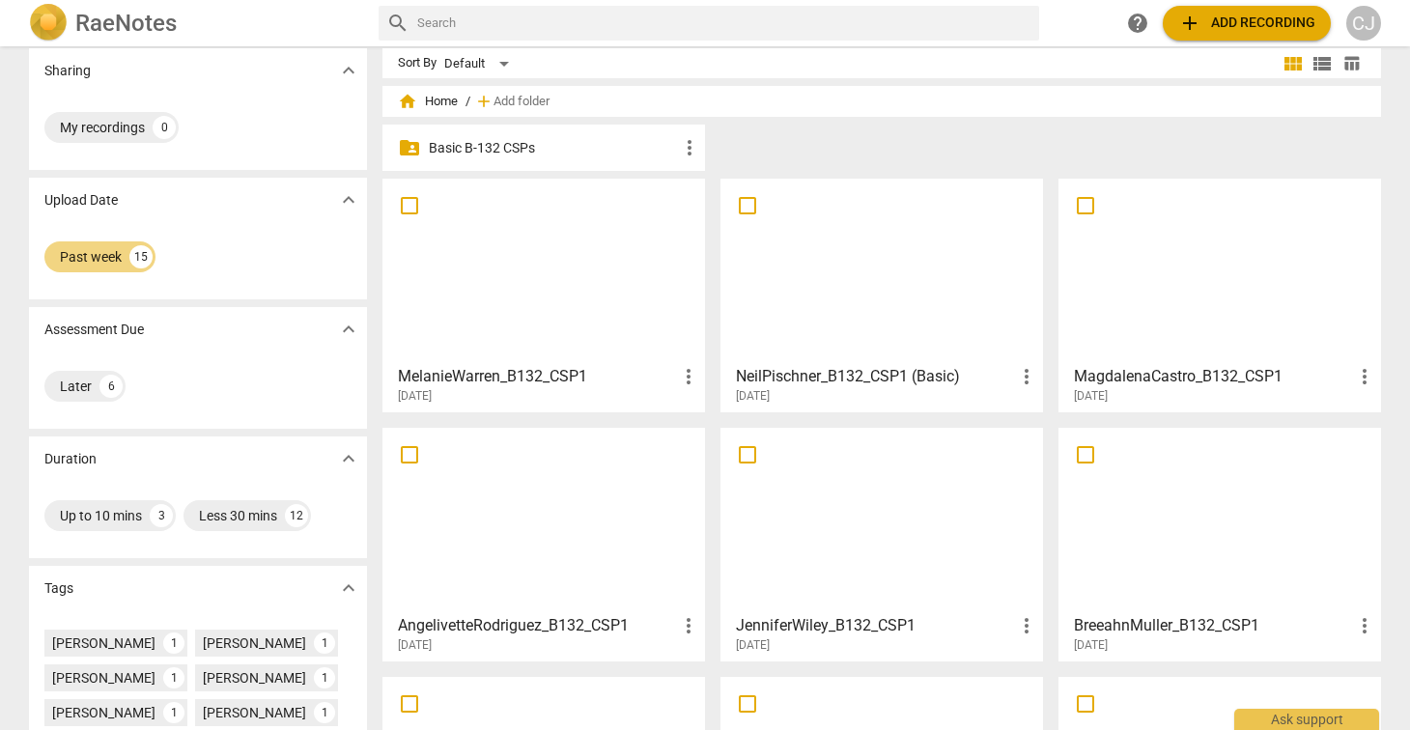
scroll to position [18, 0]
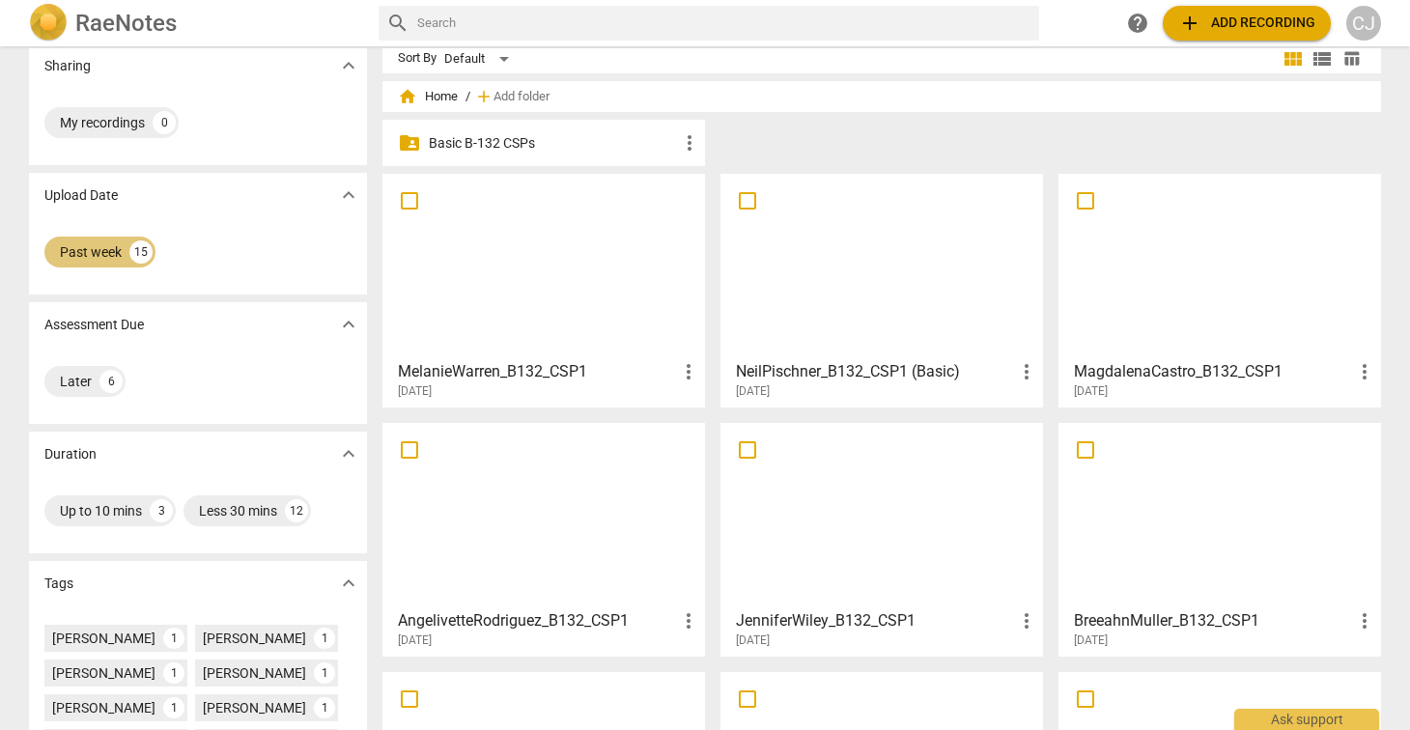
click at [100, 252] on div "Past week" at bounding box center [91, 251] width 62 height 19
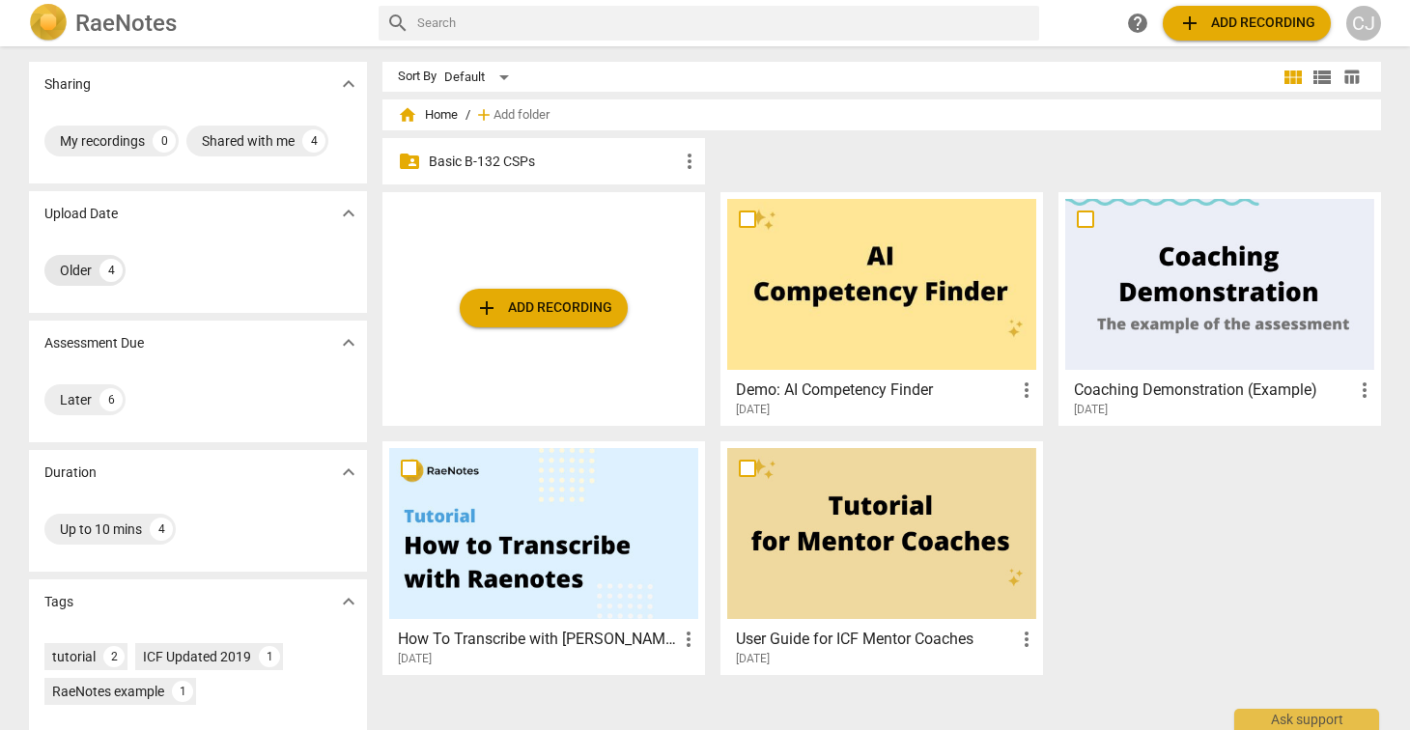
click at [71, 269] on div "Older" at bounding box center [76, 270] width 32 height 19
click at [71, 268] on div "Older" at bounding box center [76, 270] width 32 height 19
click at [240, 273] on div "Older 4" at bounding box center [197, 270] width 307 height 39
click at [67, 395] on div "Later" at bounding box center [76, 399] width 32 height 19
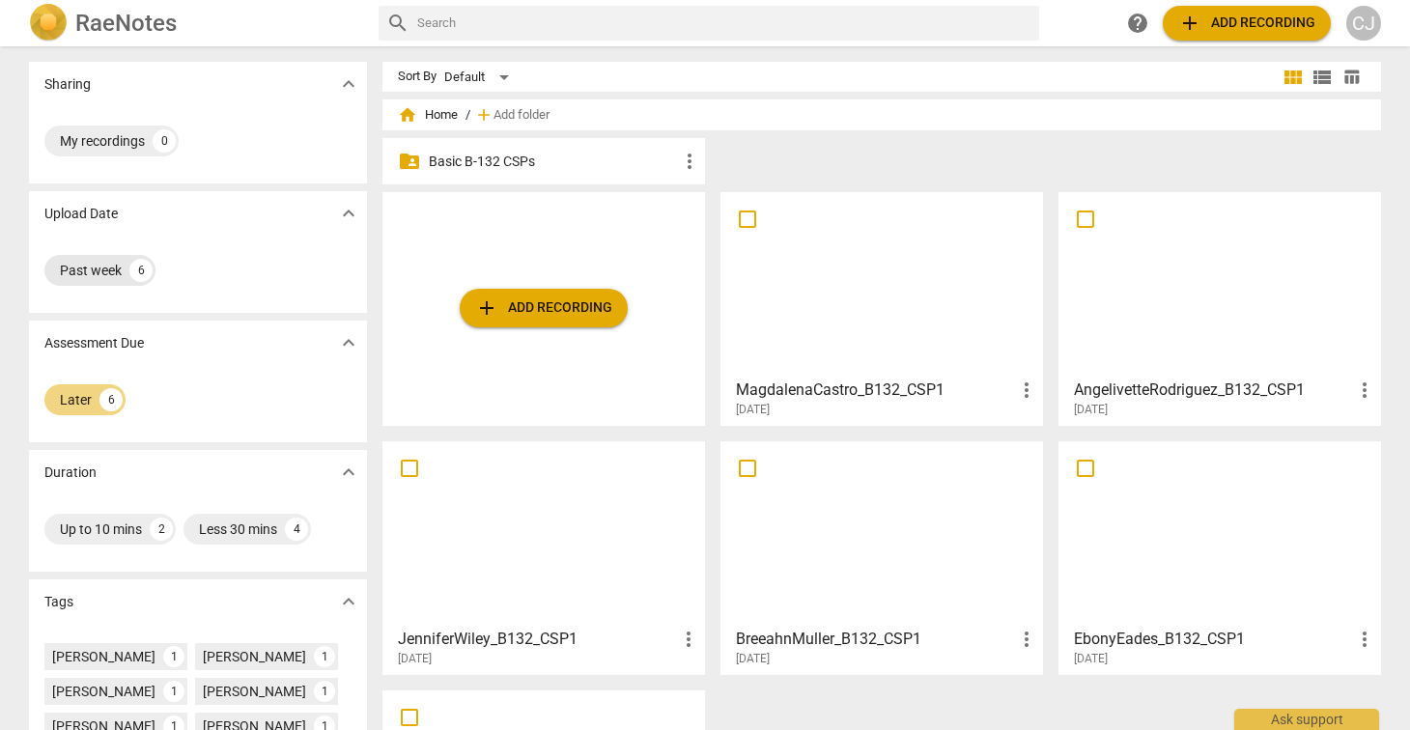
click at [89, 268] on div "Past week" at bounding box center [91, 270] width 62 height 19
click at [72, 393] on div "Later" at bounding box center [76, 399] width 32 height 19
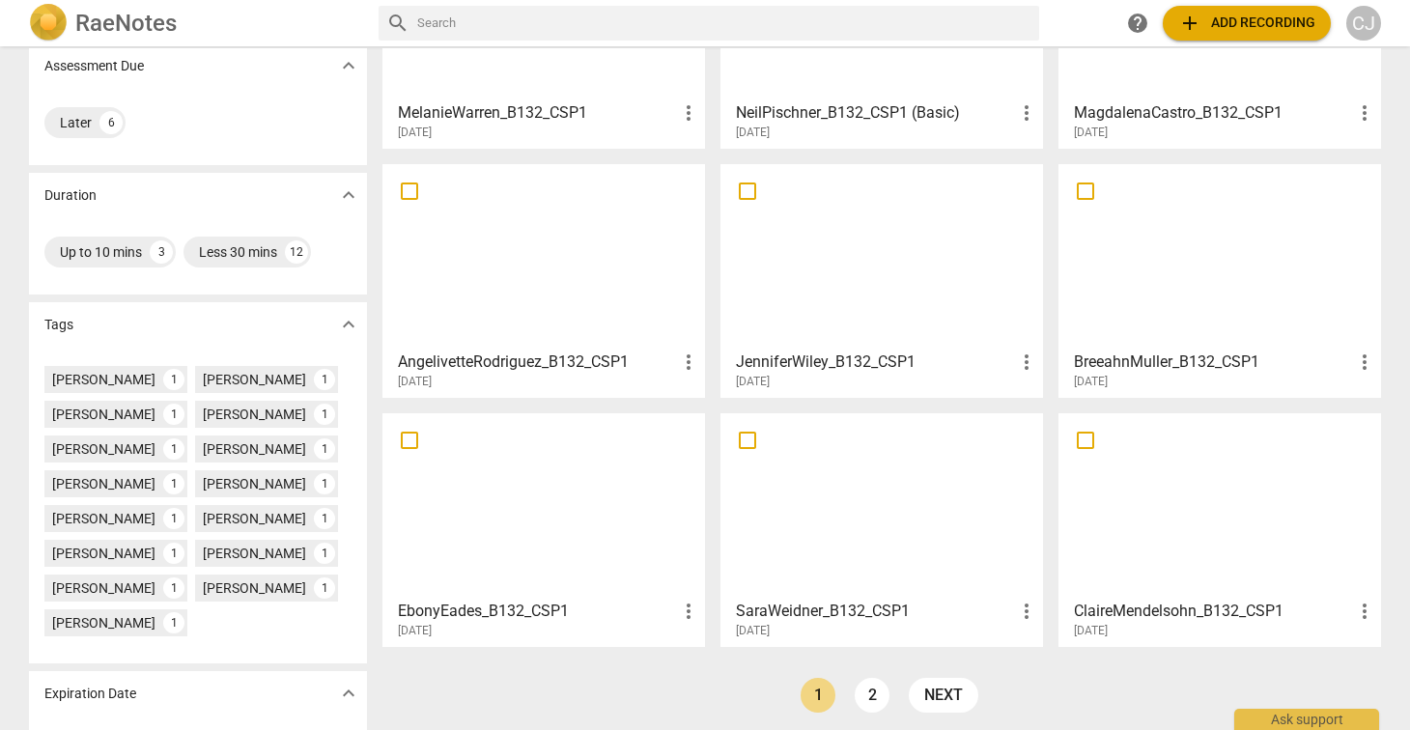
scroll to position [348, 0]
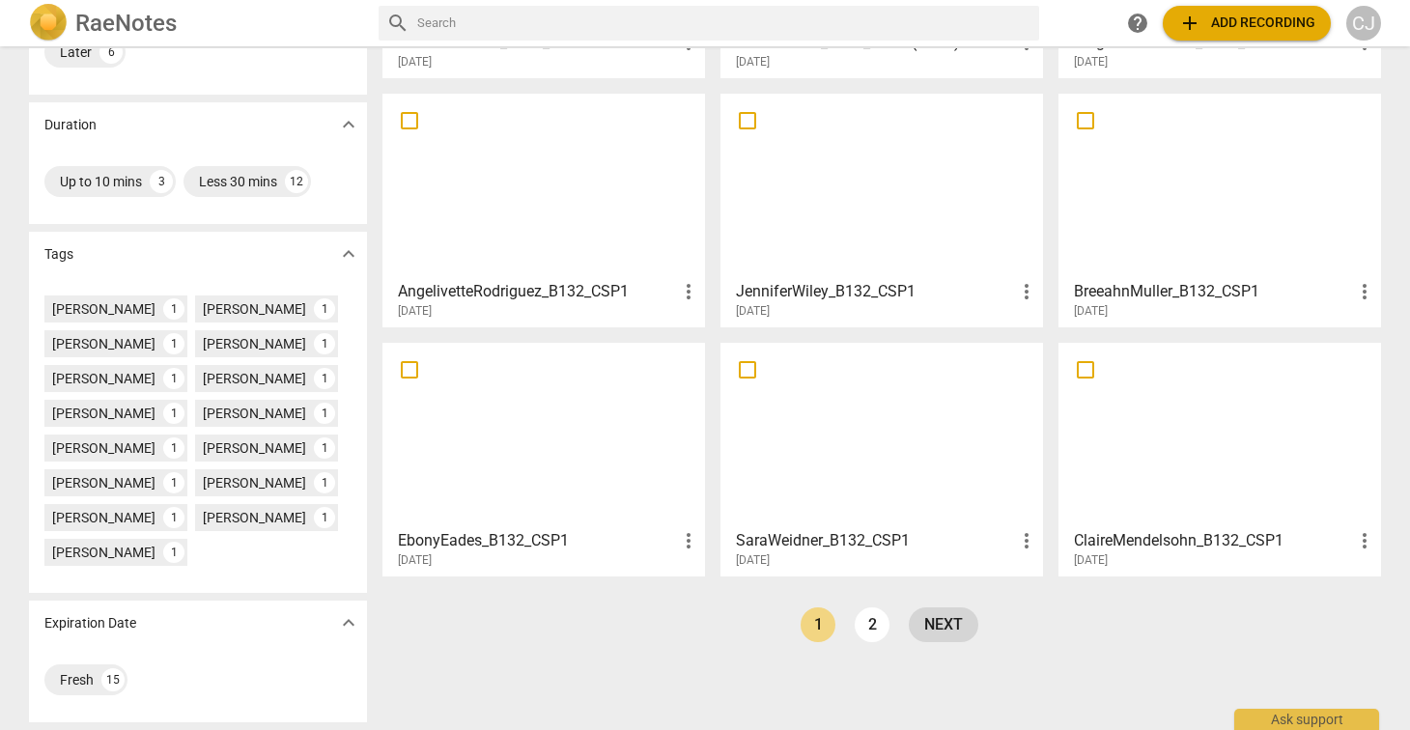
click at [949, 621] on link "next" at bounding box center [944, 625] width 70 height 35
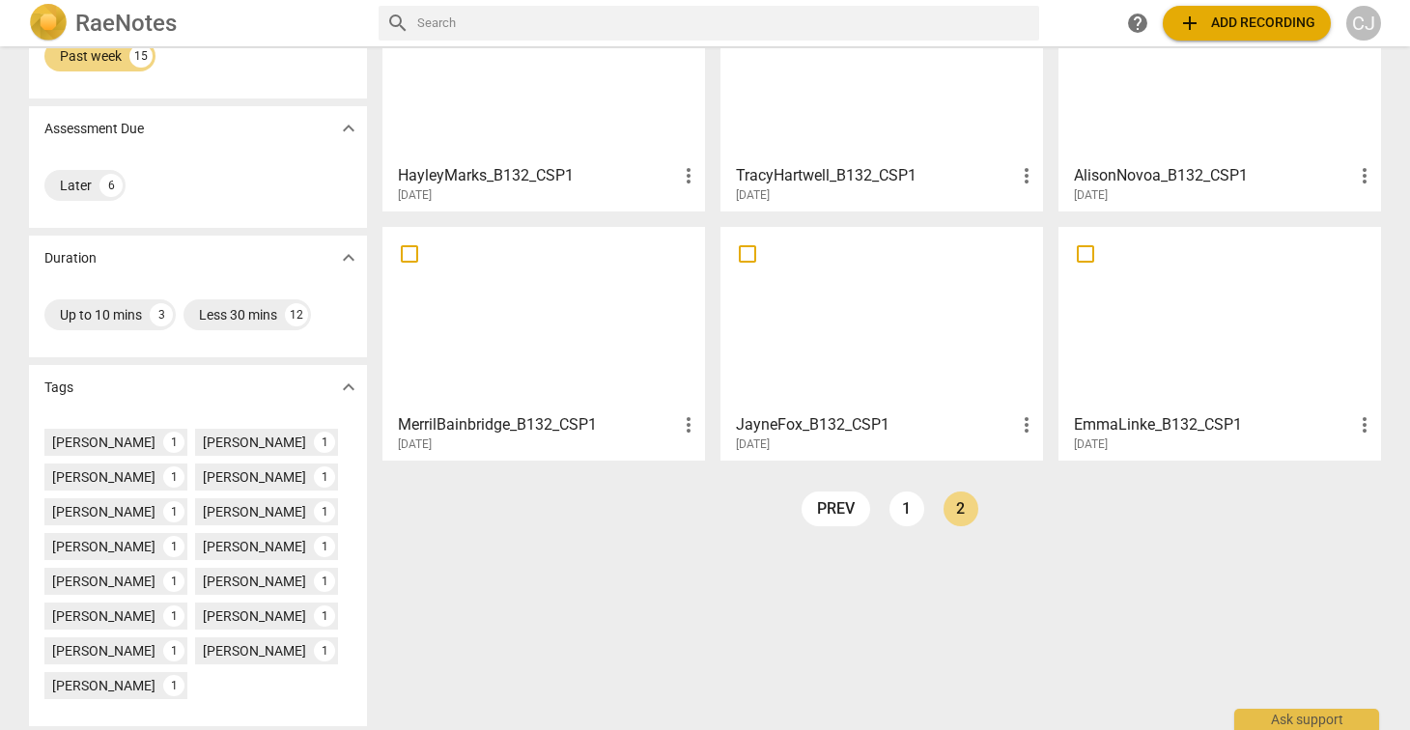
scroll to position [214, 0]
click at [1191, 333] on div at bounding box center [1220, 320] width 309 height 171
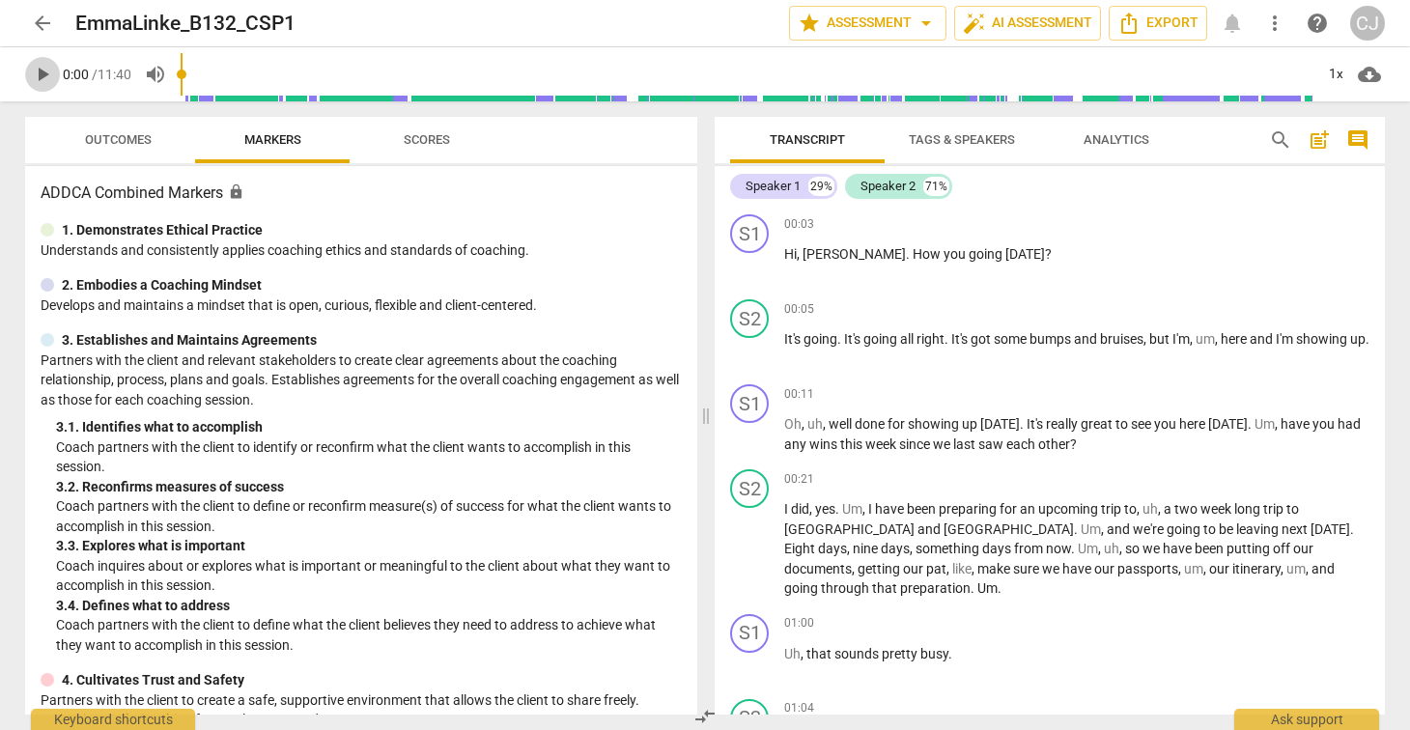
click at [42, 72] on span "play_arrow" at bounding box center [42, 74] width 23 height 23
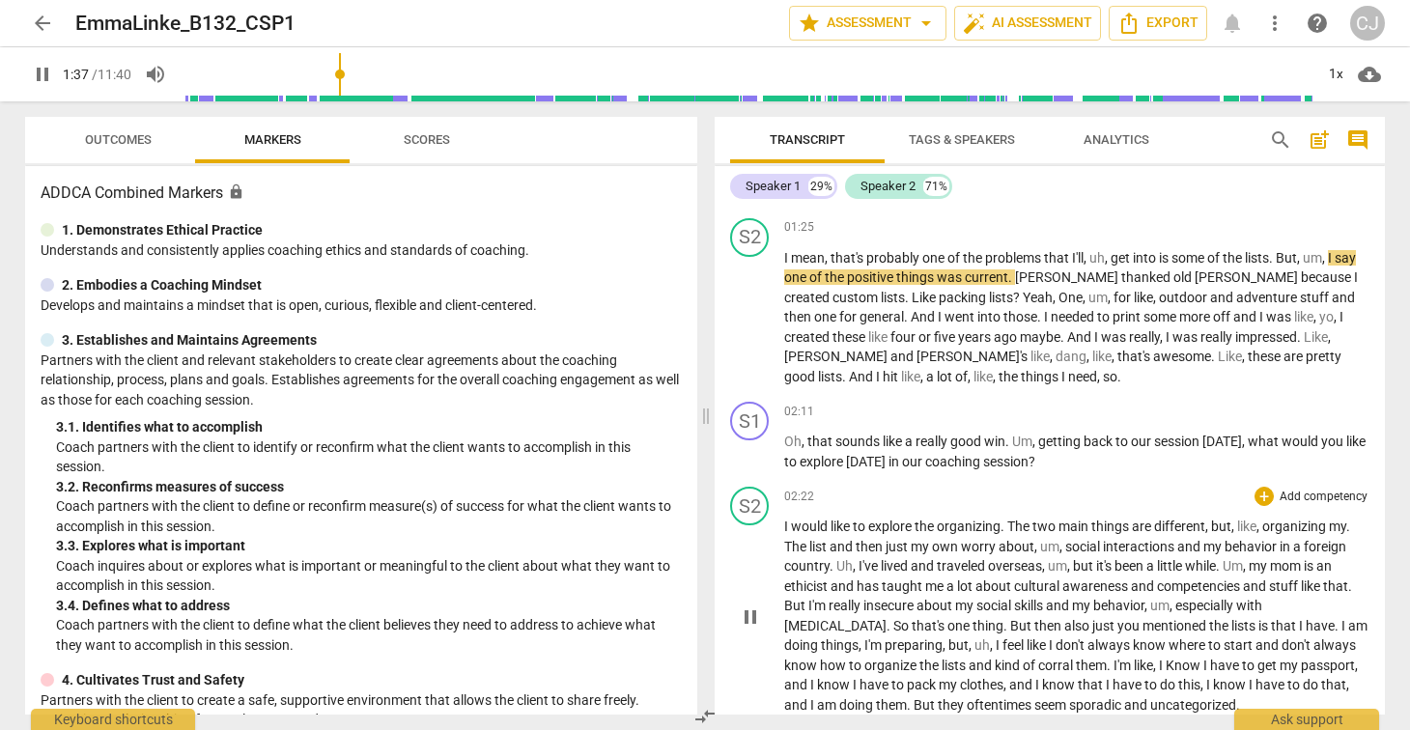
scroll to position [652, 0]
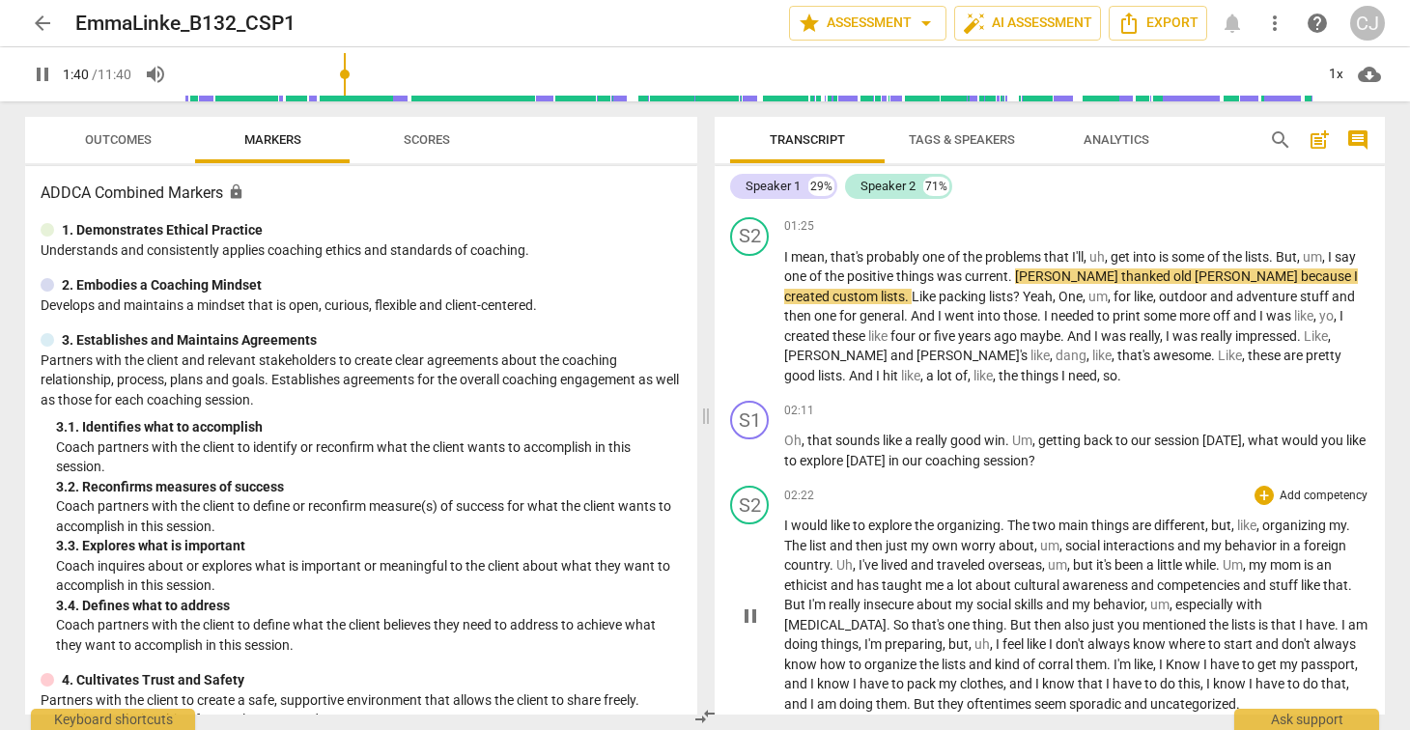
click at [756, 605] on span "pause" at bounding box center [750, 616] width 23 height 23
click at [748, 605] on span "play_arrow" at bounding box center [750, 616] width 23 height 23
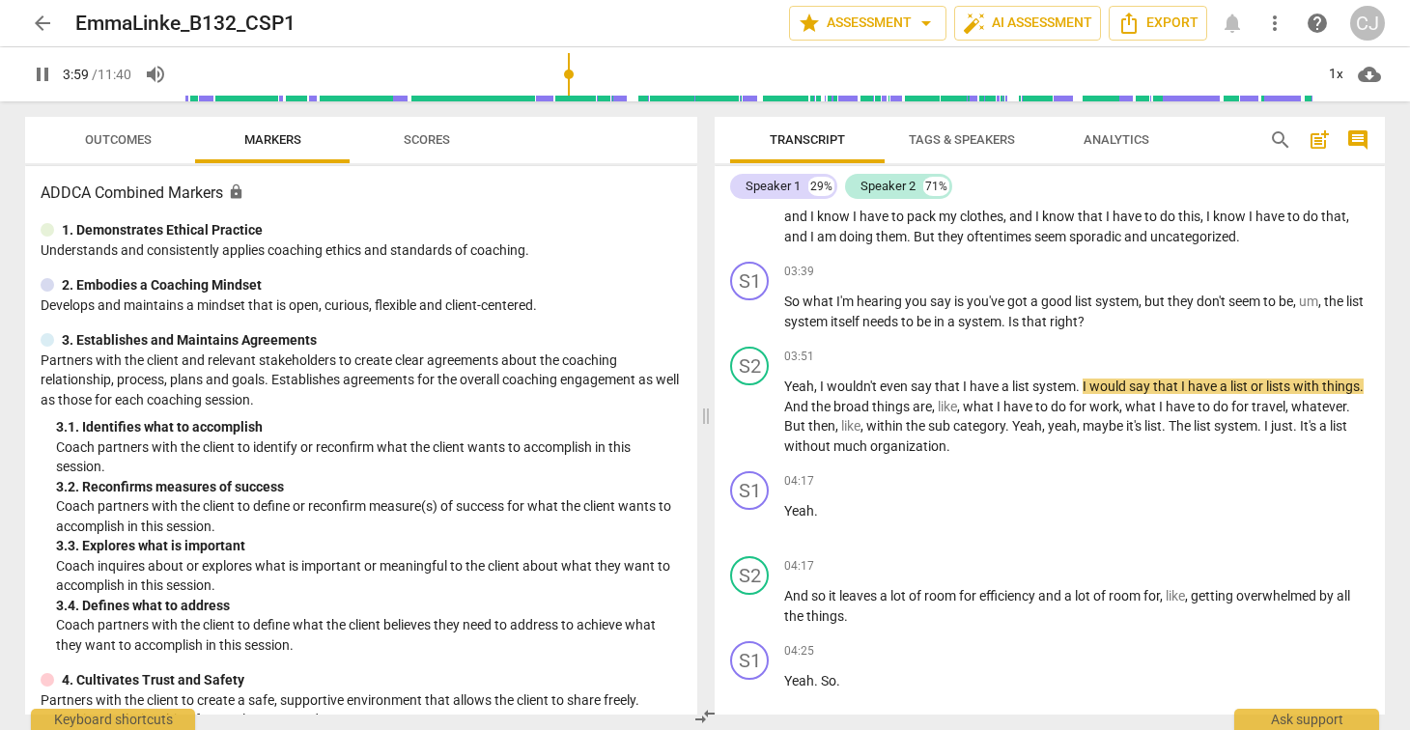
scroll to position [1119, 0]
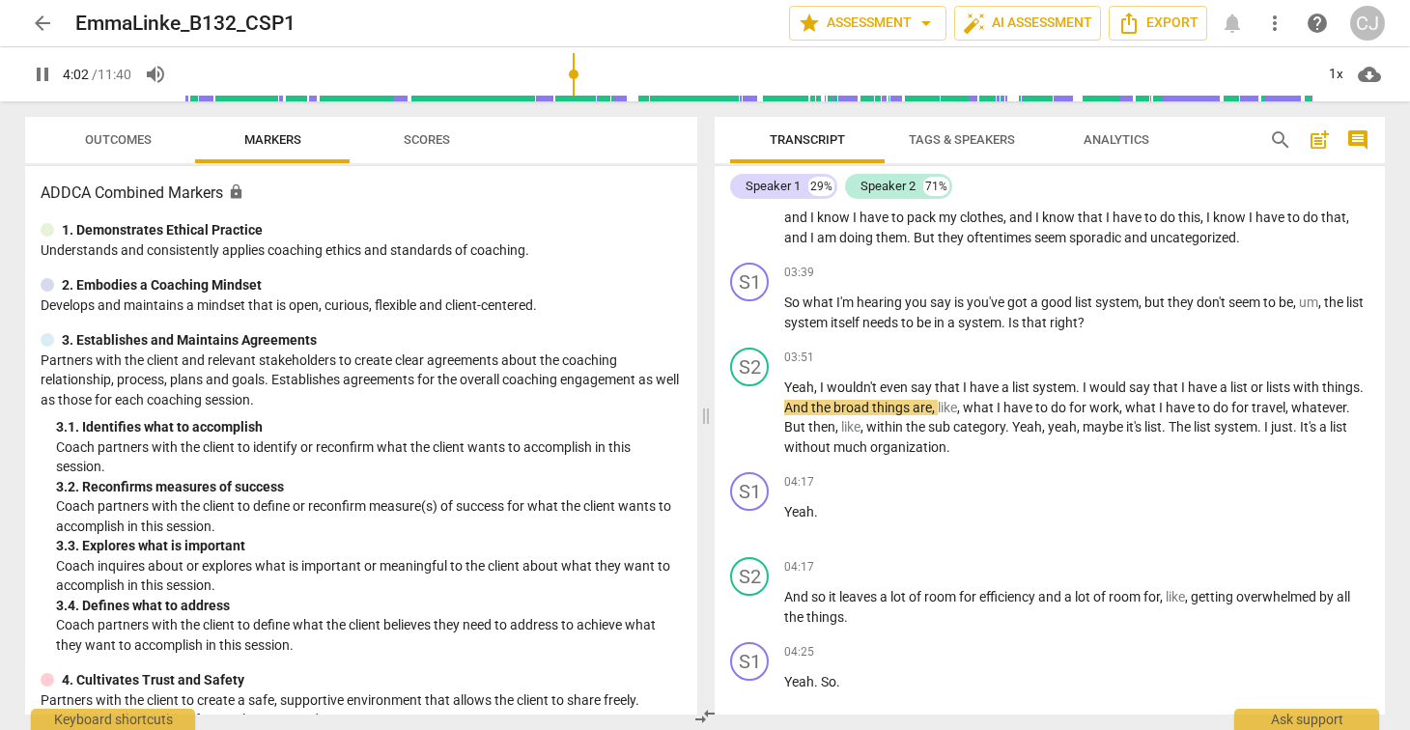
click at [43, 72] on span "pause" at bounding box center [42, 74] width 23 height 23
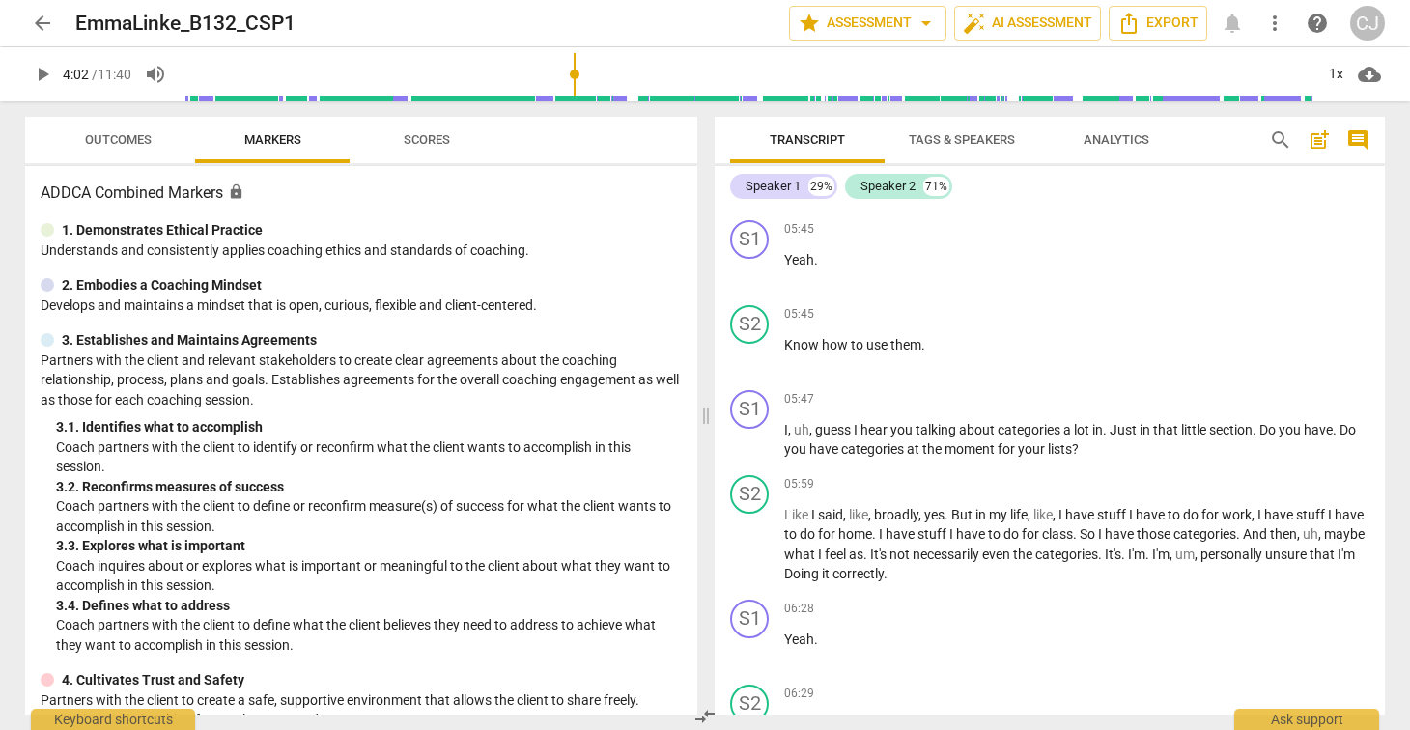
scroll to position [2324, 0]
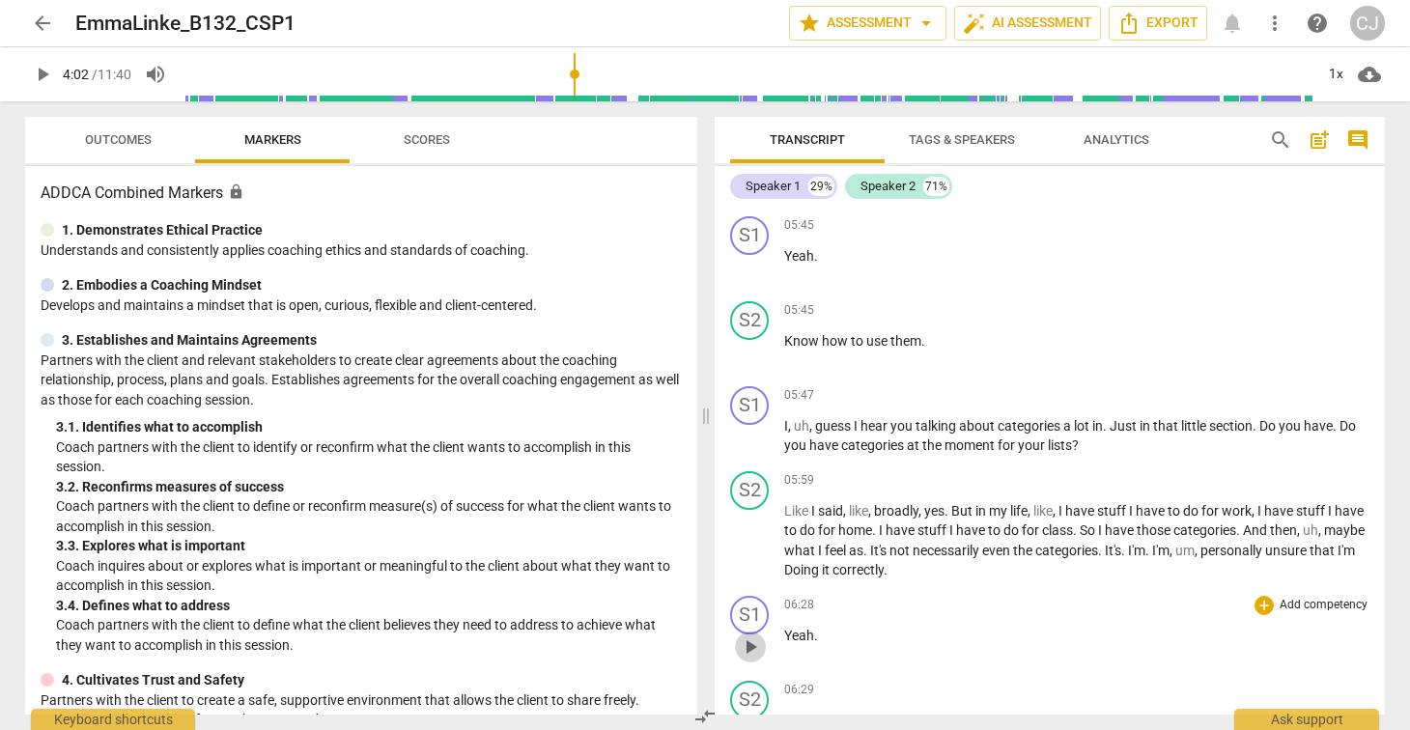
click at [756, 636] on span "play_arrow" at bounding box center [750, 647] width 23 height 23
click at [753, 636] on span "pause" at bounding box center [750, 647] width 23 height 23
type input "390"
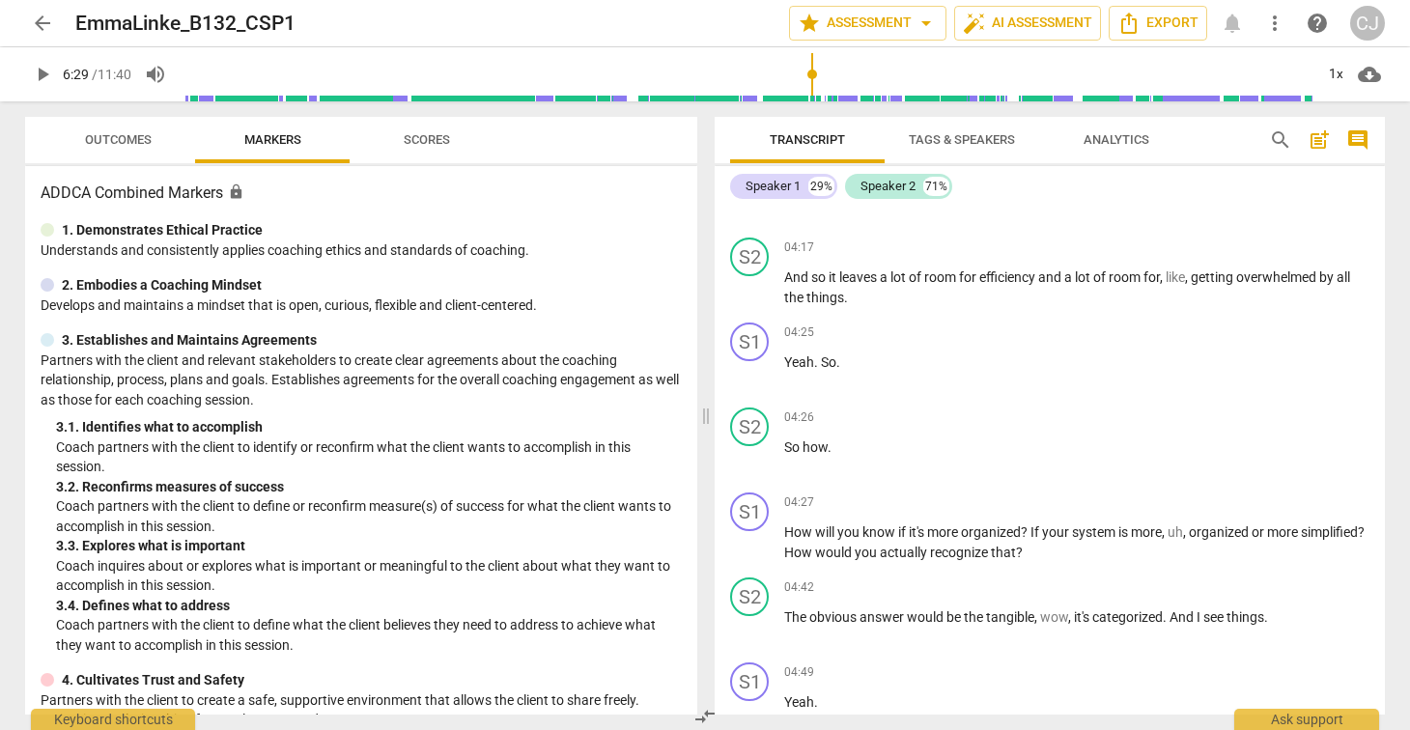
scroll to position [664, 0]
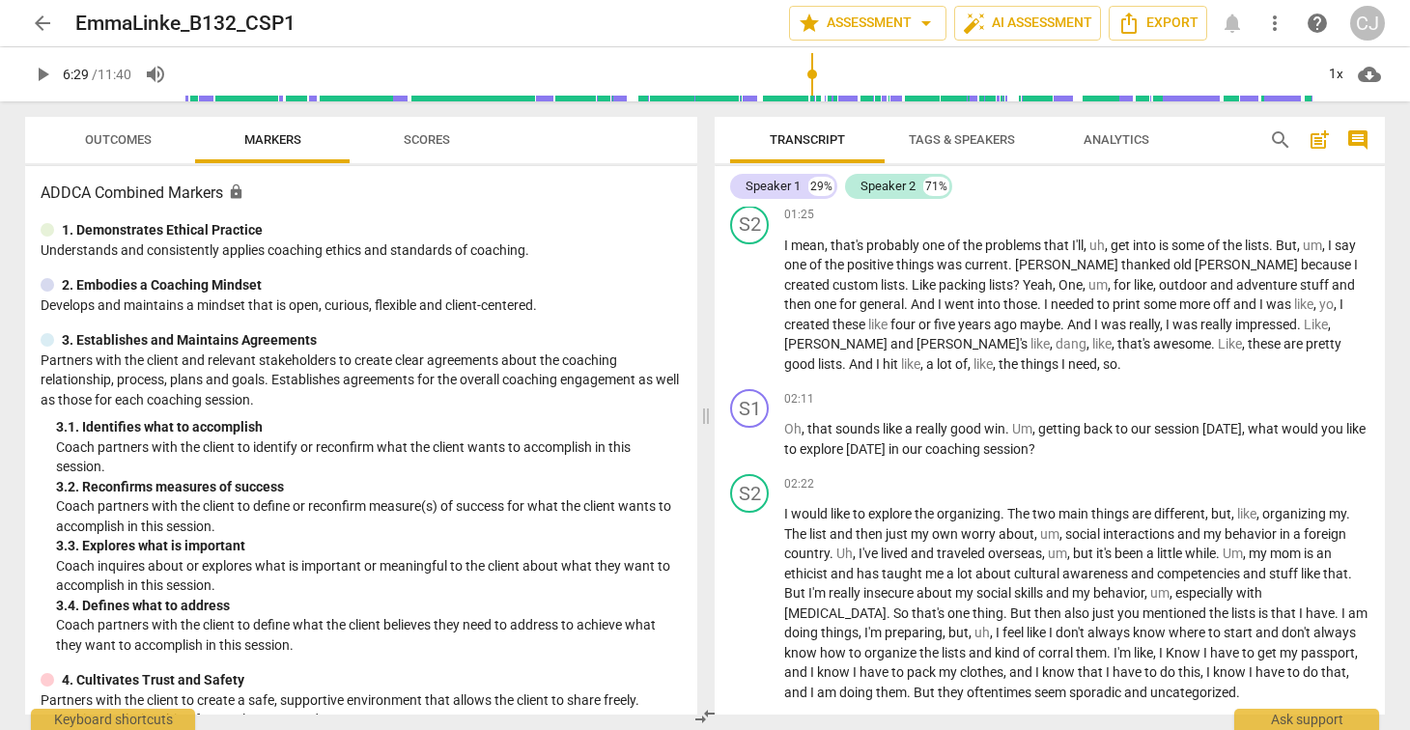
click at [42, 21] on span "arrow_back" at bounding box center [42, 23] width 23 height 23
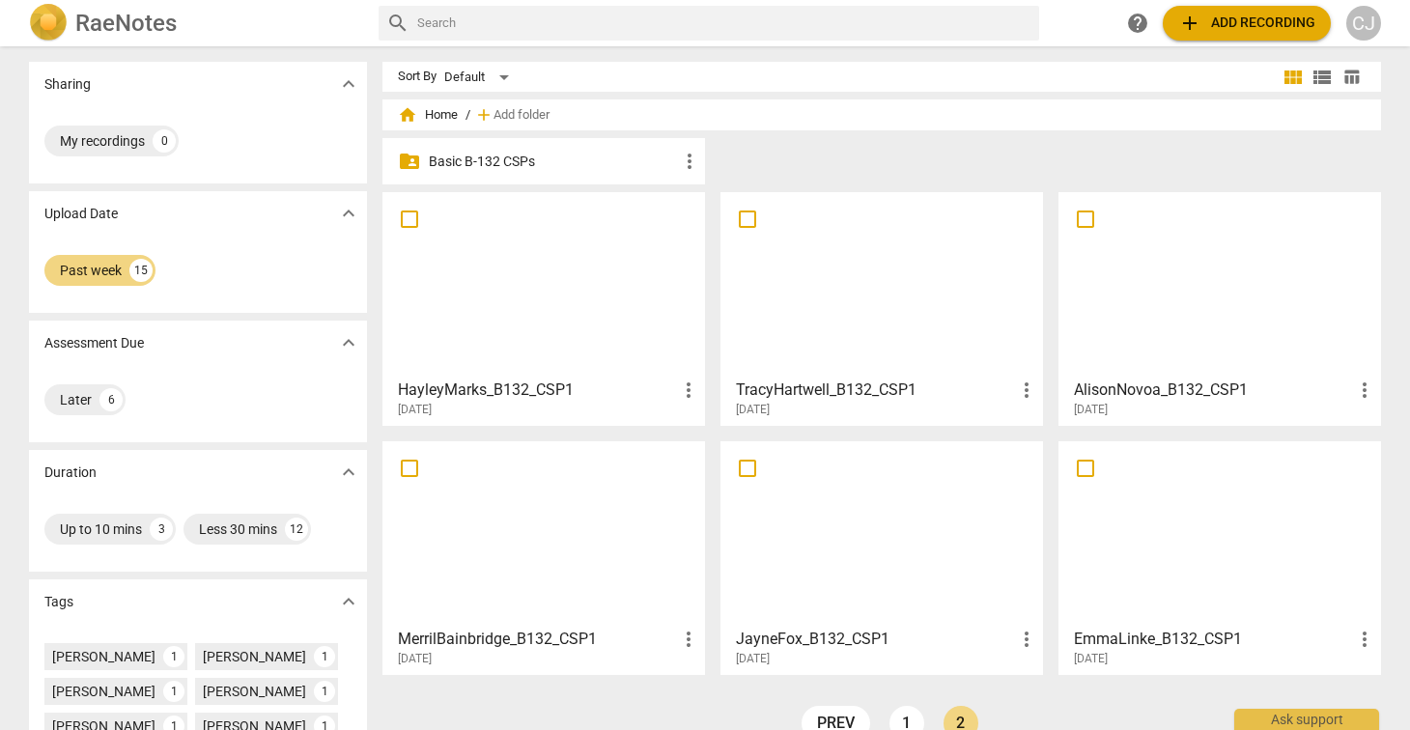
scroll to position [348, 0]
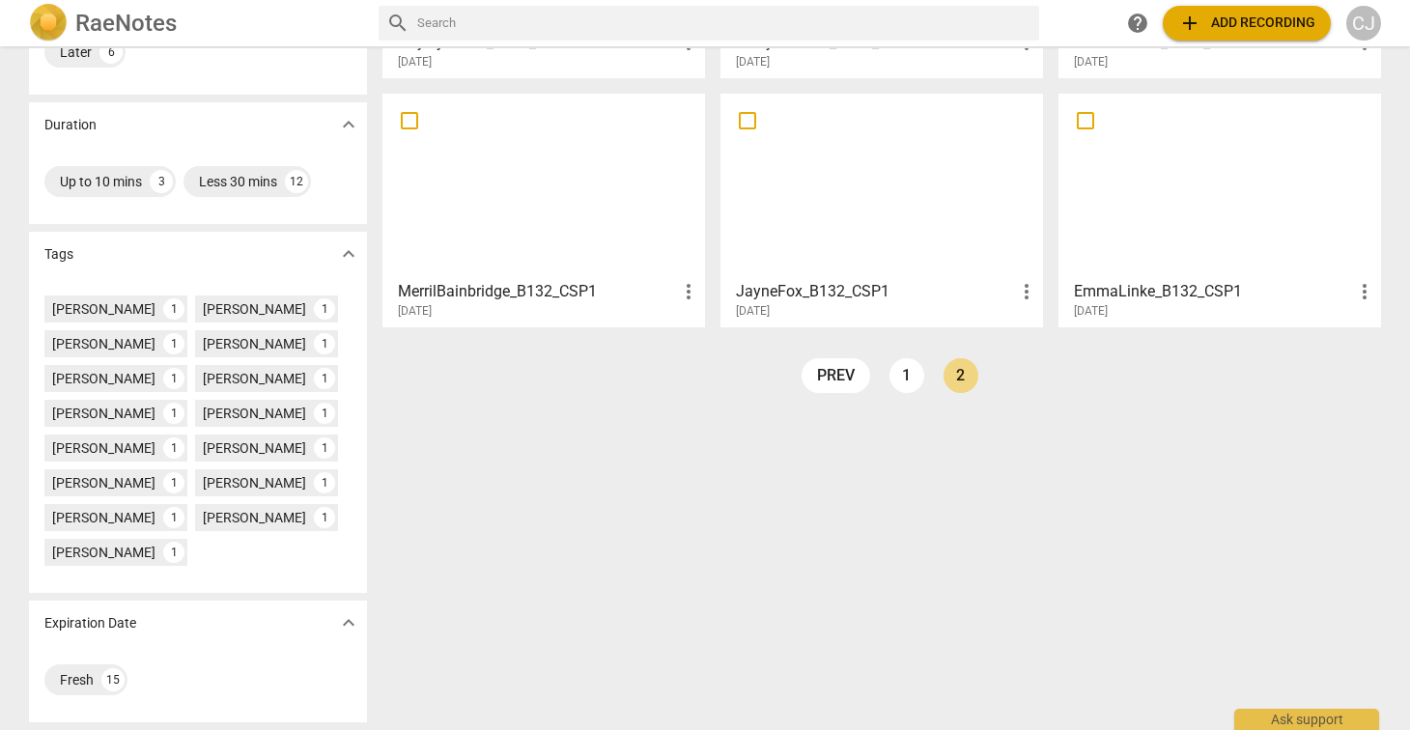
click at [1041, 374] on div "home Home / add Add folder folder_shared Basic B-132 CSPs more_vert HayleyMarks…" at bounding box center [890, 88] width 1014 height 659
click at [77, 678] on div "Fresh" at bounding box center [77, 679] width 34 height 19
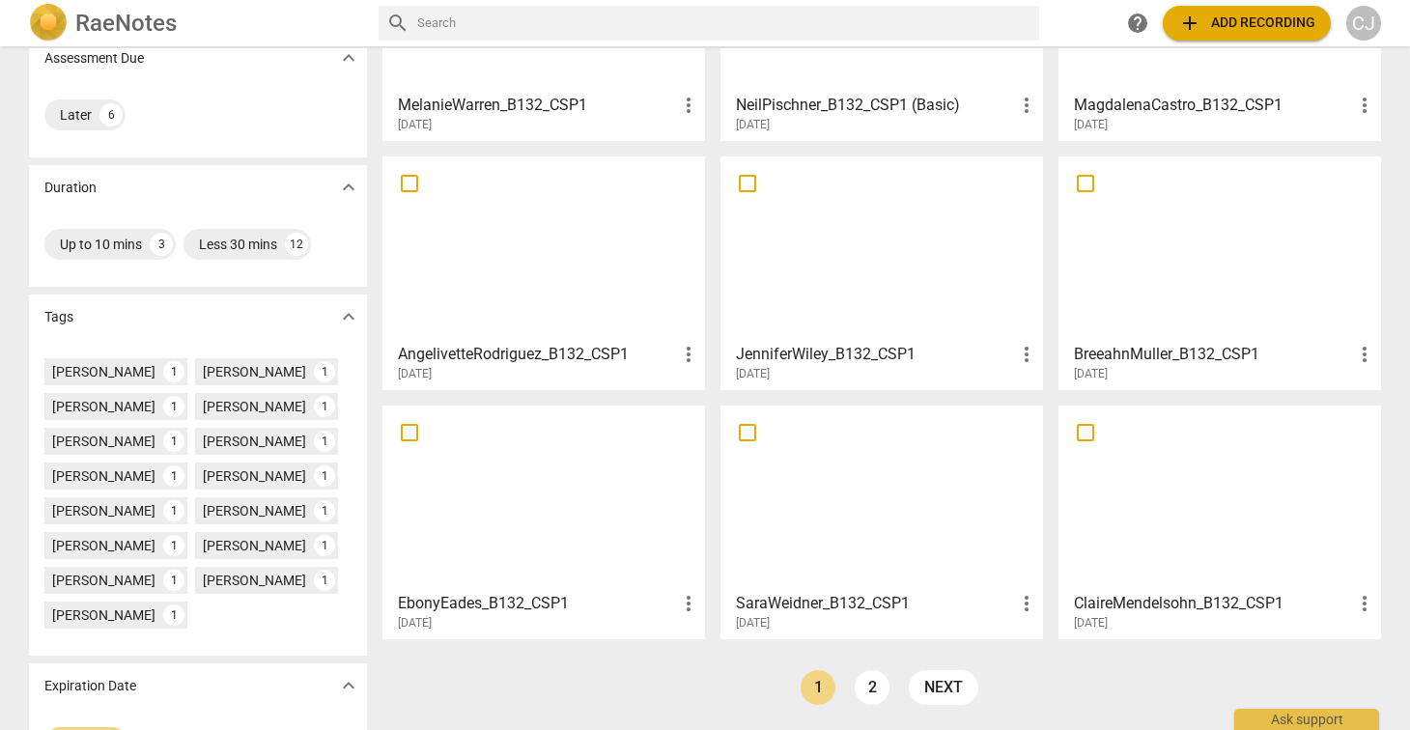
scroll to position [348, 0]
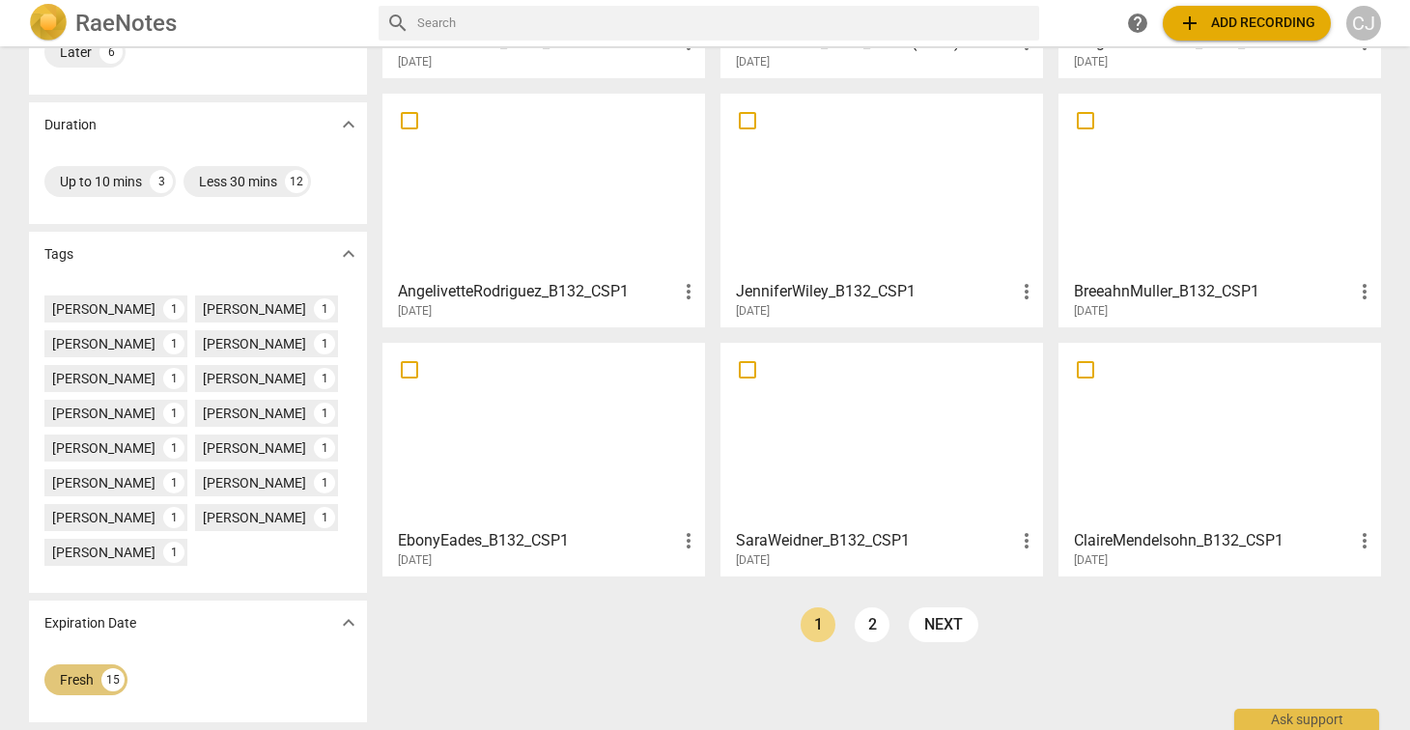
click at [67, 683] on div "Fresh" at bounding box center [77, 679] width 34 height 19
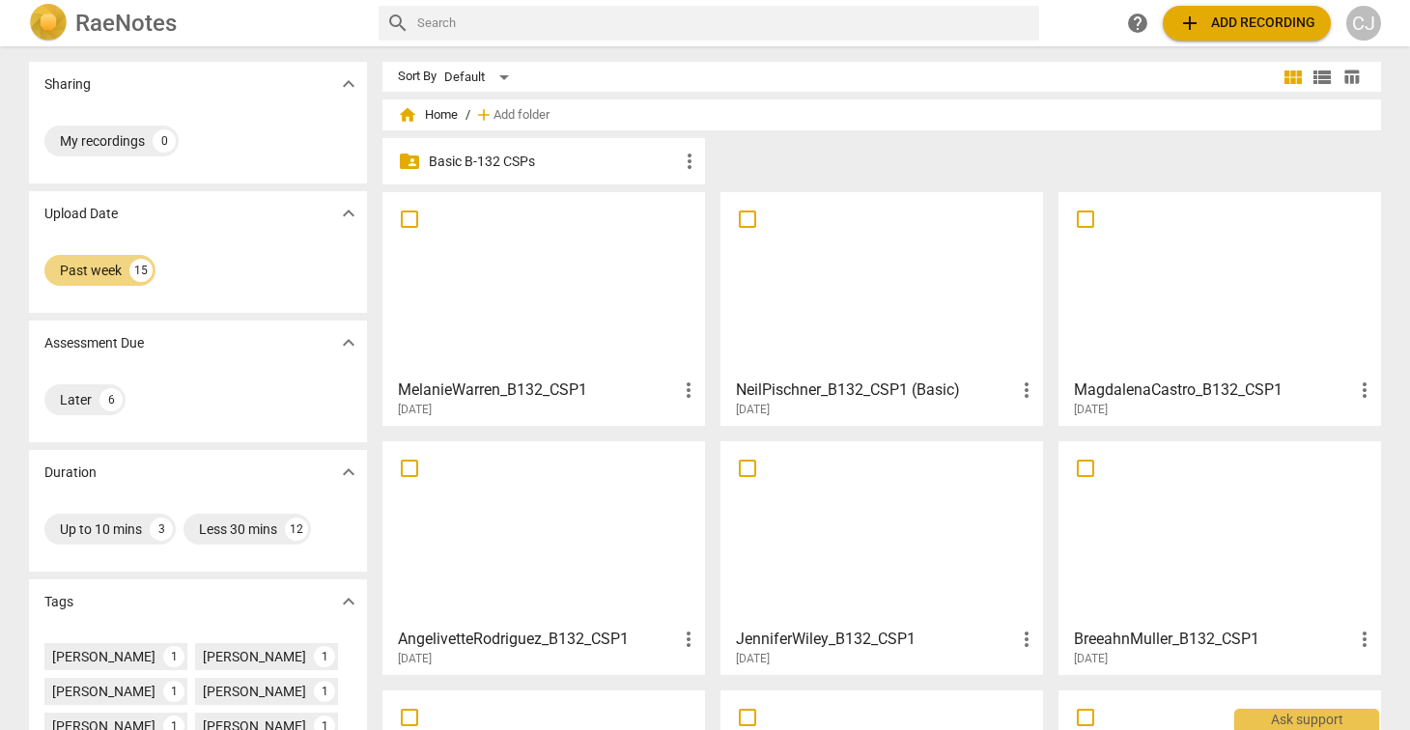
click at [250, 265] on div "Past week 15" at bounding box center [197, 270] width 307 height 39
click at [471, 76] on div "Default" at bounding box center [479, 77] width 71 height 31
click at [469, 75] on li "Default" at bounding box center [488, 77] width 92 height 37
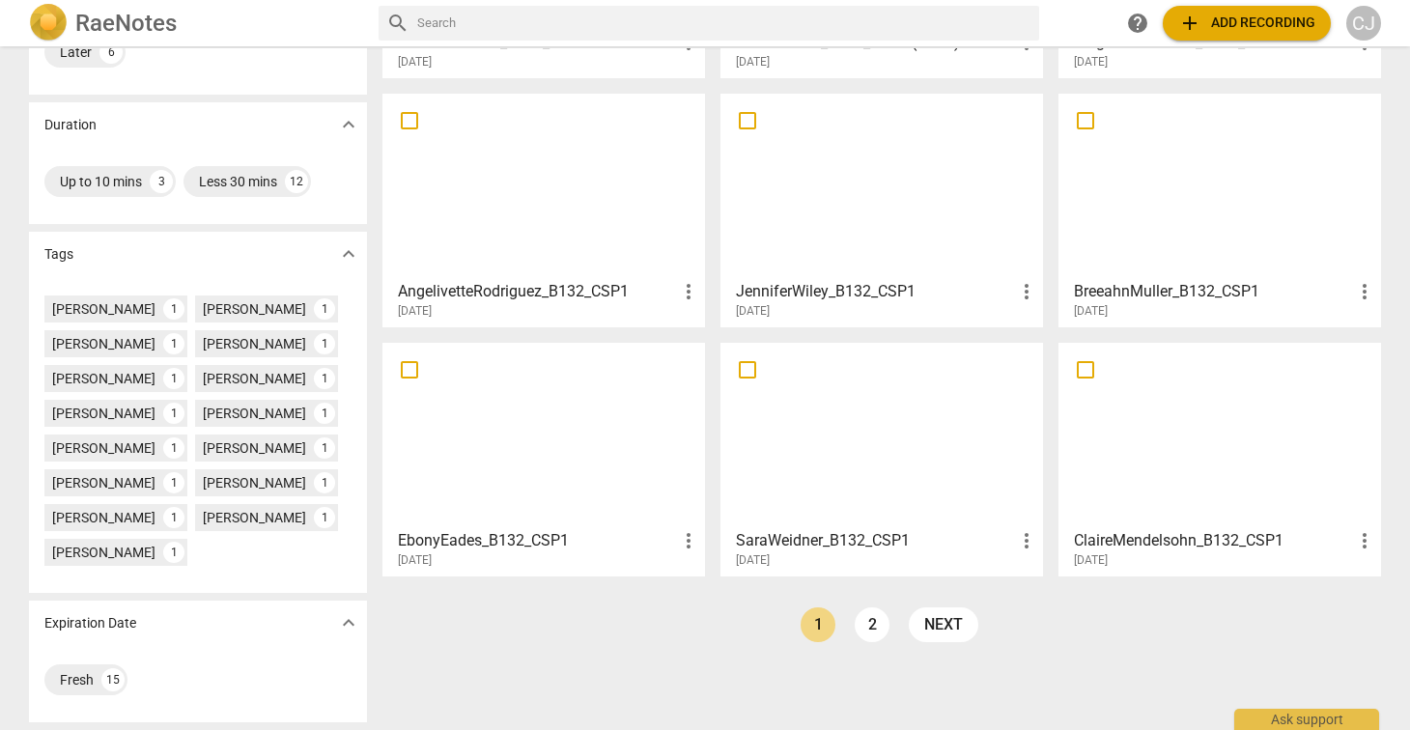
scroll to position [344, 0]
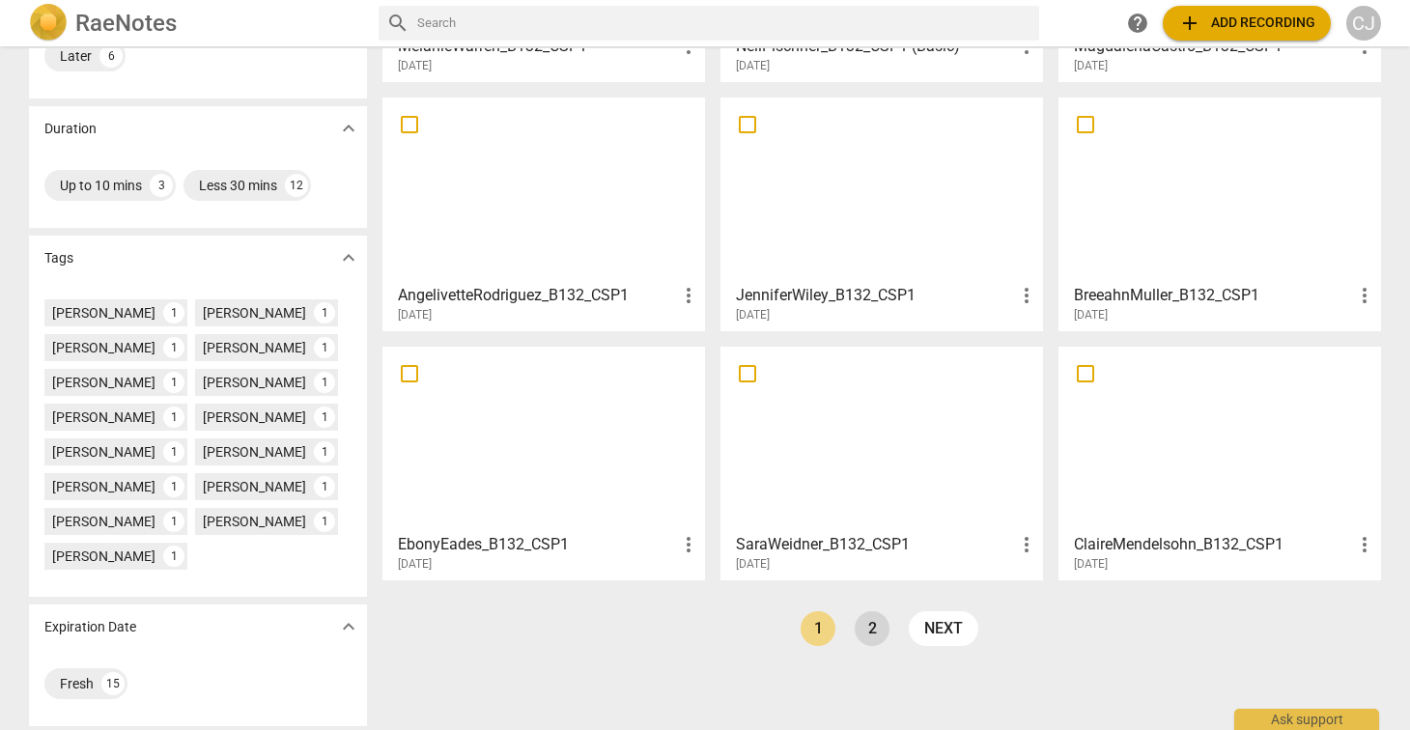
click at [867, 636] on link "2" at bounding box center [872, 629] width 35 height 35
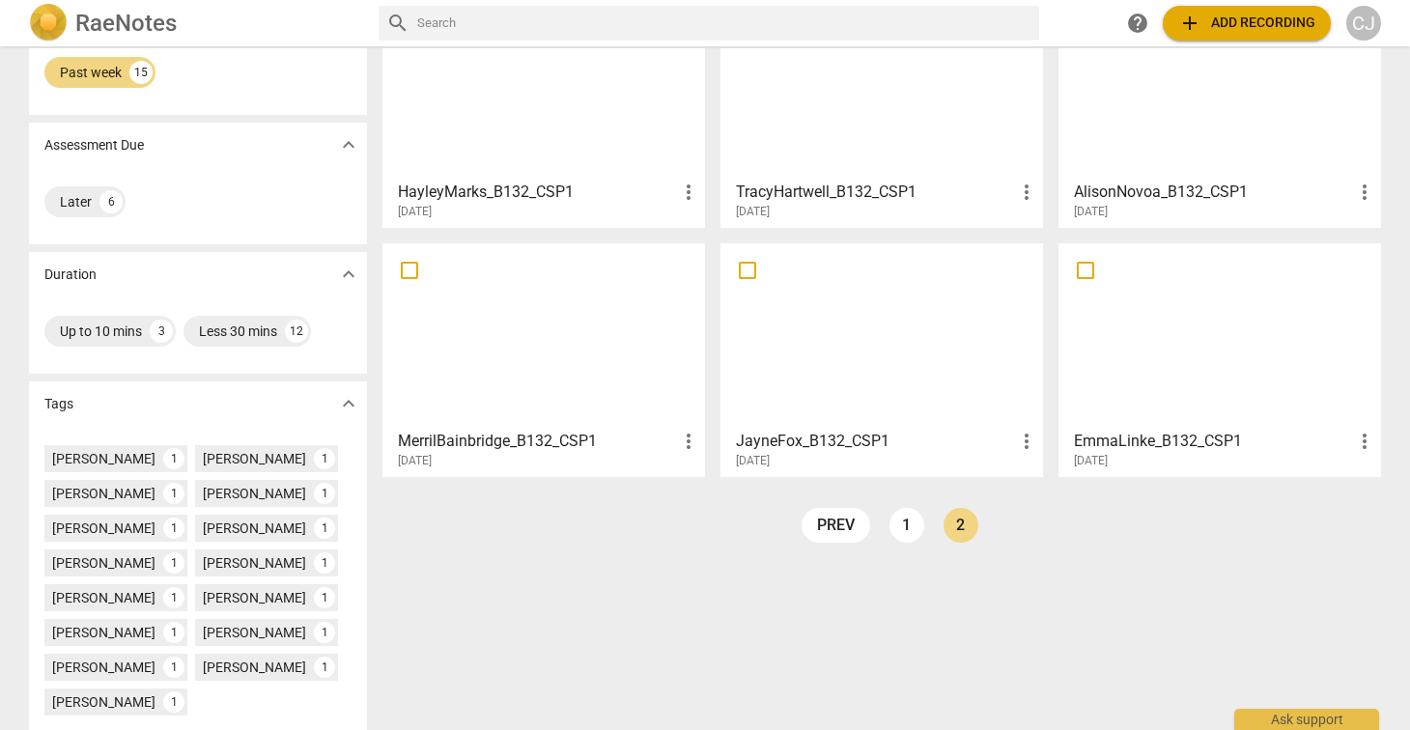
scroll to position [197, 0]
click at [902, 368] on div at bounding box center [881, 336] width 309 height 171
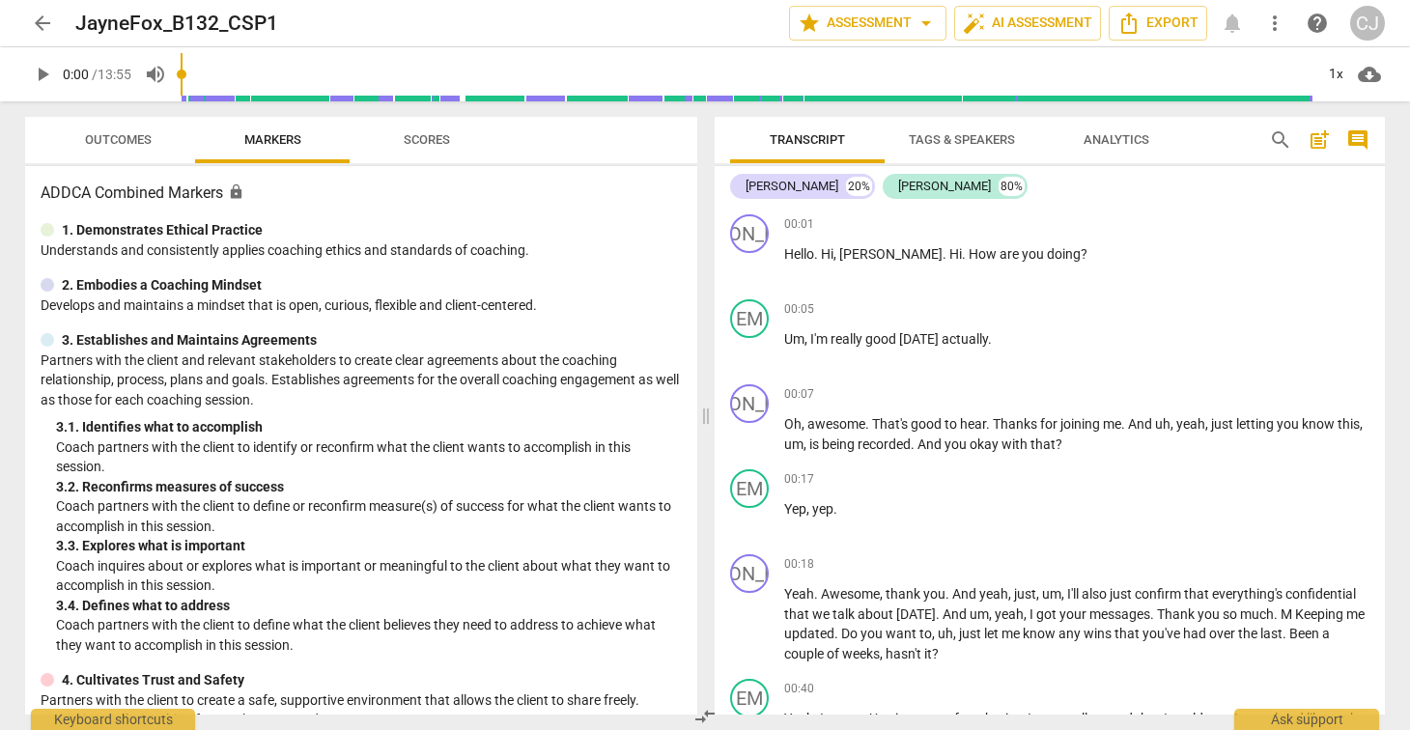
click at [36, 26] on span "arrow_back" at bounding box center [42, 23] width 23 height 23
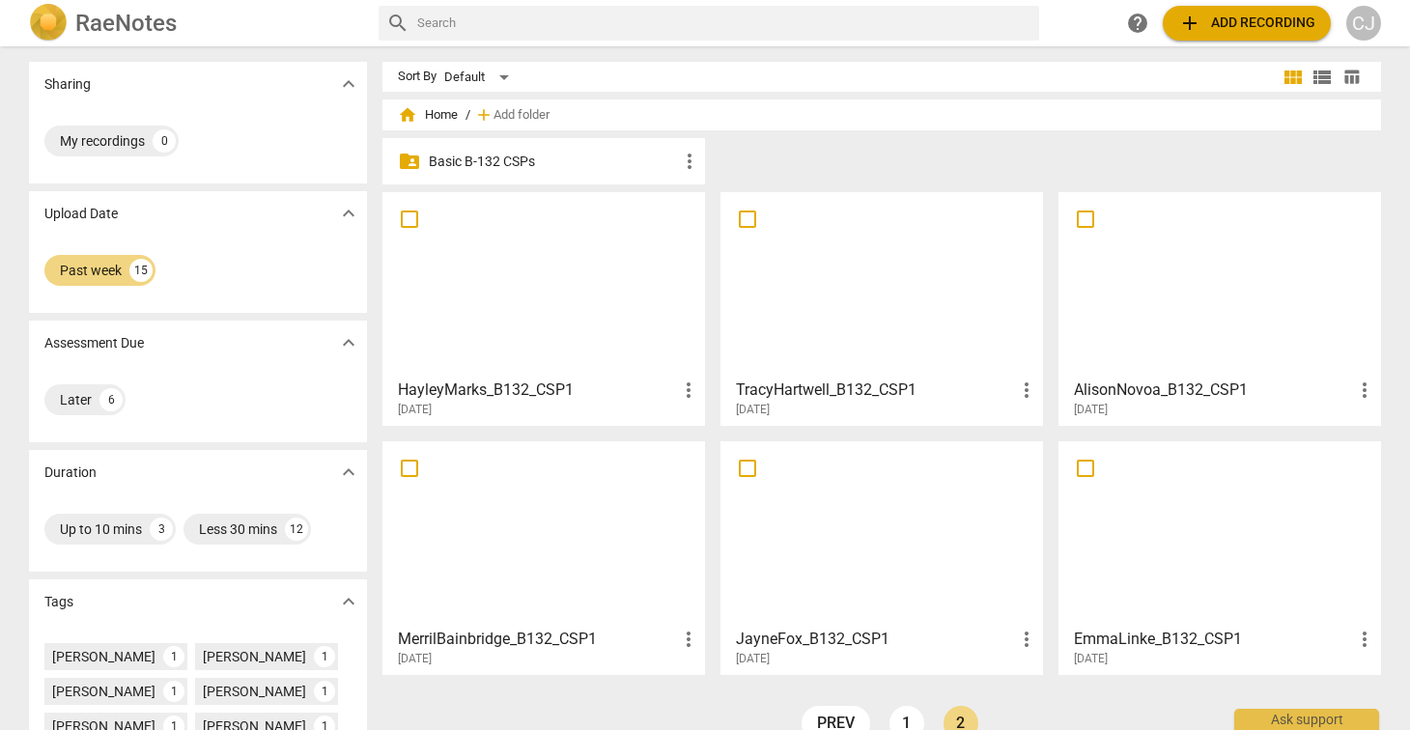
click at [495, 505] on div at bounding box center [543, 533] width 309 height 171
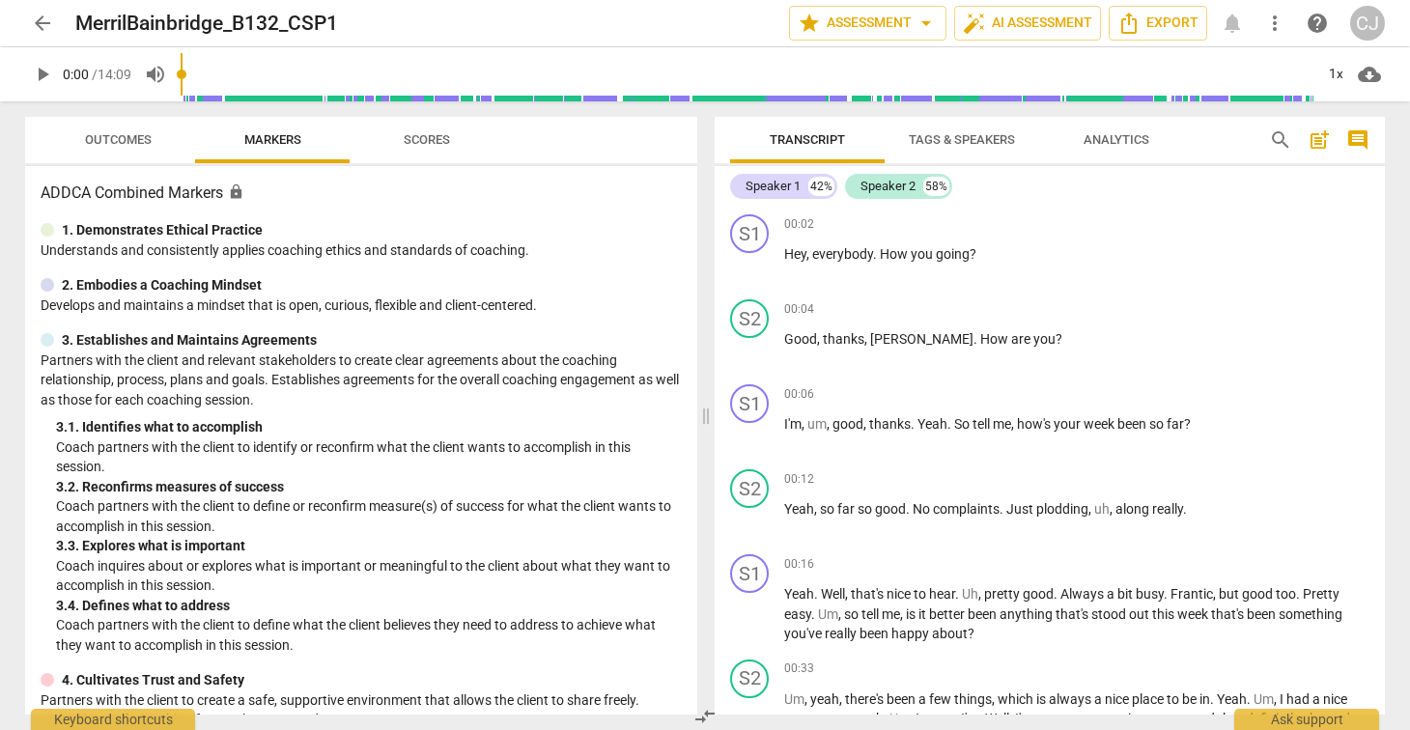
click at [40, 20] on span "arrow_back" at bounding box center [42, 23] width 23 height 23
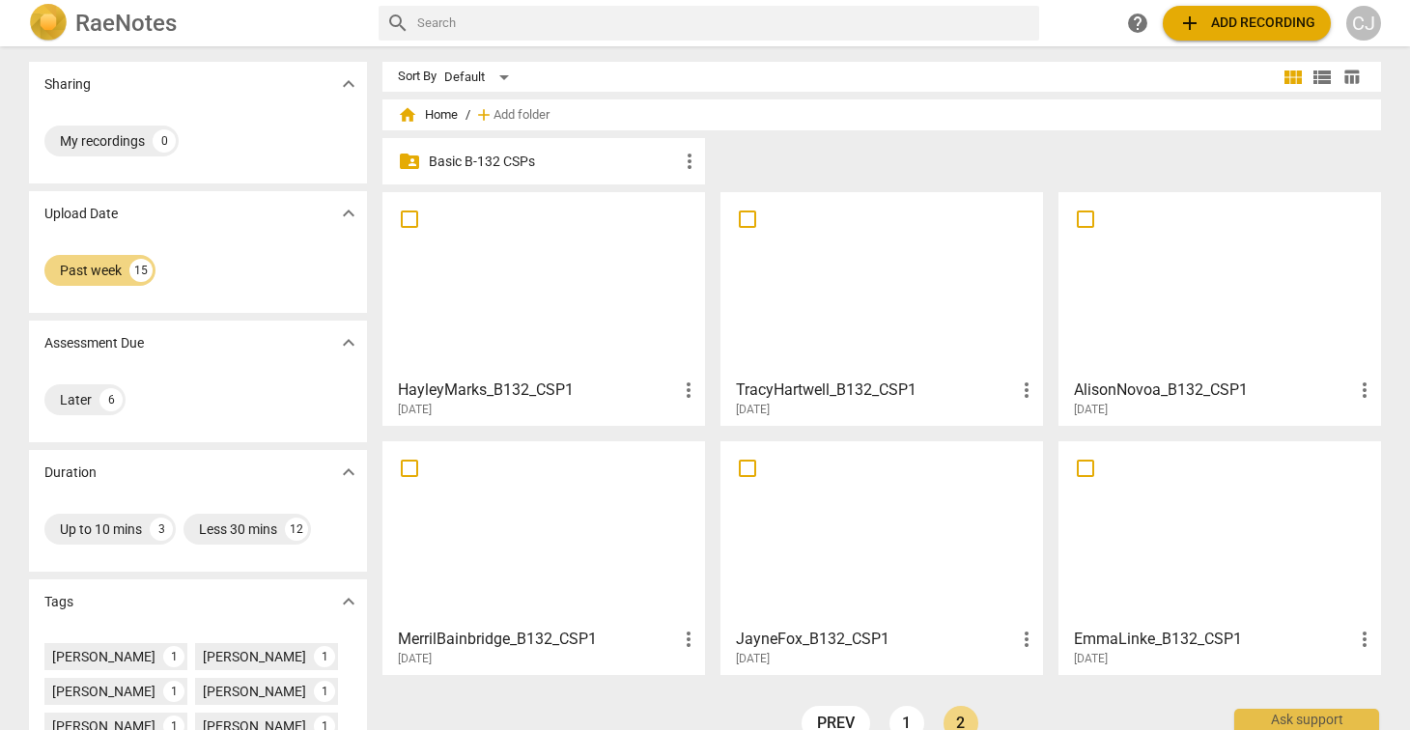
click at [1197, 284] on div at bounding box center [1220, 284] width 309 height 171
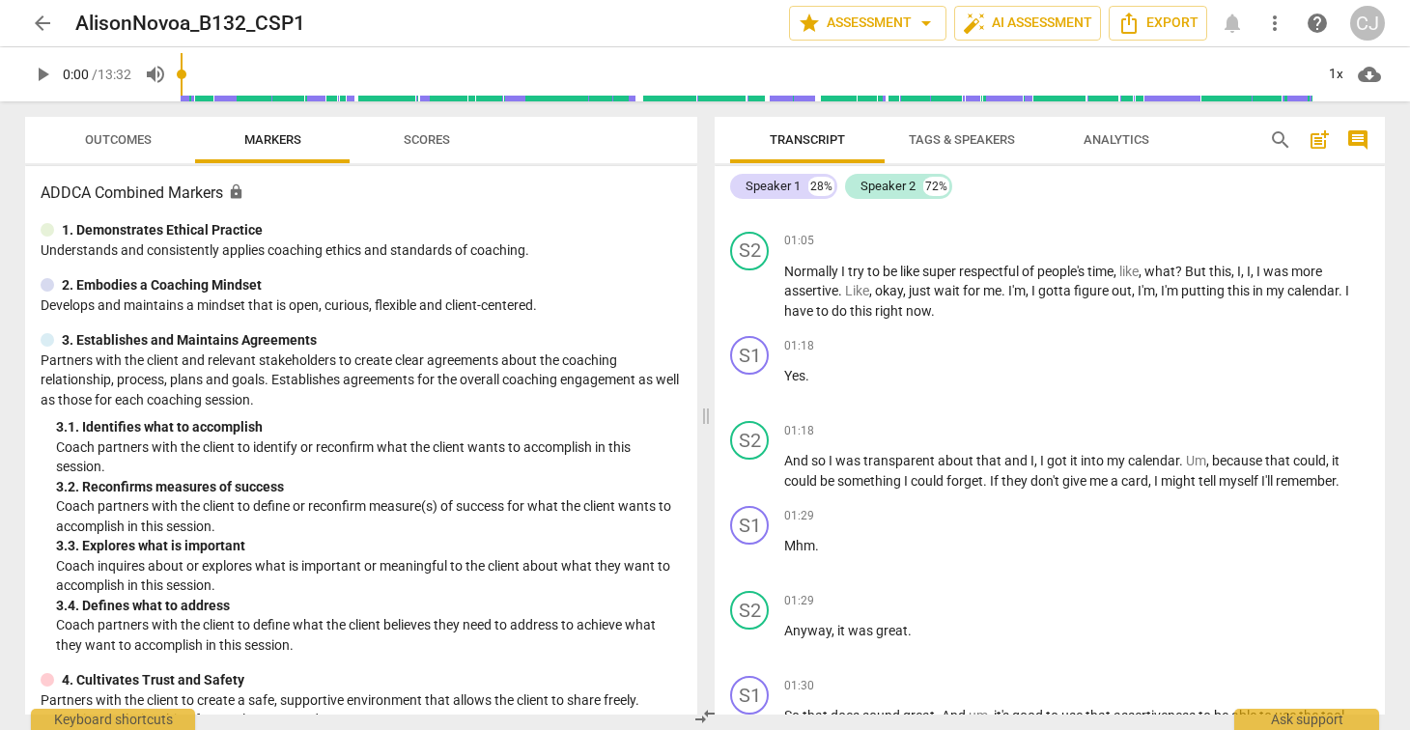
scroll to position [950, 0]
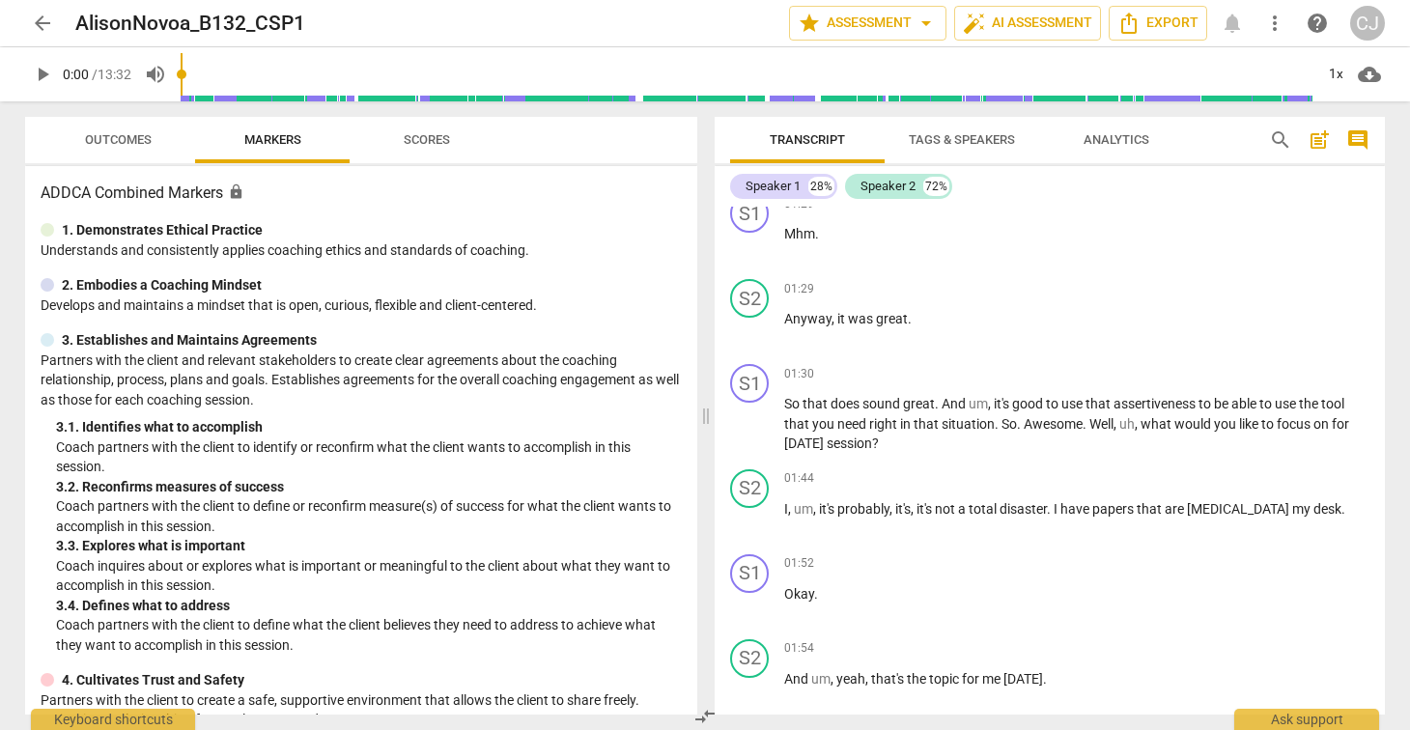
click at [41, 17] on span "arrow_back" at bounding box center [42, 23] width 23 height 23
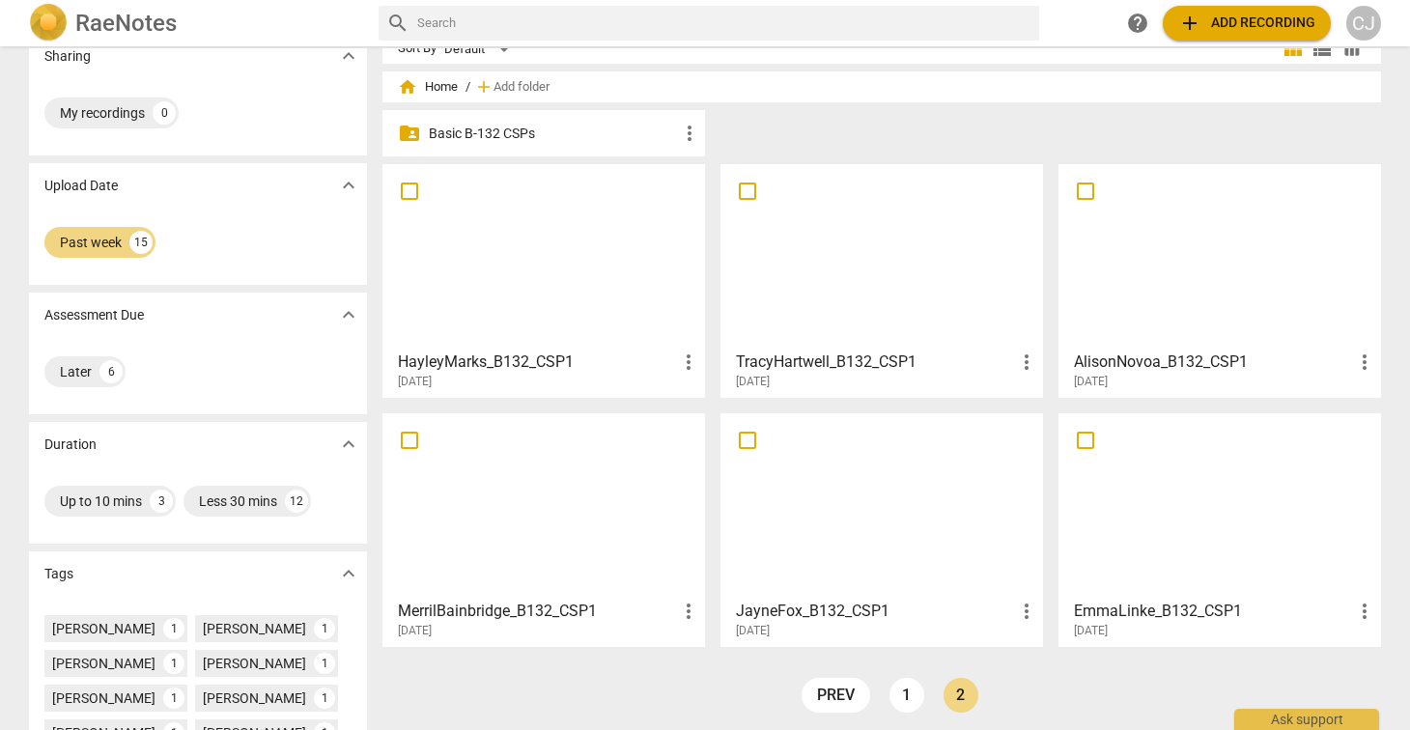
scroll to position [43, 0]
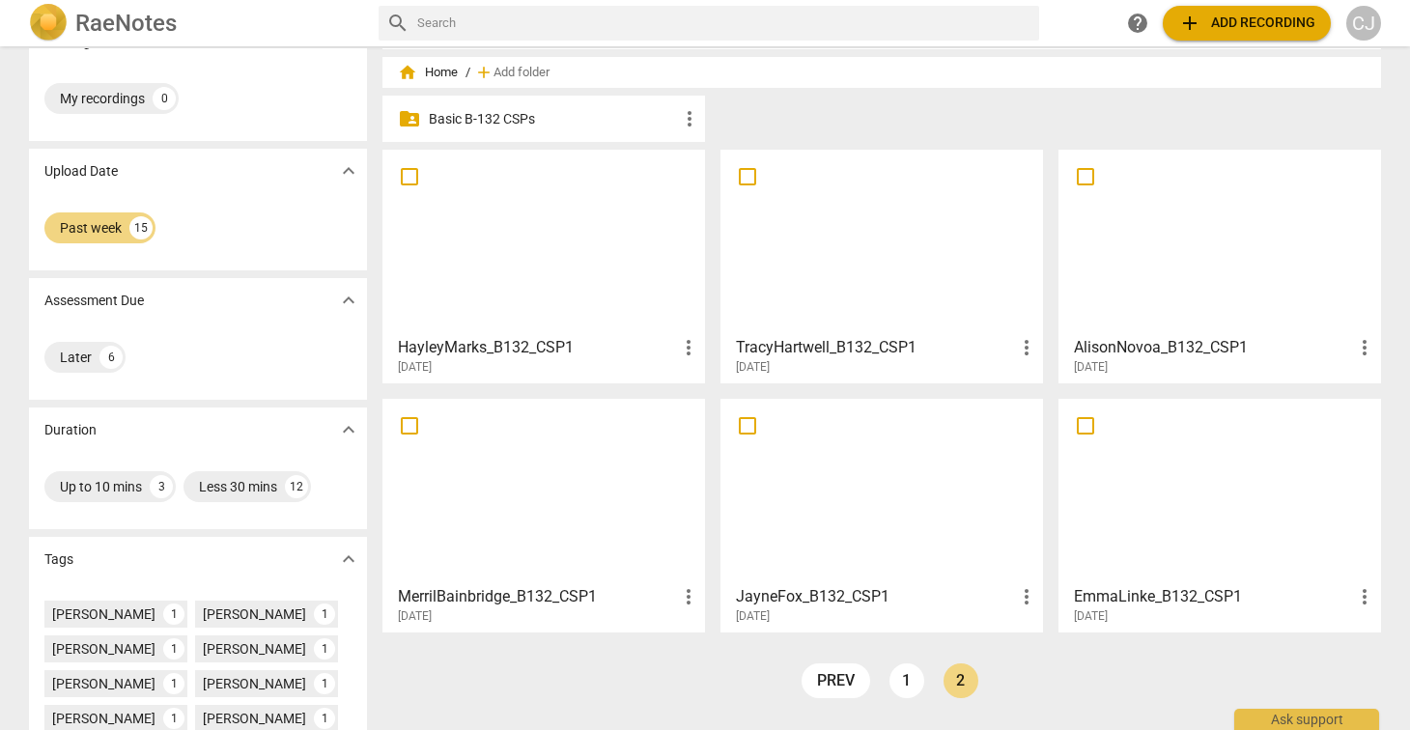
click at [832, 252] on div at bounding box center [881, 242] width 309 height 171
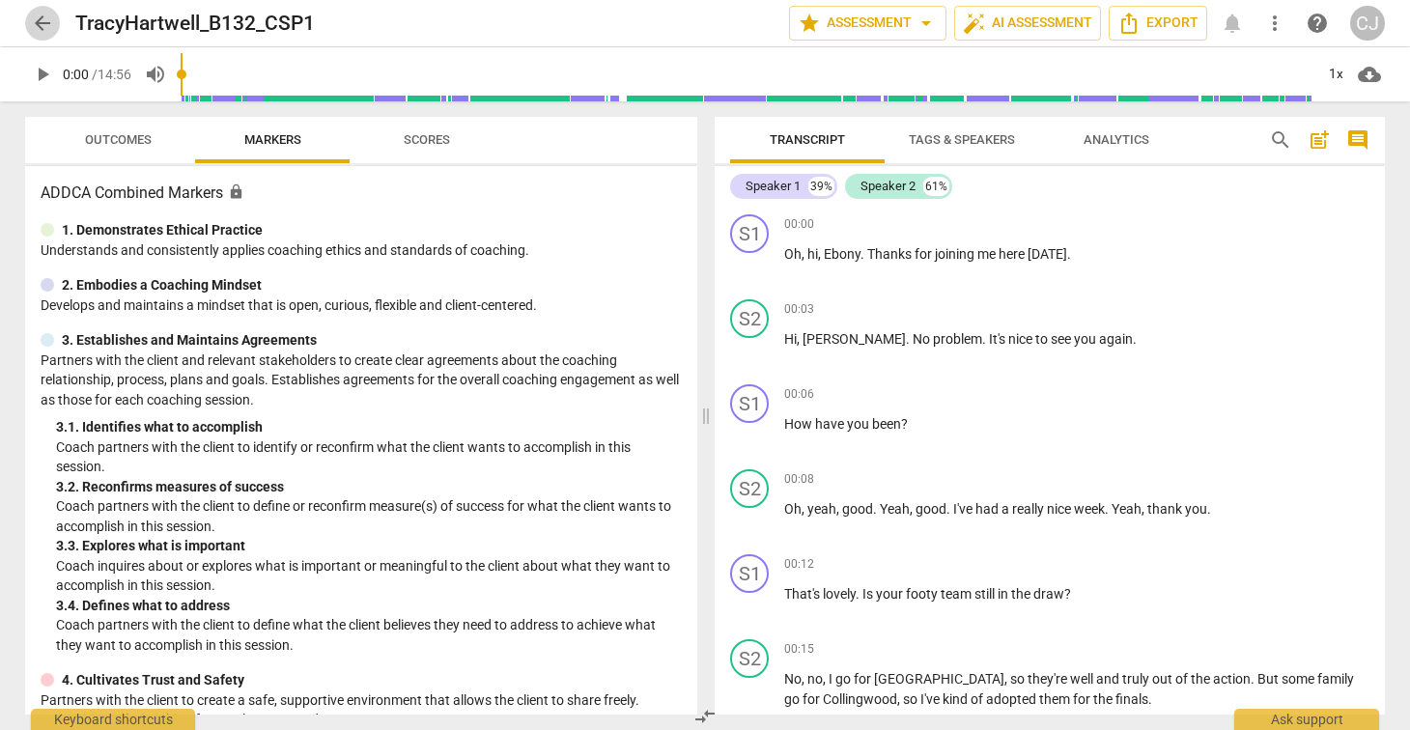
click at [42, 19] on span "arrow_back" at bounding box center [42, 23] width 23 height 23
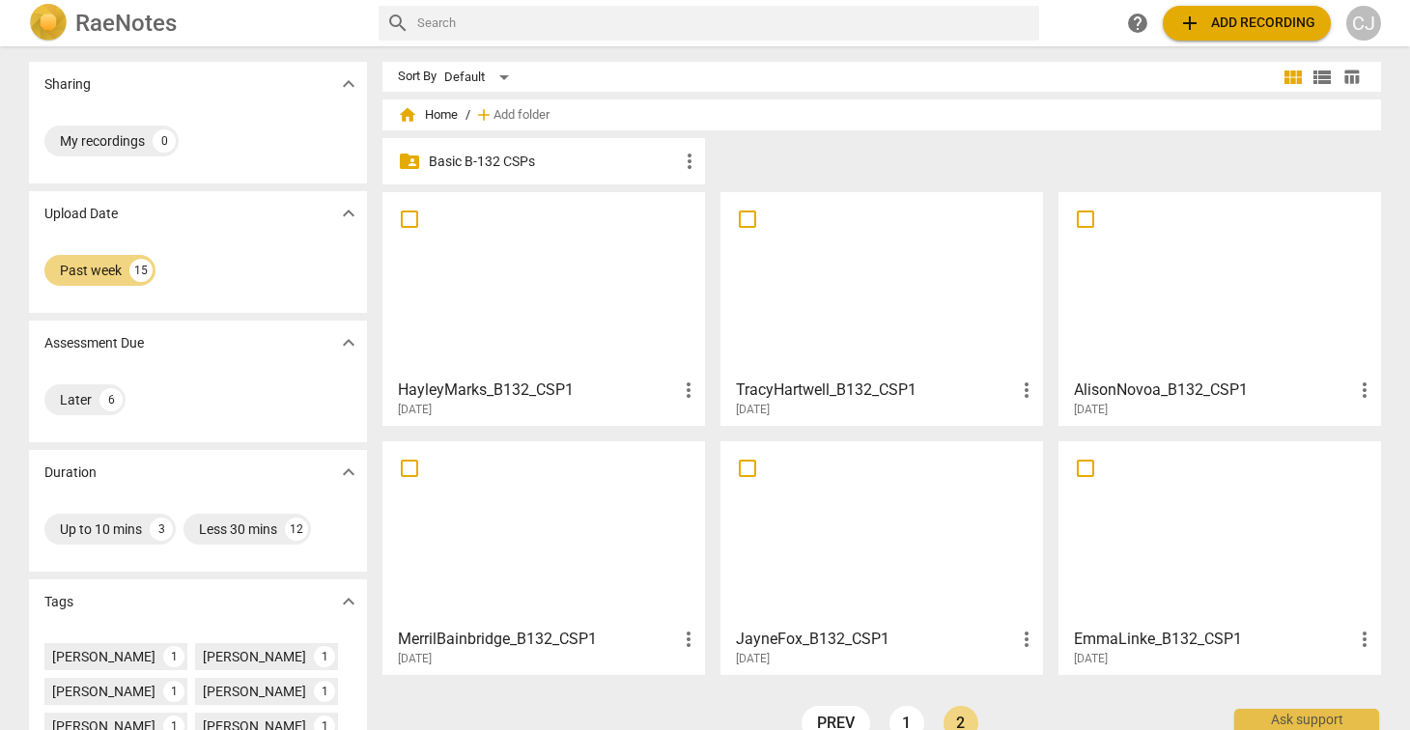
click at [42, 19] on img at bounding box center [48, 23] width 39 height 39
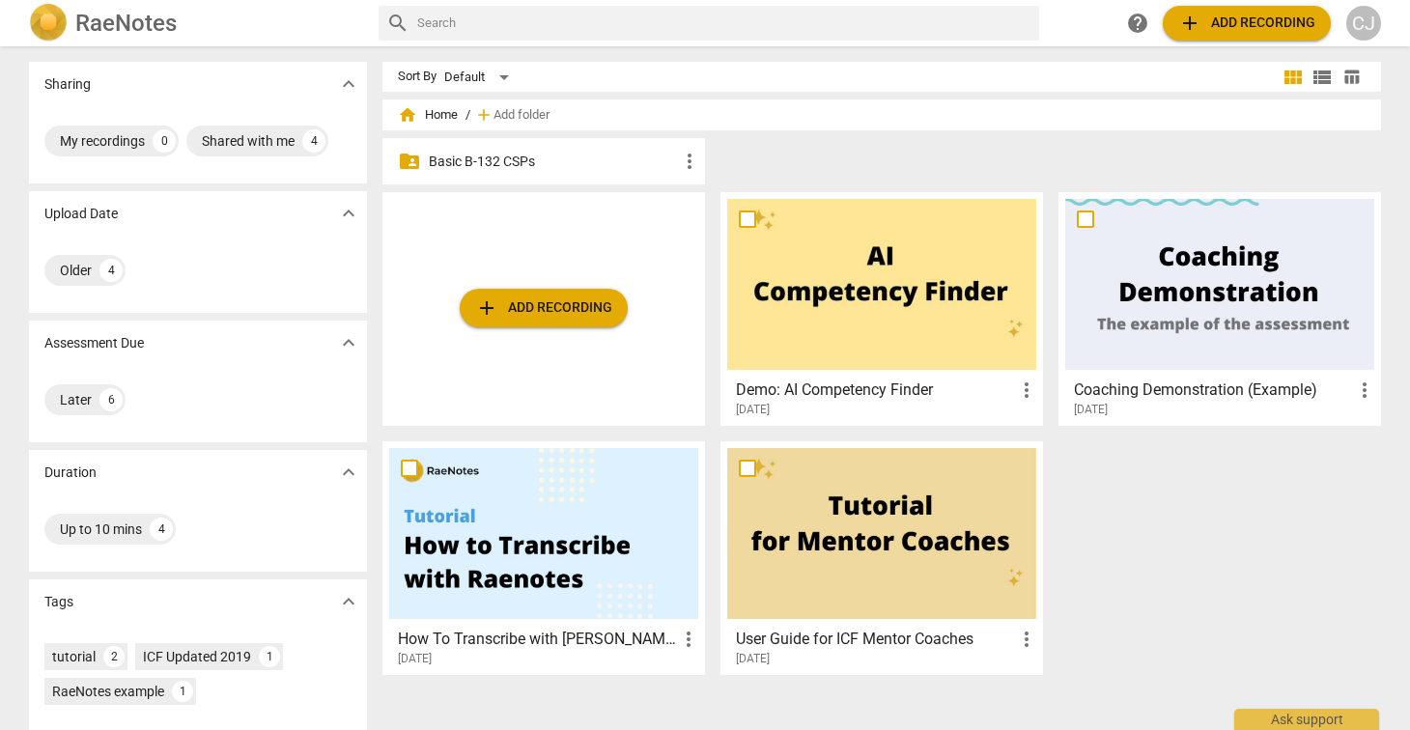
click at [55, 23] on img at bounding box center [48, 23] width 39 height 39
